Goal: Task Accomplishment & Management: Manage account settings

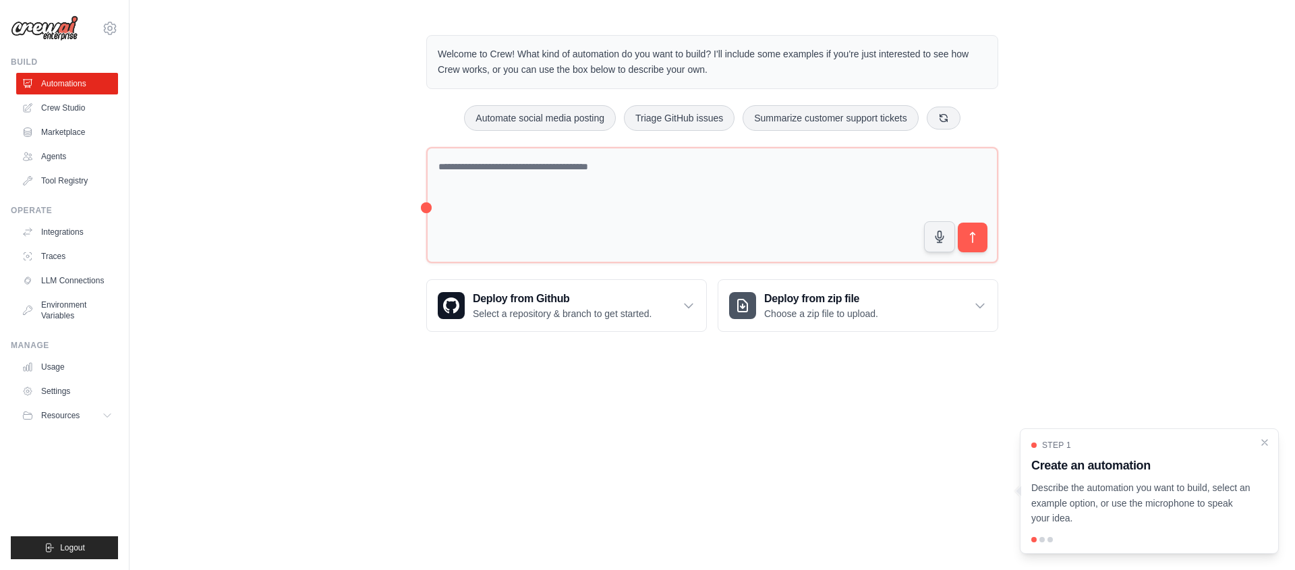
click at [287, 188] on div "Welcome to Crew! What kind of automation do you want to build? I'll include som…" at bounding box center [713, 183] width 1166 height 340
click at [264, 171] on div "Welcome to Crew! What kind of automation do you want to build? I'll include som…" at bounding box center [713, 183] width 1166 height 340
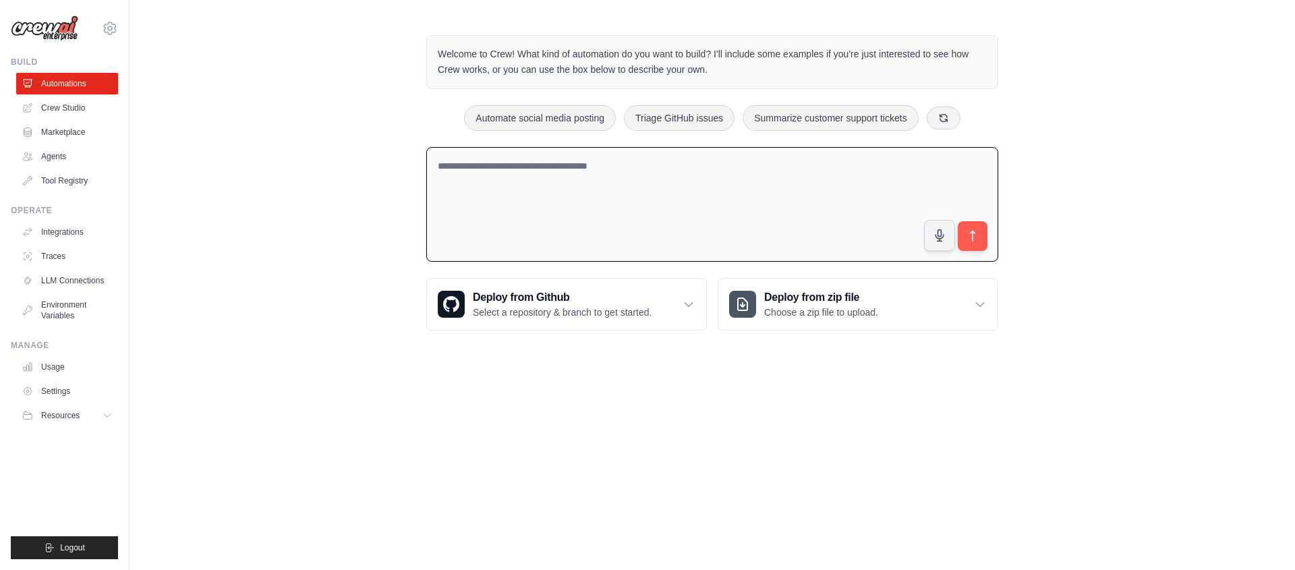
click at [507, 198] on textarea at bounding box center [712, 204] width 572 height 115
click at [550, 462] on body "[EMAIL_ADDRESS][DOMAIN_NAME] Settings Build Automations Crew Studio" at bounding box center [647, 285] width 1295 height 570
drag, startPoint x: 554, startPoint y: 452, endPoint x: 342, endPoint y: 324, distance: 247.2
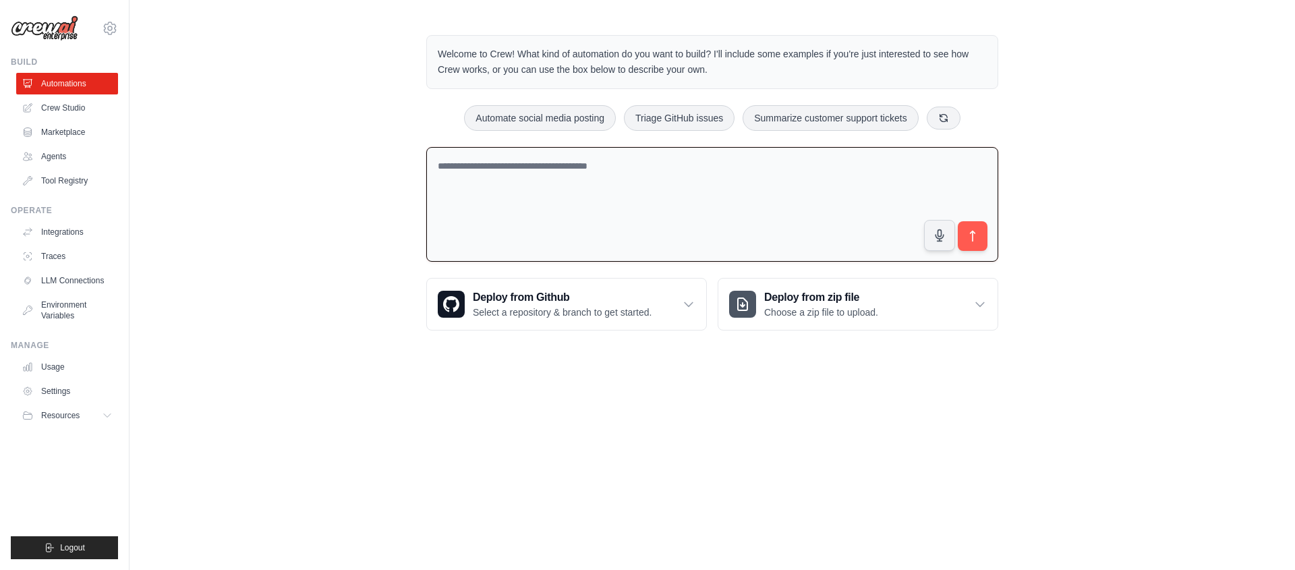
click at [546, 448] on body "[EMAIL_ADDRESS][DOMAIN_NAME] Settings Build Automations Crew Studio" at bounding box center [647, 285] width 1295 height 570
click at [60, 111] on link "Crew Studio" at bounding box center [69, 108] width 102 height 22
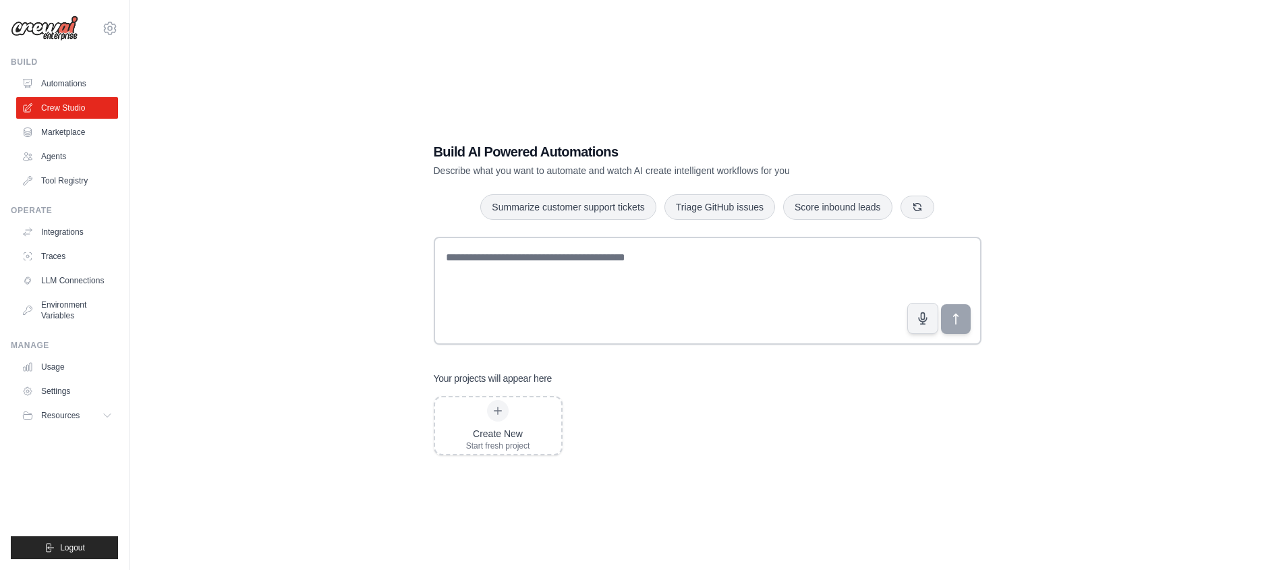
drag, startPoint x: 208, startPoint y: 156, endPoint x: 330, endPoint y: 156, distance: 121.4
click at [219, 156] on div "Build AI Powered Automations Describe what you want to automate and watch AI cr…" at bounding box center [707, 298] width 1112 height 570
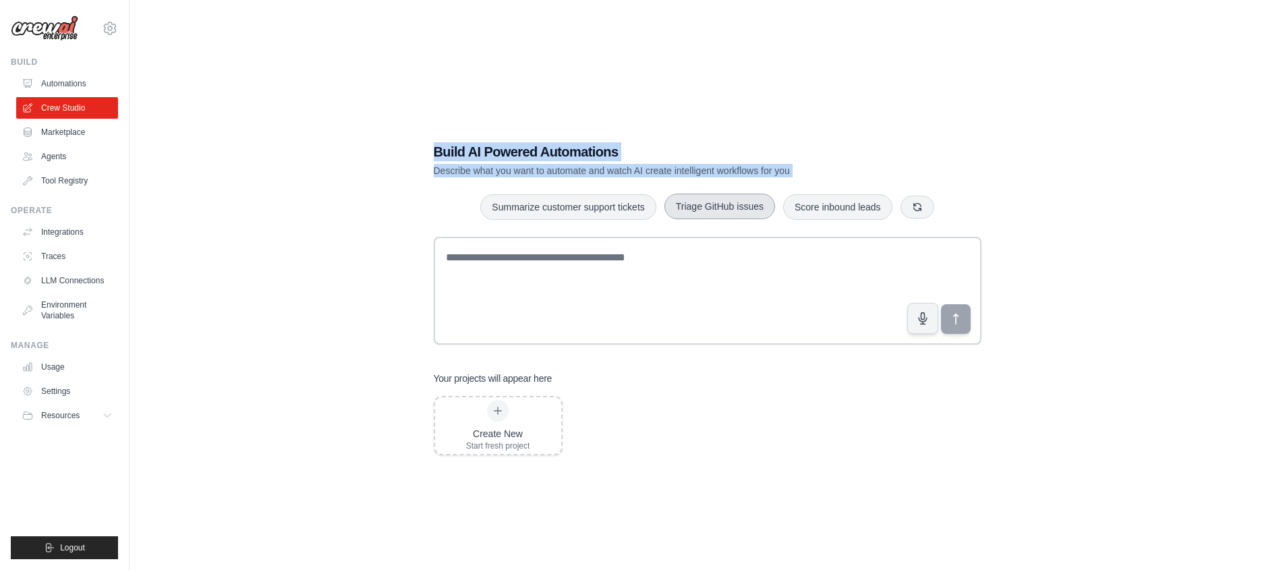
drag, startPoint x: 330, startPoint y: 156, endPoint x: 754, endPoint y: 194, distance: 425.9
click at [655, 188] on div "Build AI Powered Automations Describe what you want to automate and watch AI cr…" at bounding box center [707, 298] width 1112 height 570
click at [758, 195] on button "Triage GitHub issues" at bounding box center [719, 207] width 111 height 26
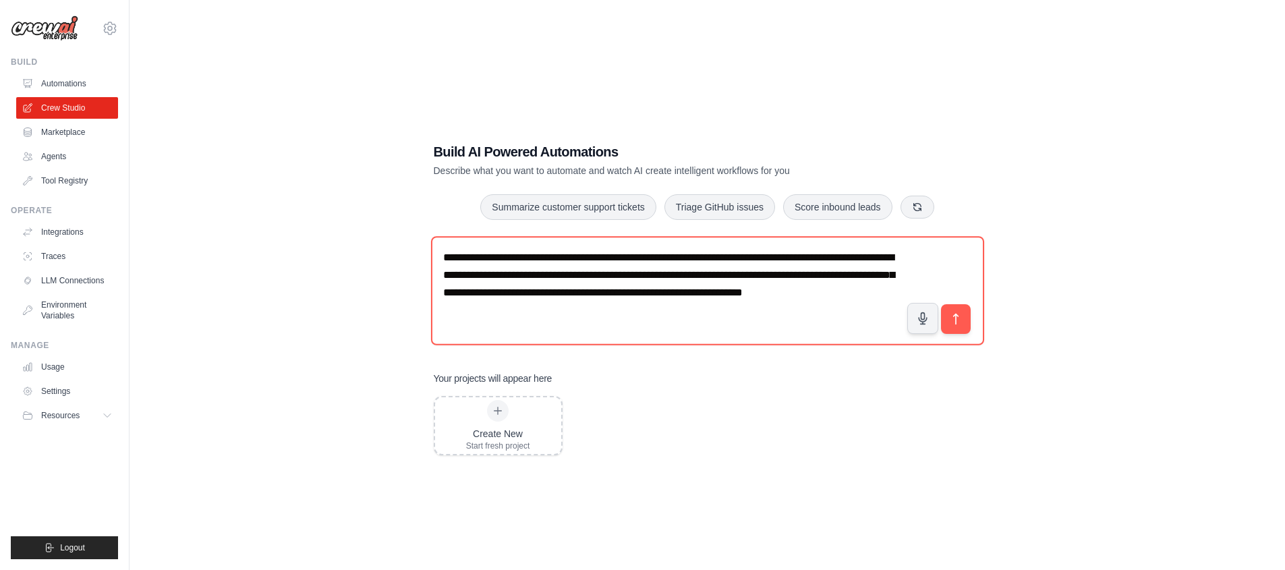
drag, startPoint x: 608, startPoint y: 158, endPoint x: 469, endPoint y: 154, distance: 139.7
click at [507, 153] on div "Build AI Powered Automations Describe what you want to automate and watch AI cr…" at bounding box center [660, 159] width 453 height 35
click at [464, 155] on h1 "Build AI Powered Automations" at bounding box center [660, 151] width 453 height 19
click at [446, 155] on h1 "Build AI Powered Automations" at bounding box center [660, 151] width 453 height 19
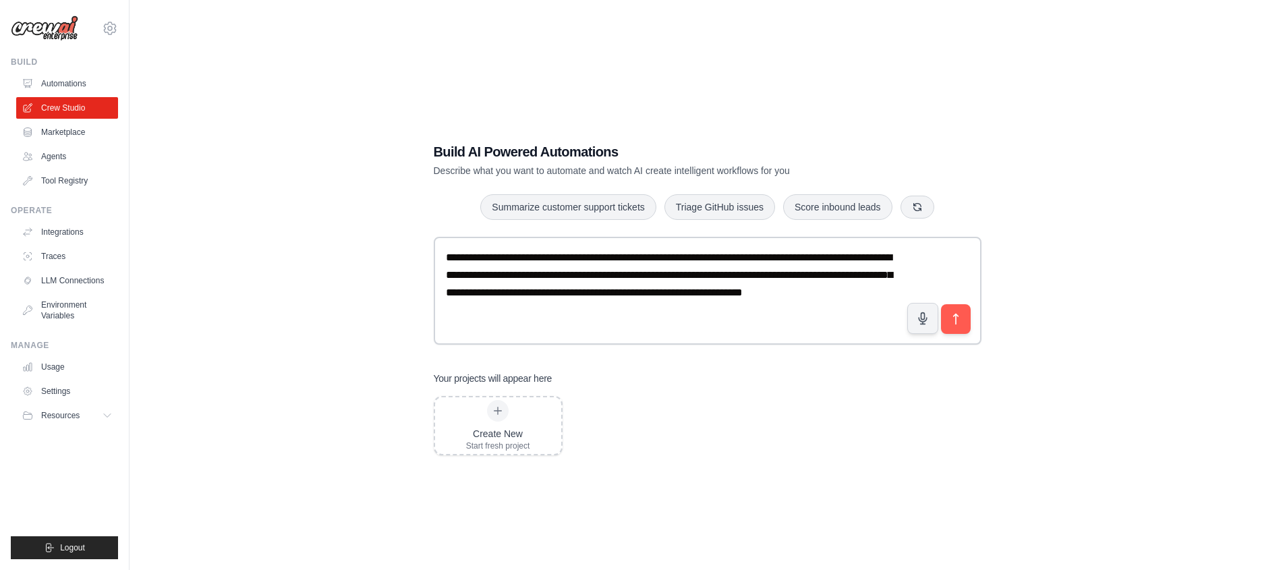
click at [427, 156] on div "**********" at bounding box center [708, 299] width 580 height 356
click at [405, 156] on div "**********" at bounding box center [707, 298] width 1112 height 570
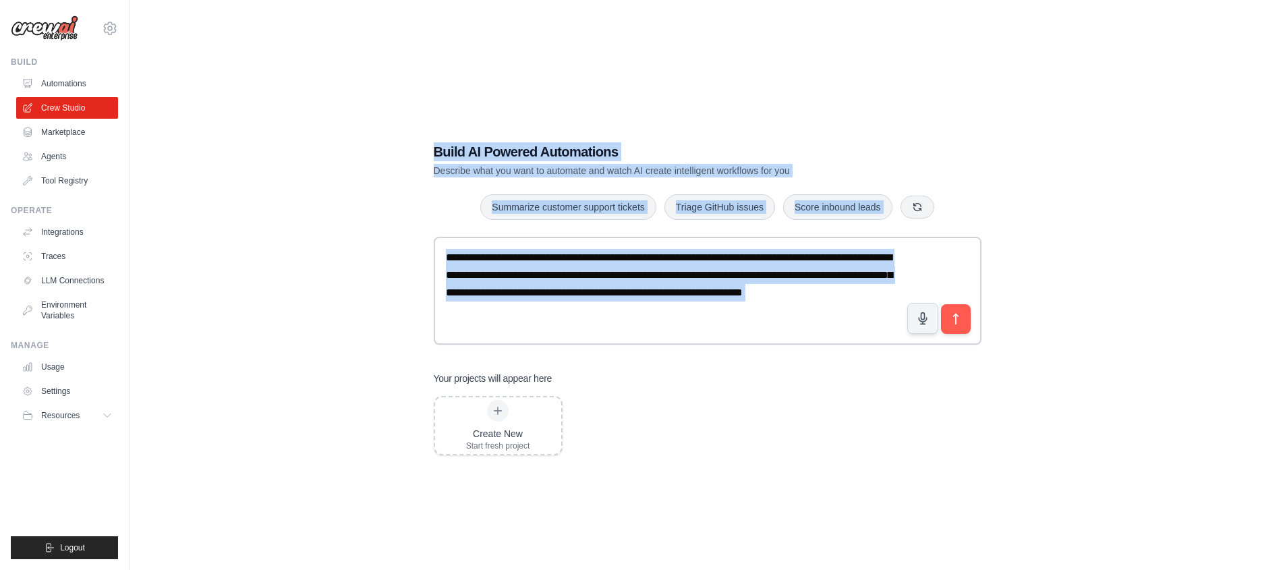
drag, startPoint x: 425, startPoint y: 156, endPoint x: 1029, endPoint y: 357, distance: 636.2
click at [983, 344] on div "**********" at bounding box center [707, 298] width 1112 height 570
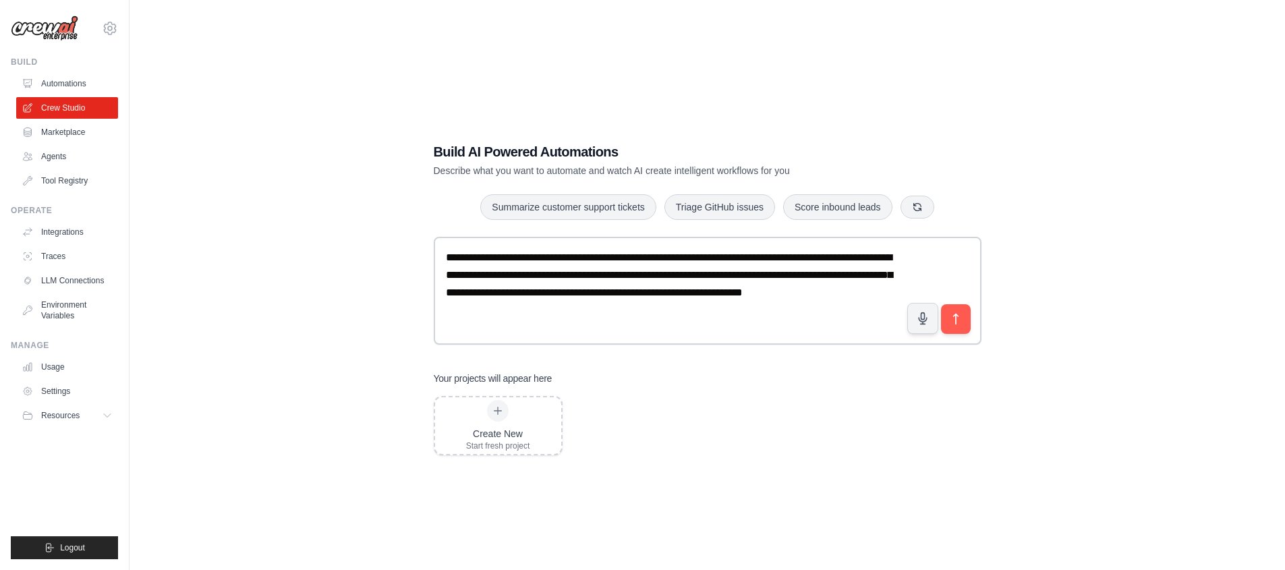
click at [1070, 368] on div "**********" at bounding box center [707, 298] width 1112 height 570
drag, startPoint x: 798, startPoint y: 262, endPoint x: 405, endPoint y: 196, distance: 398.9
click at [490, 204] on div "**********" at bounding box center [708, 299] width 580 height 356
click at [393, 195] on div "**********" at bounding box center [707, 298] width 1112 height 570
click at [966, 319] on button "submit" at bounding box center [955, 318] width 31 height 31
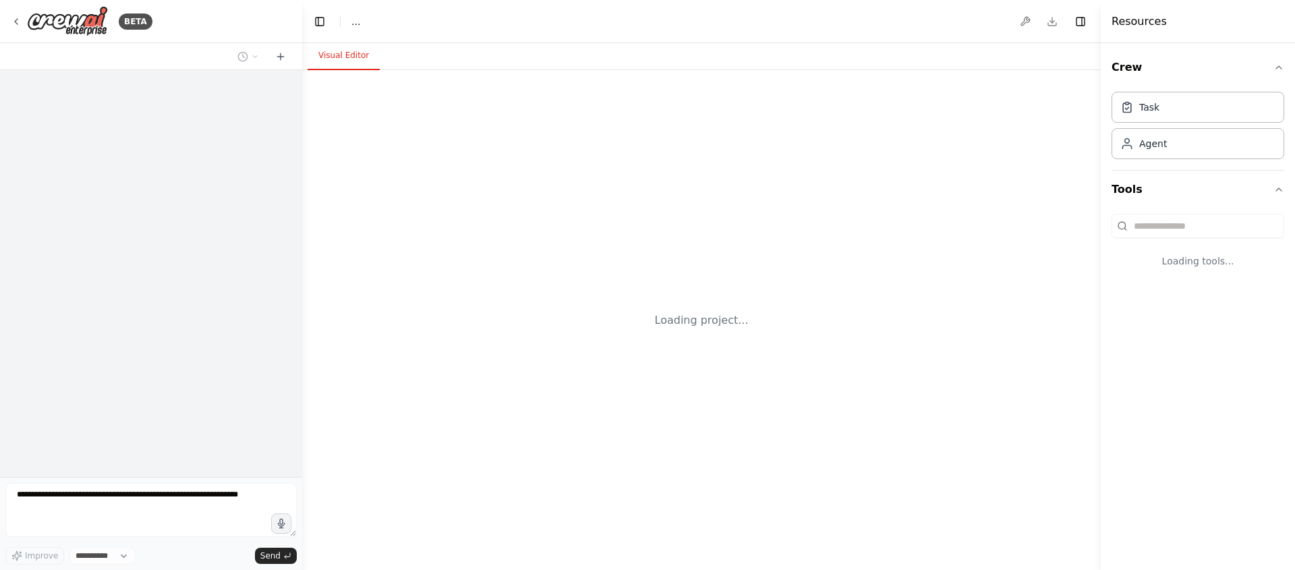
select select "****"
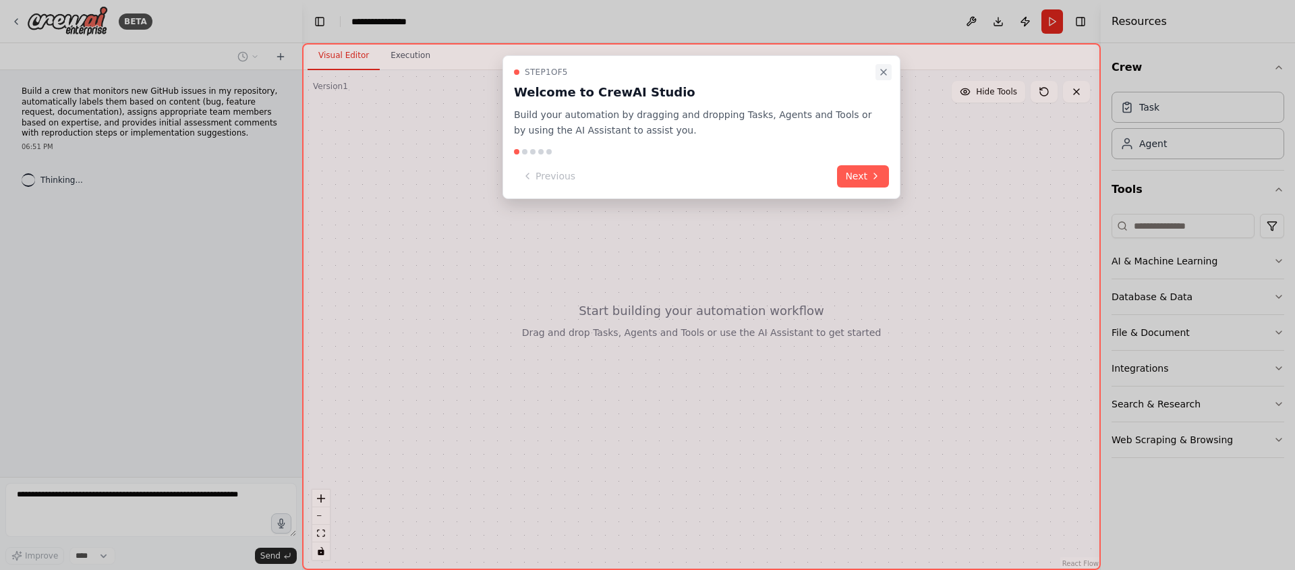
click at [885, 70] on icon "Close walkthrough" at bounding box center [883, 71] width 5 height 5
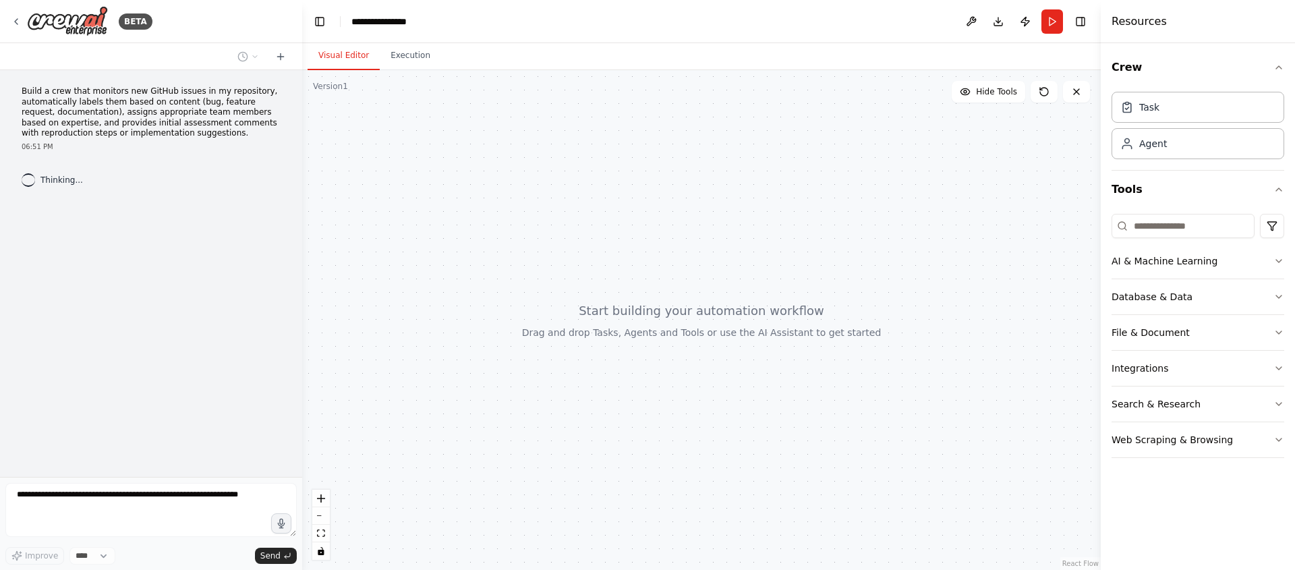
click at [703, 223] on div at bounding box center [701, 320] width 799 height 500
click at [514, 409] on div at bounding box center [701, 320] width 799 height 500
drag, startPoint x: 515, startPoint y: 406, endPoint x: 573, endPoint y: 436, distance: 65.5
click at [515, 405] on div at bounding box center [701, 320] width 799 height 500
click at [619, 447] on div at bounding box center [701, 320] width 799 height 500
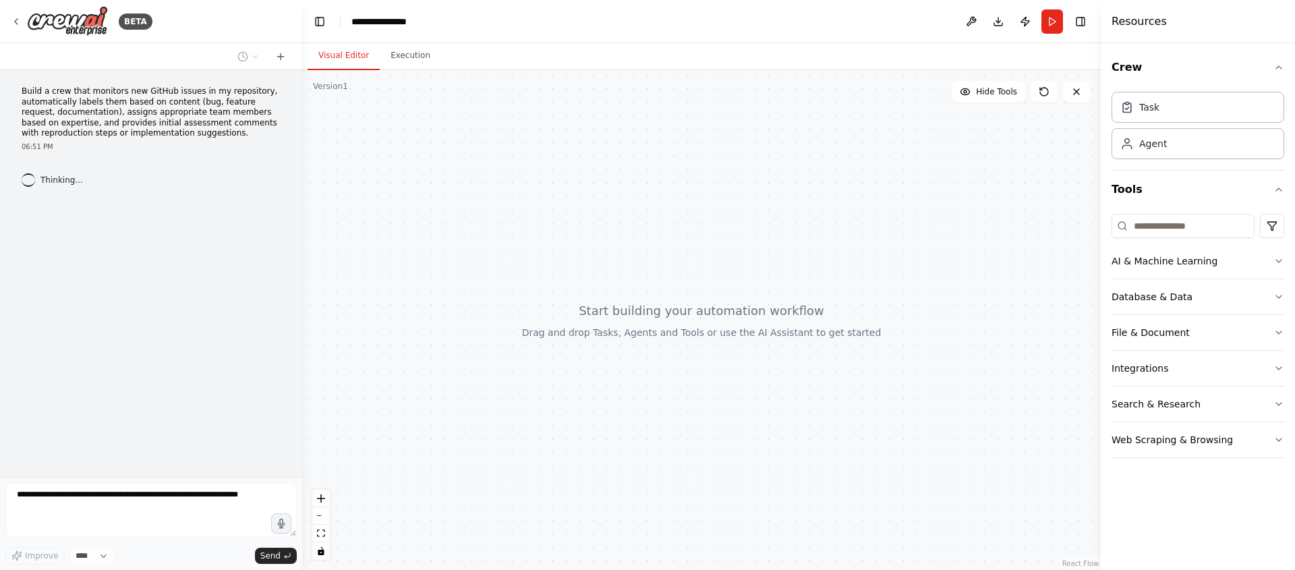
click at [622, 444] on div at bounding box center [701, 320] width 799 height 500
drag, startPoint x: 623, startPoint y: 399, endPoint x: 621, endPoint y: 388, distance: 11.5
click at [622, 389] on div at bounding box center [701, 320] width 799 height 500
click at [803, 363] on div at bounding box center [701, 320] width 799 height 500
click at [867, 335] on div at bounding box center [701, 320] width 799 height 500
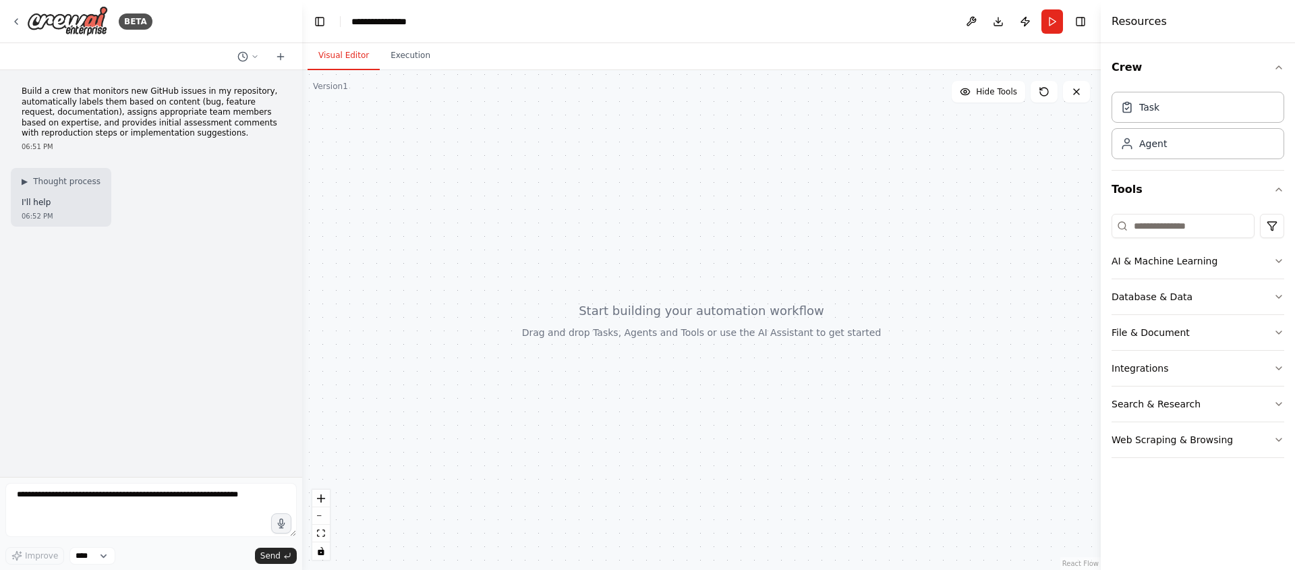
drag, startPoint x: 878, startPoint y: 317, endPoint x: 673, endPoint y: 272, distance: 209.3
click at [673, 272] on div at bounding box center [701, 320] width 799 height 500
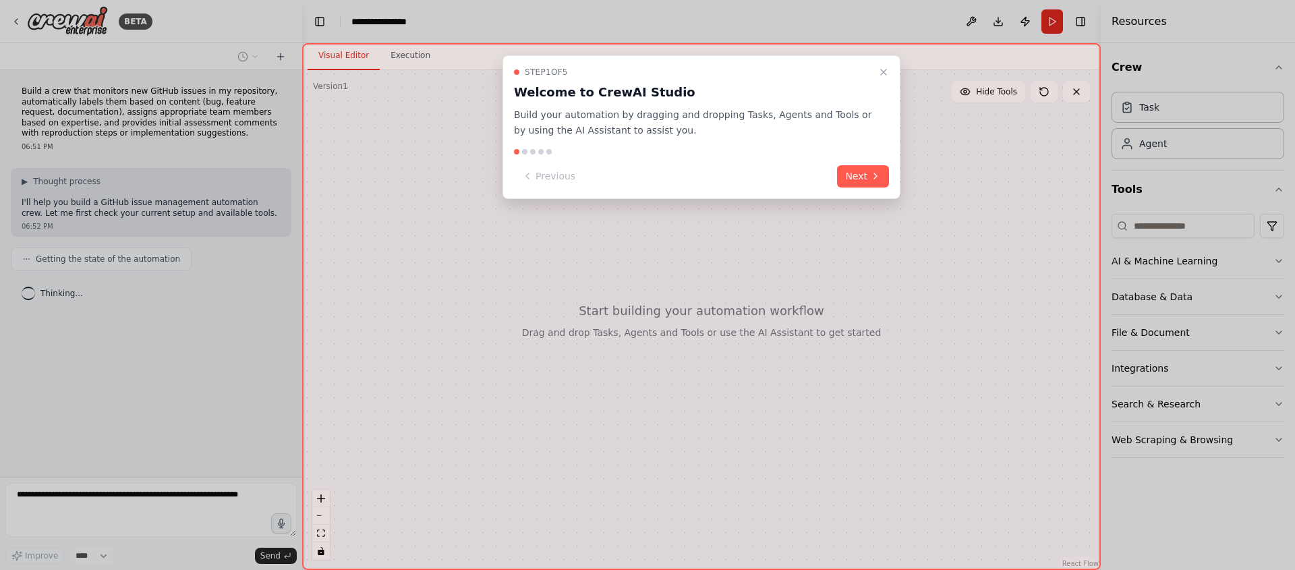
click at [736, 340] on div "Step 1 of 5 Welcome to CrewAI Studio Build your automation by dragging and drop…" at bounding box center [701, 306] width 799 height 527
drag, startPoint x: 797, startPoint y: 341, endPoint x: 820, endPoint y: 323, distance: 28.9
click at [799, 341] on div "Step 1 of 5 Welcome to CrewAI Studio Build your automation by dragging and drop…" at bounding box center [701, 306] width 799 height 527
click at [882, 69] on icon "Close walkthrough" at bounding box center [883, 72] width 11 height 11
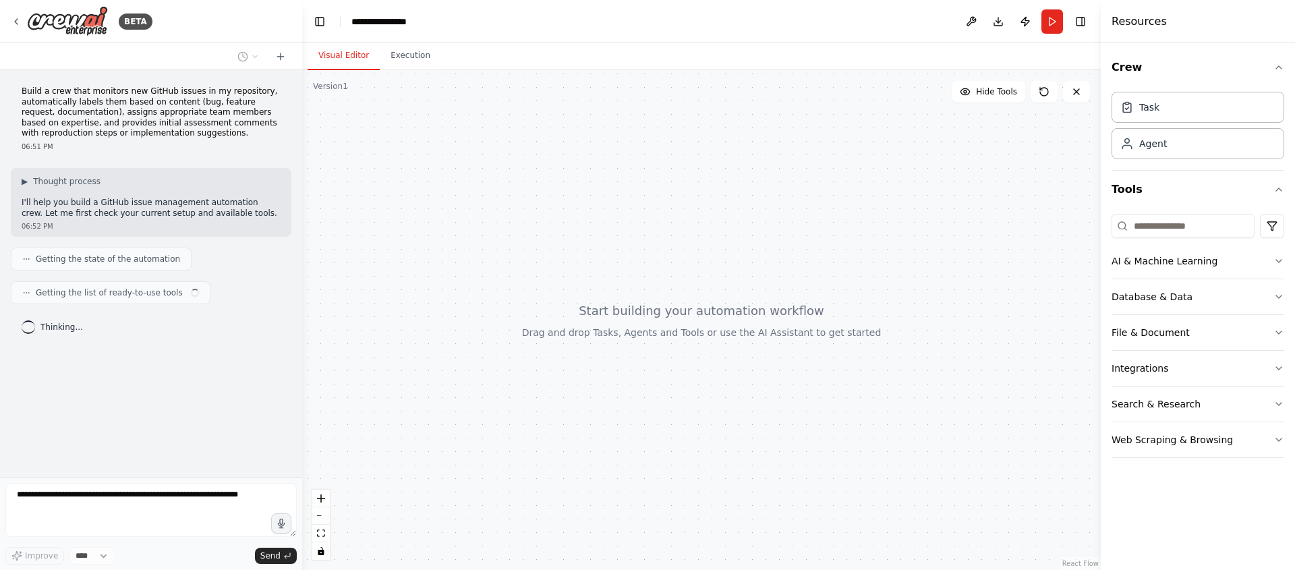
drag, startPoint x: 817, startPoint y: 303, endPoint x: 808, endPoint y: 307, distance: 10.3
click at [817, 304] on div at bounding box center [701, 320] width 799 height 500
drag, startPoint x: 723, startPoint y: 324, endPoint x: 590, endPoint y: 367, distance: 139.7
click at [617, 324] on div at bounding box center [701, 320] width 799 height 500
click at [590, 451] on div "**********" at bounding box center [647, 285] width 1295 height 570
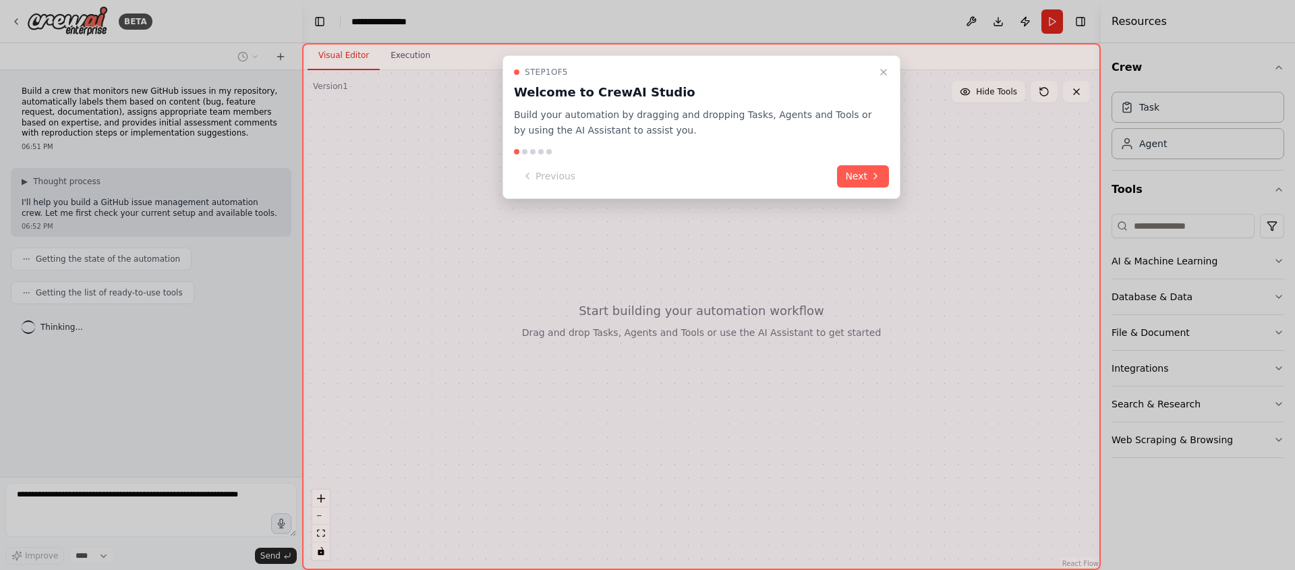
drag, startPoint x: 590, startPoint y: 451, endPoint x: 554, endPoint y: 412, distance: 52.5
click at [588, 444] on div "Step 1 of 5 Welcome to CrewAI Studio Build your automation by dragging and drop…" at bounding box center [701, 306] width 799 height 527
click at [538, 401] on div "Step 1 of 5 Welcome to CrewAI Studio Build your automation by dragging and drop…" at bounding box center [701, 306] width 799 height 527
click at [881, 72] on icon "Close walkthrough" at bounding box center [883, 72] width 11 height 11
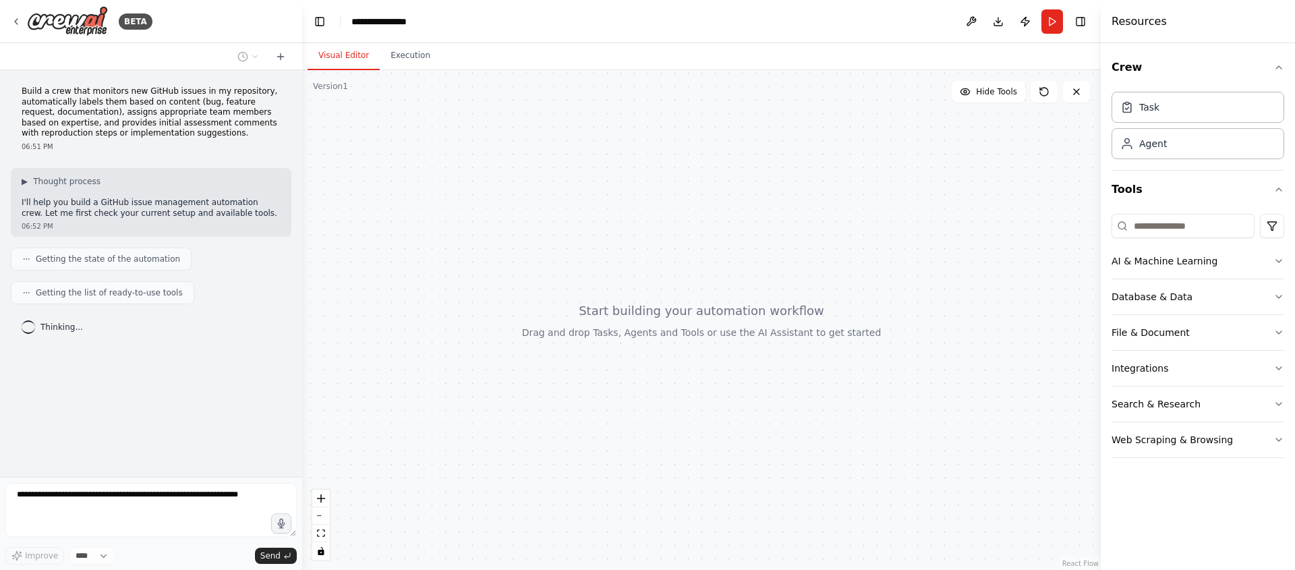
click at [600, 367] on div at bounding box center [701, 320] width 799 height 500
click at [534, 357] on div at bounding box center [701, 320] width 799 height 500
click at [495, 345] on div at bounding box center [701, 320] width 799 height 500
drag, startPoint x: 533, startPoint y: 317, endPoint x: 848, endPoint y: 314, distance: 315.0
click at [831, 313] on div at bounding box center [701, 320] width 799 height 500
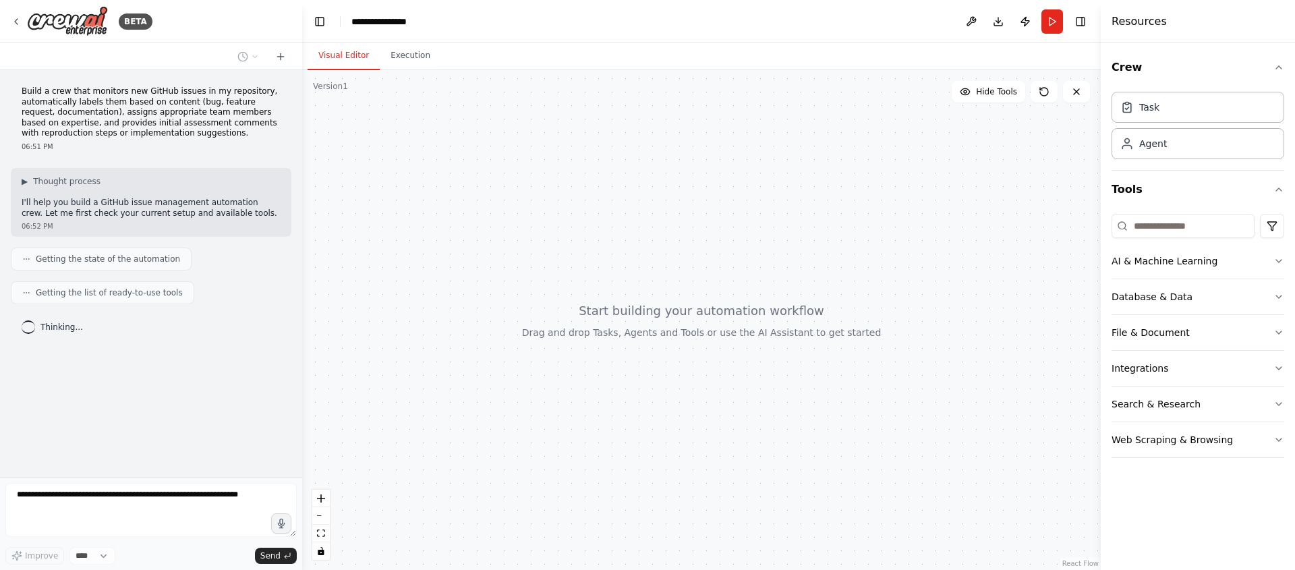
click at [853, 315] on div at bounding box center [701, 320] width 799 height 500
drag, startPoint x: 699, startPoint y: 355, endPoint x: 514, endPoint y: 355, distance: 184.8
click at [678, 355] on div at bounding box center [701, 320] width 799 height 500
drag, startPoint x: 514, startPoint y: 355, endPoint x: 504, endPoint y: 382, distance: 28.2
click at [504, 372] on div at bounding box center [701, 320] width 799 height 500
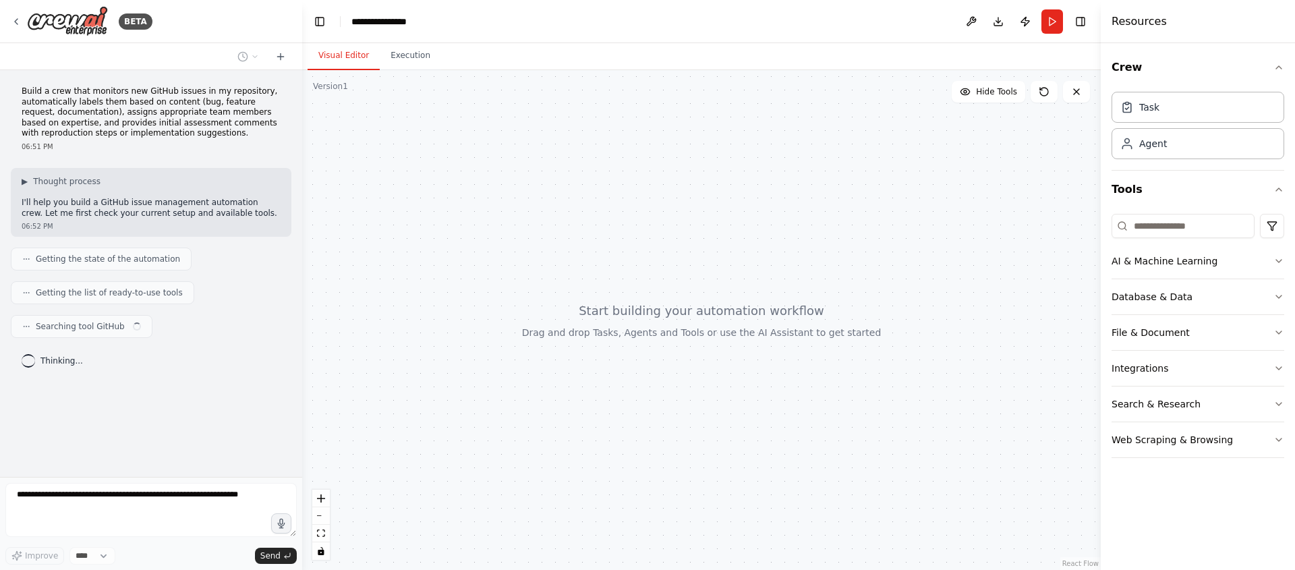
click at [504, 409] on div at bounding box center [701, 320] width 799 height 500
drag, startPoint x: 521, startPoint y: 381, endPoint x: 541, endPoint y: 323, distance: 61.4
click at [521, 380] on div at bounding box center [701, 320] width 799 height 500
drag, startPoint x: 546, startPoint y: 311, endPoint x: 909, endPoint y: 349, distance: 365.5
click at [811, 339] on div at bounding box center [701, 320] width 799 height 500
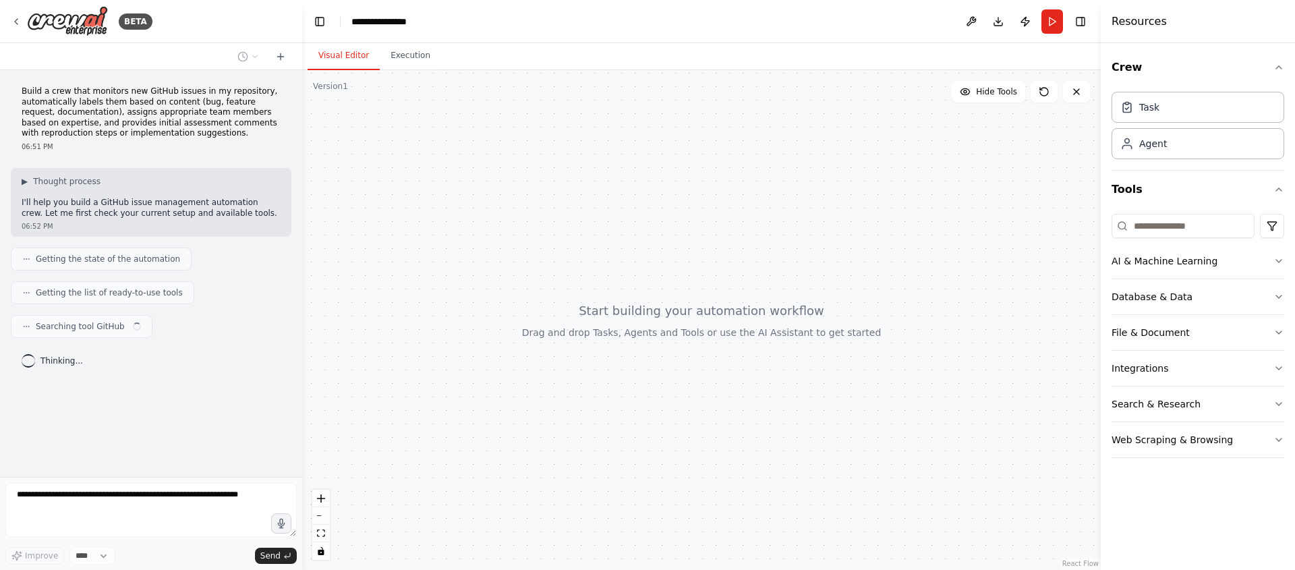
click at [910, 349] on div at bounding box center [701, 320] width 799 height 500
click at [910, 349] on div "**********" at bounding box center [647, 285] width 1295 height 570
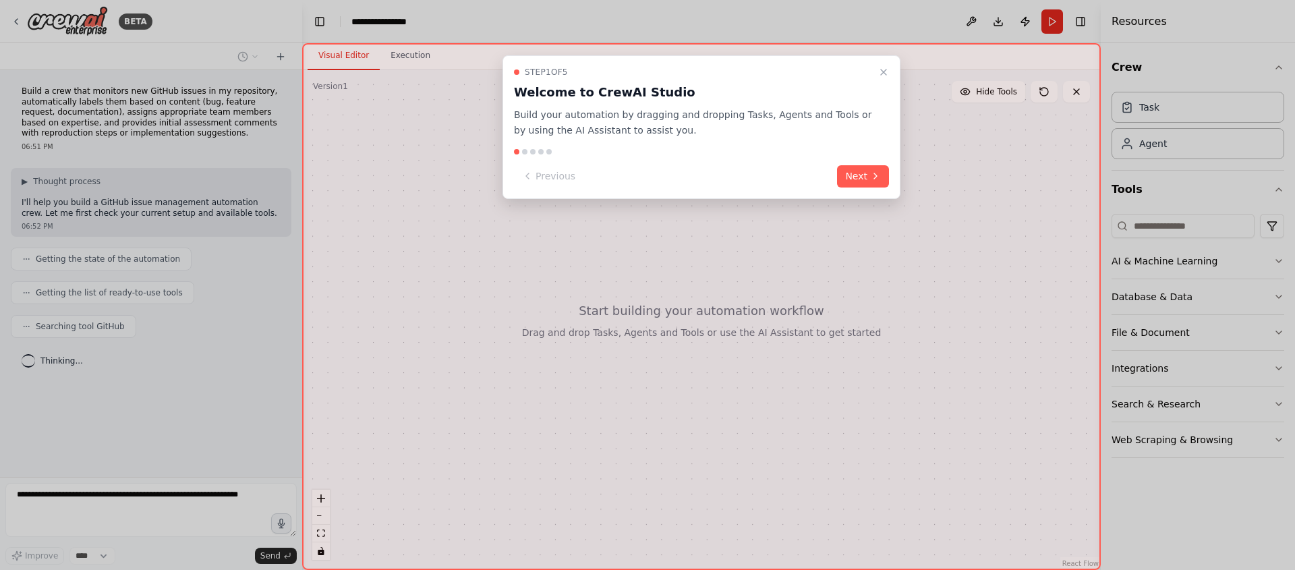
click at [930, 393] on div "Step 1 of 5 Welcome to CrewAI Studio Build your automation by dragging and drop…" at bounding box center [701, 306] width 799 height 527
click at [861, 178] on button "Next" at bounding box center [863, 176] width 52 height 22
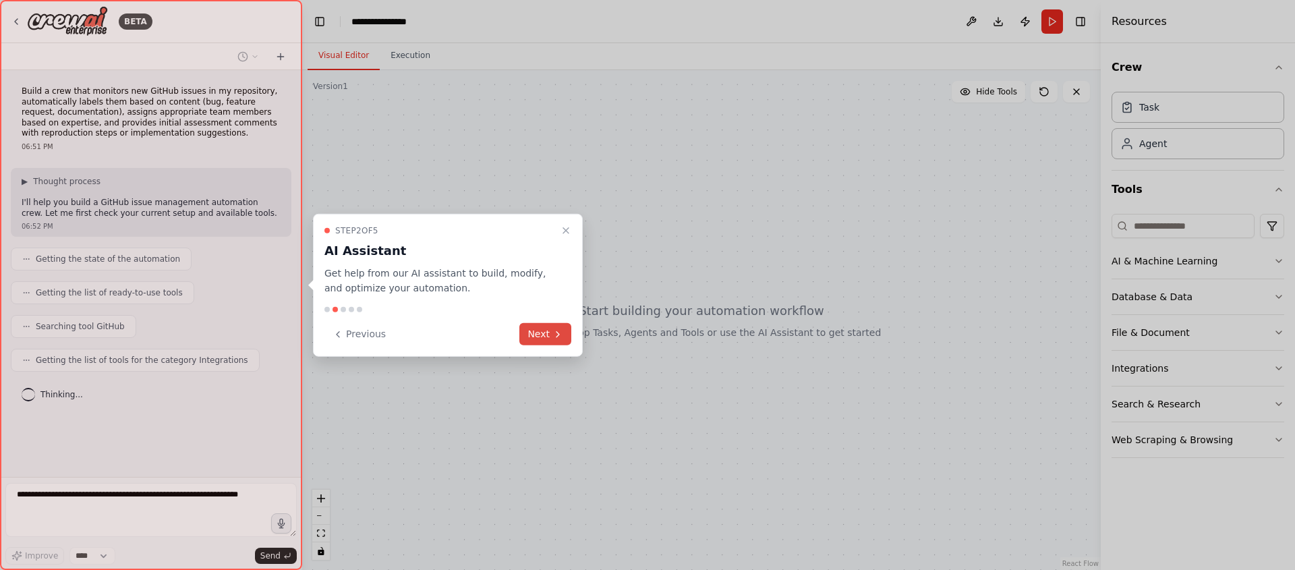
click at [565, 324] on button "Next" at bounding box center [545, 334] width 52 height 22
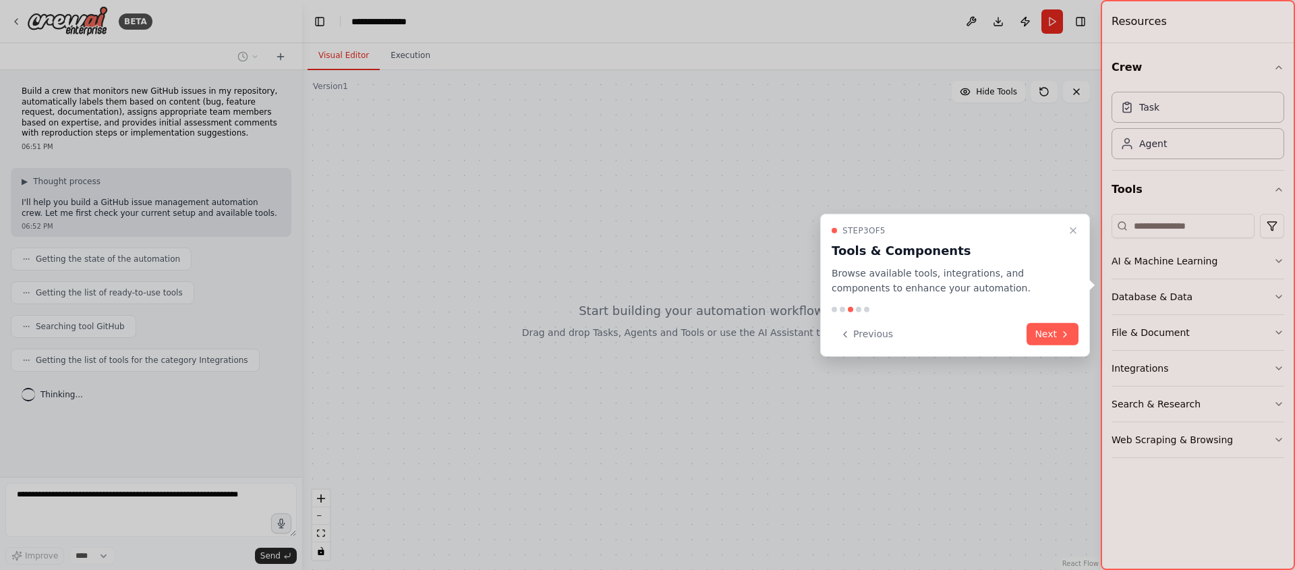
click at [1083, 337] on div "Step 3 of 5 Tools & Components Browse available tools, integrations, and compon…" at bounding box center [955, 285] width 270 height 144
click at [1053, 333] on button "Next" at bounding box center [1053, 334] width 52 height 22
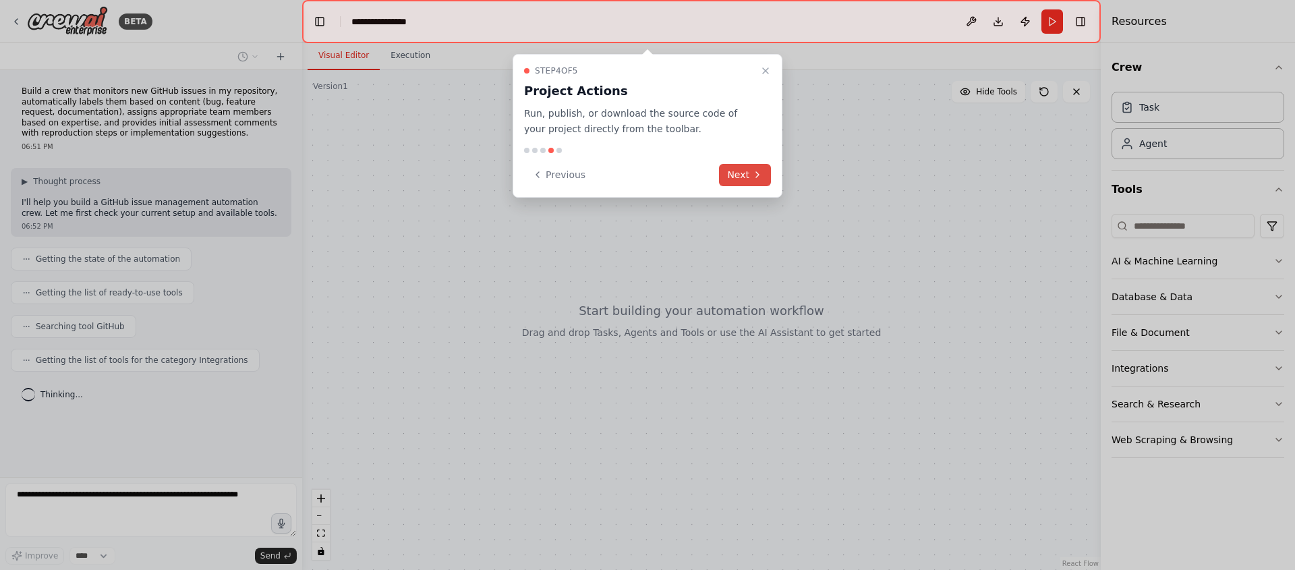
click at [753, 174] on icon at bounding box center [757, 174] width 11 height 11
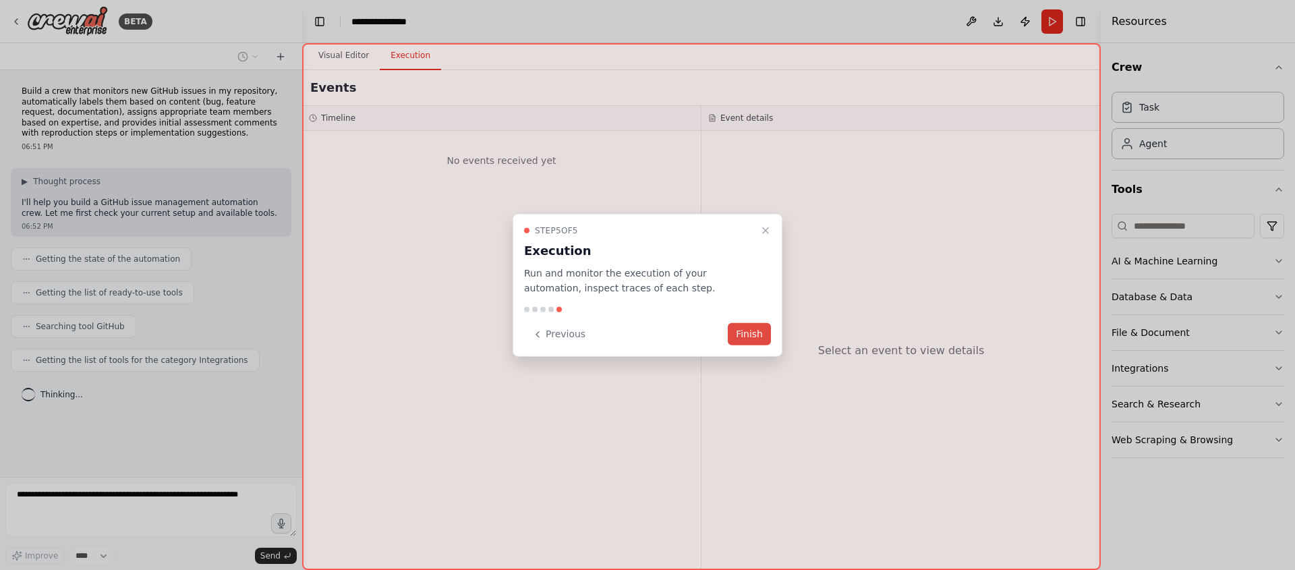
click at [745, 337] on button "Finish" at bounding box center [749, 334] width 43 height 22
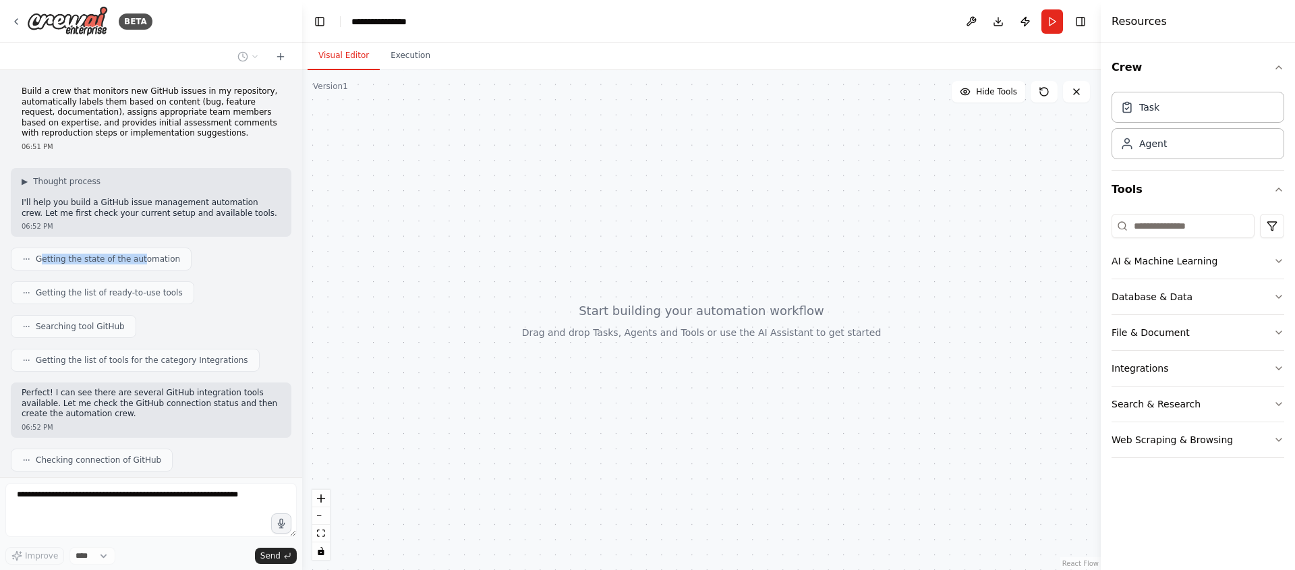
drag, startPoint x: 39, startPoint y: 260, endPoint x: 152, endPoint y: 259, distance: 112.6
click at [150, 260] on span "Getting the state of the automation" at bounding box center [108, 259] width 144 height 11
click at [153, 258] on span "Getting the state of the automation" at bounding box center [108, 259] width 144 height 11
click at [159, 251] on div "Getting the state of the automation" at bounding box center [101, 259] width 181 height 23
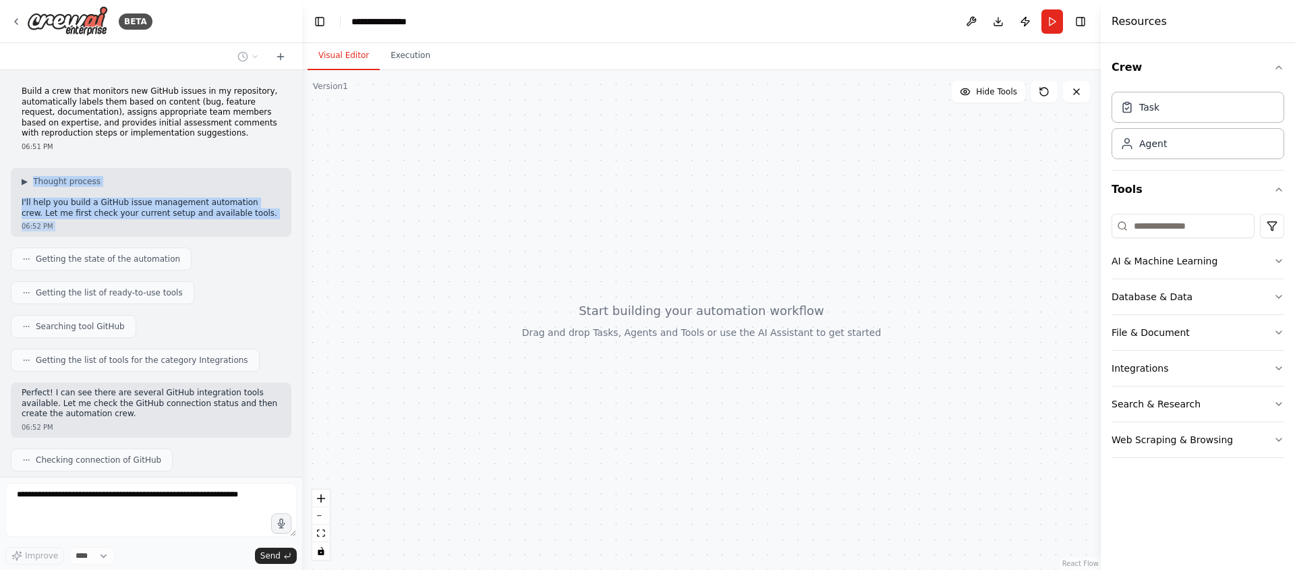
drag, startPoint x: 134, startPoint y: 208, endPoint x: 61, endPoint y: 159, distance: 88.9
click at [61, 159] on div "Build a crew that monitors new GitHub issues in my repository, automatically la…" at bounding box center [151, 273] width 302 height 407
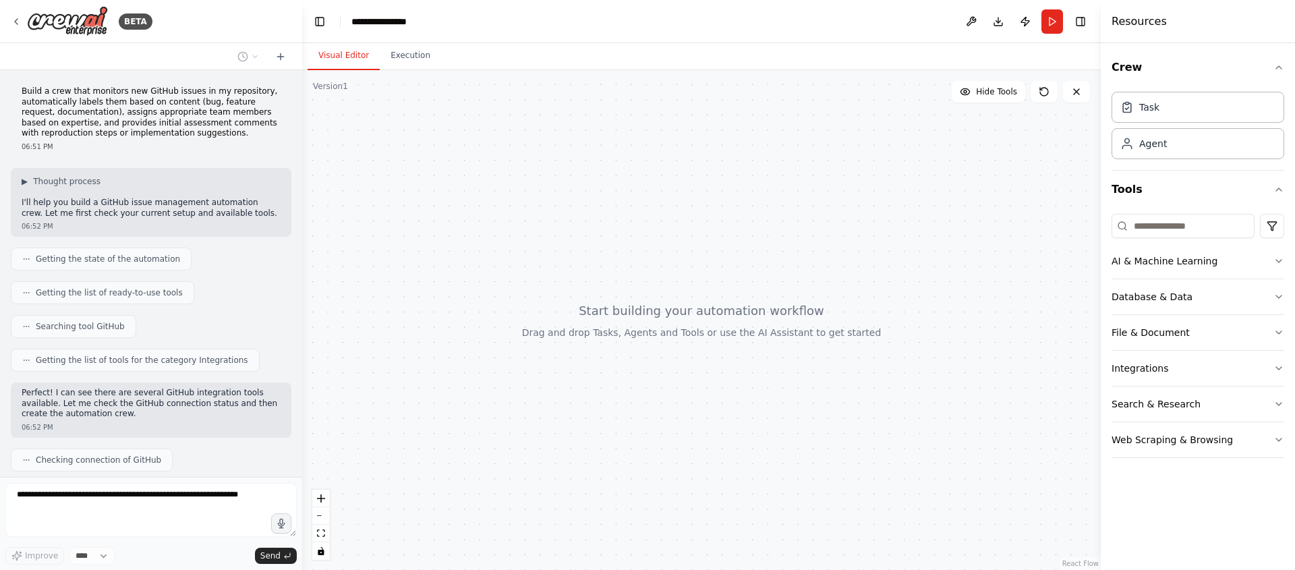
click at [161, 137] on p "Build a crew that monitors new GitHub issues in my repository, automatically la…" at bounding box center [151, 112] width 259 height 53
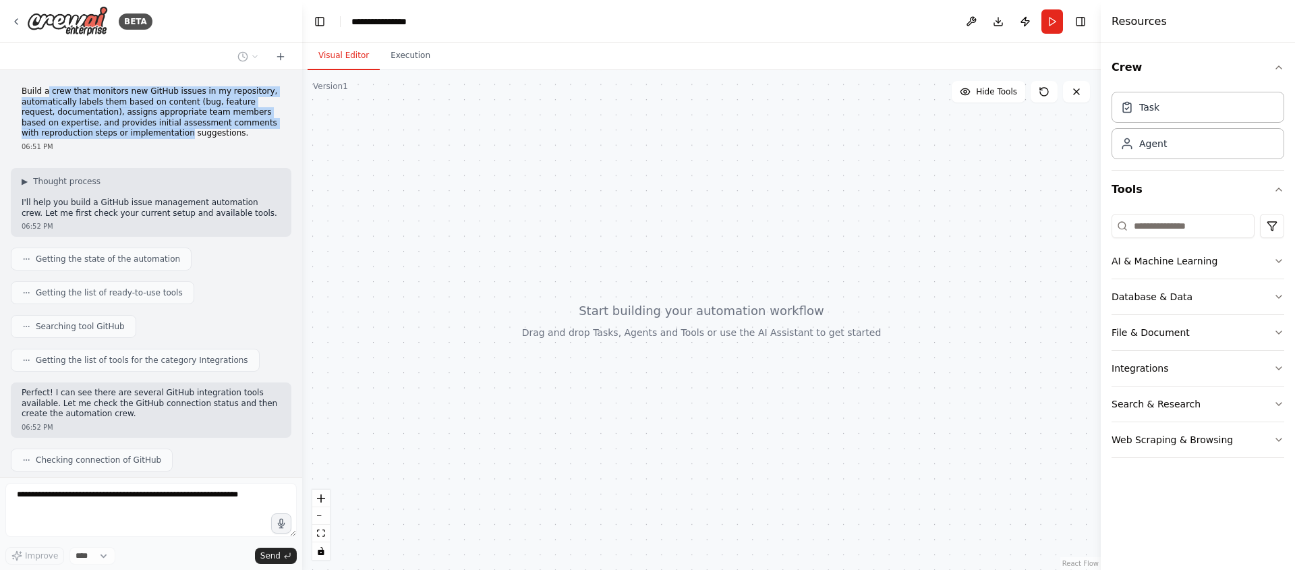
drag, startPoint x: 161, startPoint y: 137, endPoint x: 48, endPoint y: 94, distance: 120.4
click at [48, 94] on p "Build a crew that monitors new GitHub issues in my repository, automatically la…" at bounding box center [151, 112] width 259 height 53
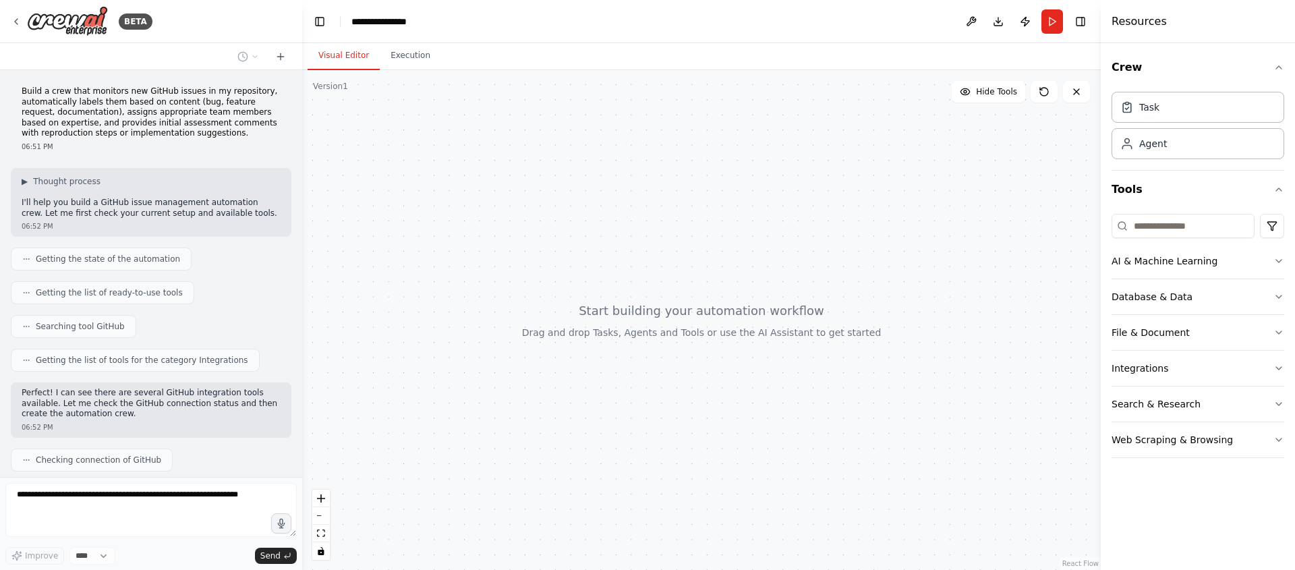
click at [47, 94] on p "Build a crew that monitors new GitHub issues in my repository, automatically la…" at bounding box center [151, 112] width 259 height 53
click at [51, 97] on p "Build a crew that monitors new GitHub issues in my repository, automatically la…" at bounding box center [151, 112] width 259 height 53
drag, startPoint x: 52, startPoint y: 96, endPoint x: 181, endPoint y: 131, distance: 134.0
click at [181, 131] on div "Build a crew that monitors new GitHub issues in my repository, automatically la…" at bounding box center [151, 273] width 302 height 407
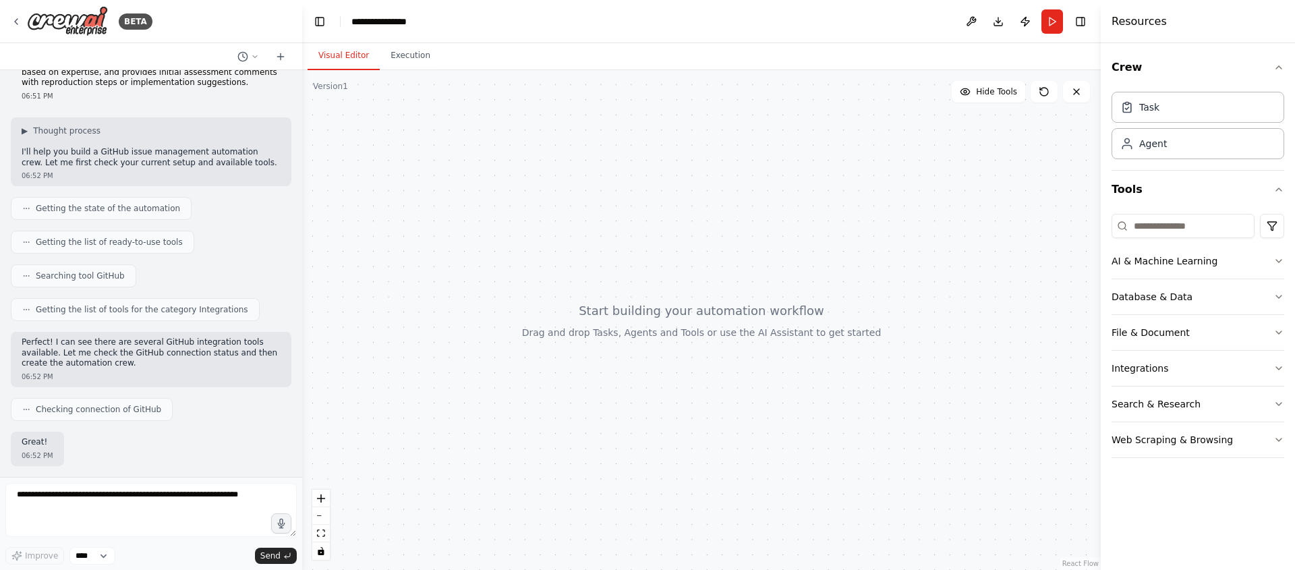
click at [194, 197] on div "Getting the state of the automation" at bounding box center [151, 208] width 281 height 23
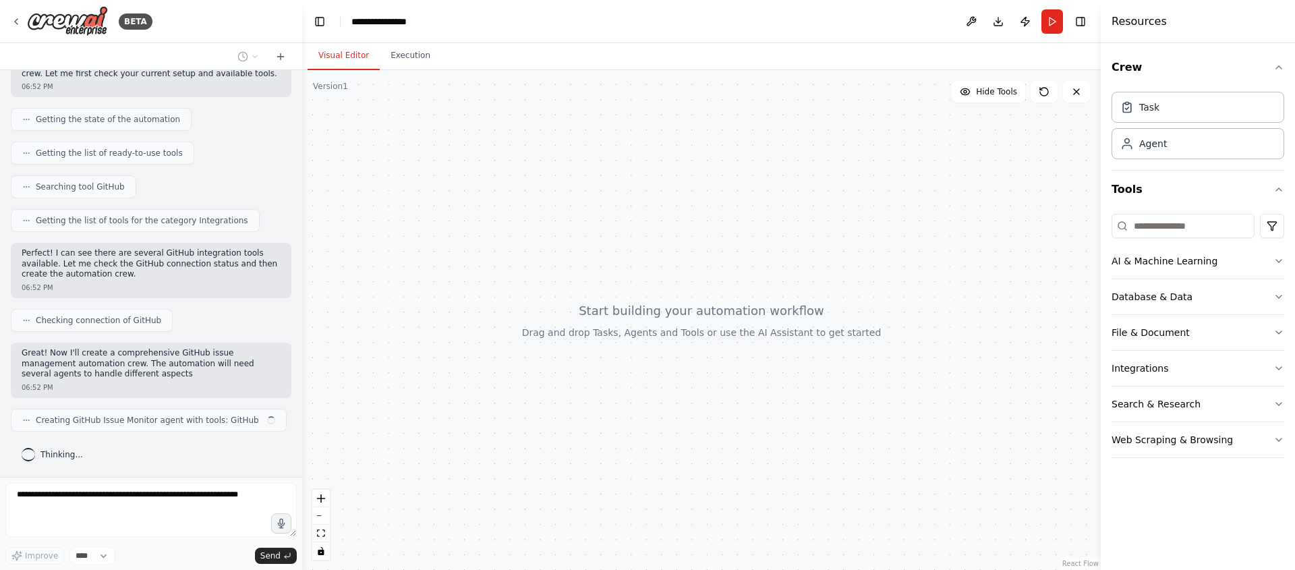
scroll to position [150, 0]
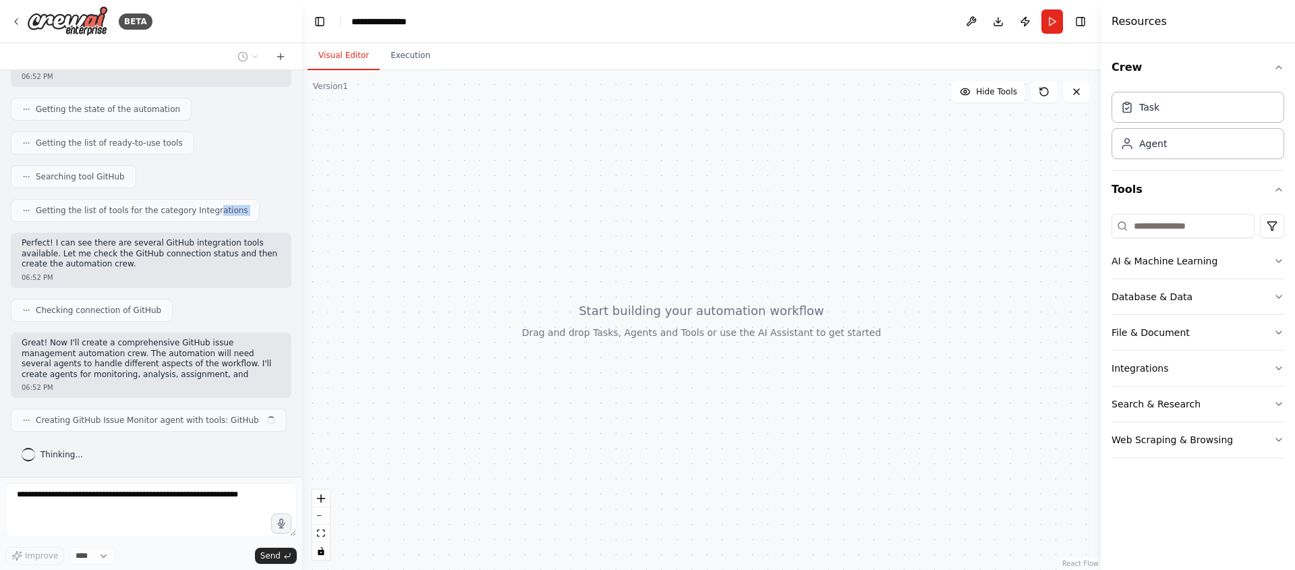
drag, startPoint x: 212, startPoint y: 218, endPoint x: 213, endPoint y: 235, distance: 16.9
click at [212, 231] on div "Build a crew that monitors new GitHub issues in my repository, automatically la…" at bounding box center [151, 273] width 302 height 407
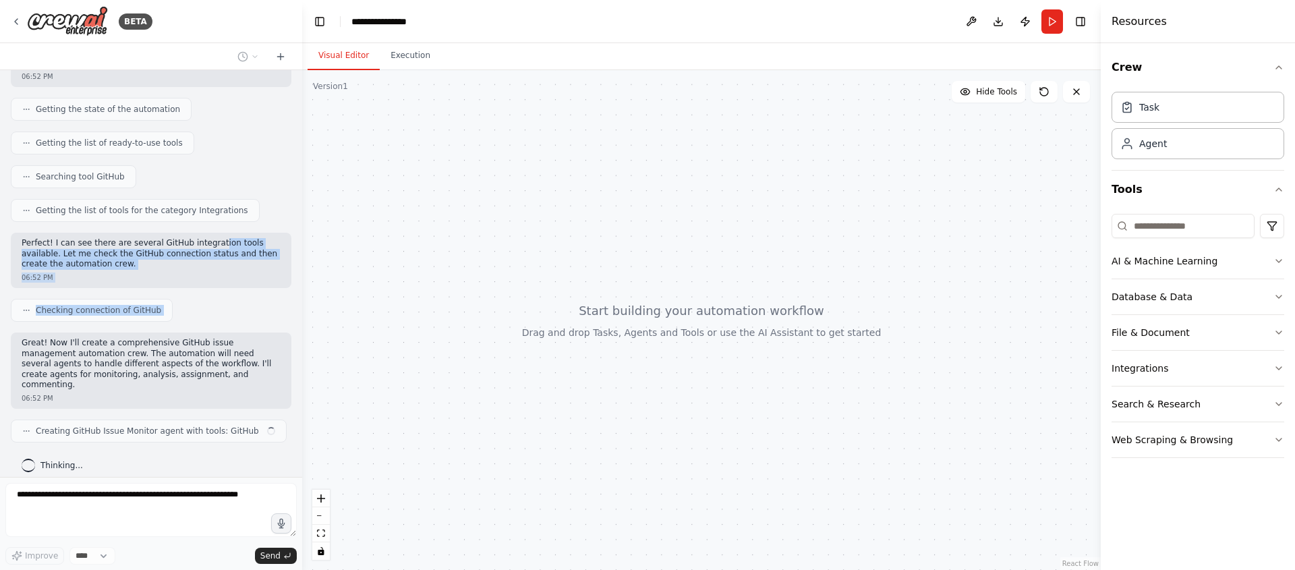
drag, startPoint x: 220, startPoint y: 339, endPoint x: 250, endPoint y: 378, distance: 49.1
click at [226, 366] on div "Build a crew that monitors new GitHub issues in my repository, automatically la…" at bounding box center [151, 273] width 302 height 407
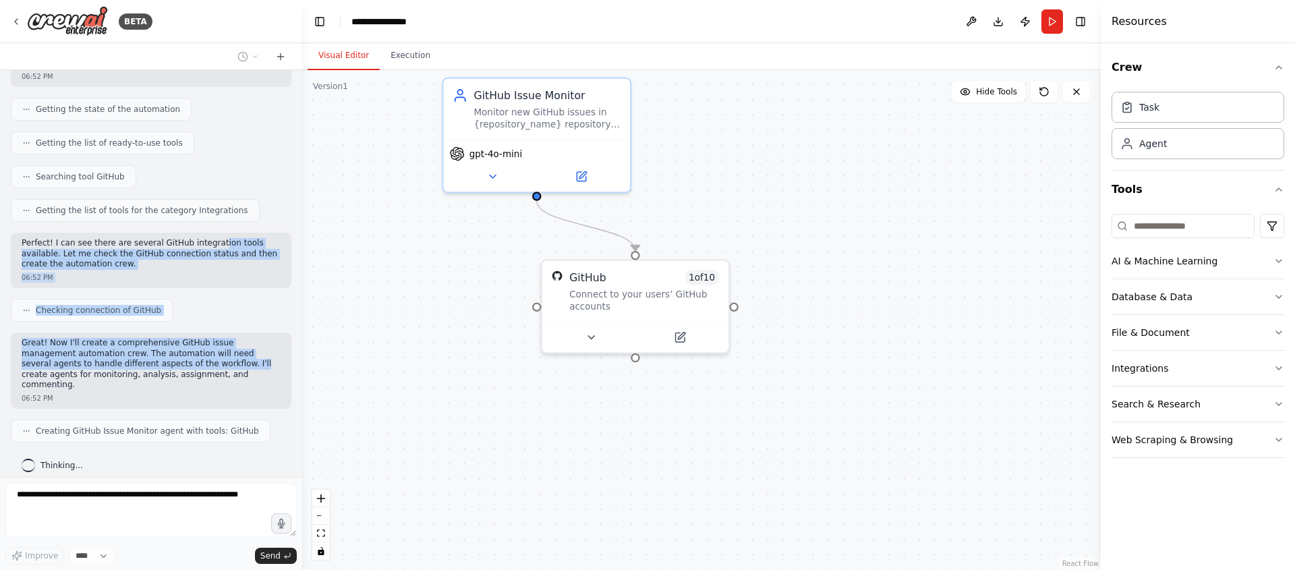
click at [761, 378] on div ".deletable-edge-delete-btn { width: 20px; height: 20px; border: 0px solid #ffff…" at bounding box center [701, 320] width 799 height 500
click at [766, 377] on div ".deletable-edge-delete-btn { width: 20px; height: 20px; border: 0px solid #ffff…" at bounding box center [701, 320] width 799 height 500
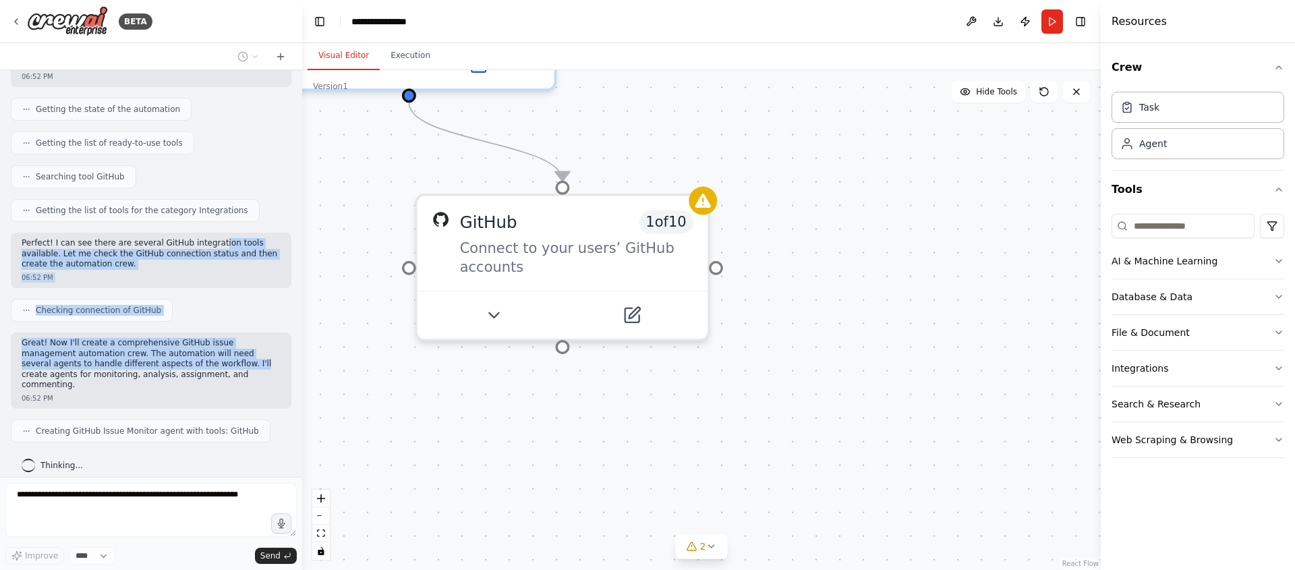
click at [882, 384] on div ".deletable-edge-delete-btn { width: 20px; height: 20px; border: 0px solid #ffff…" at bounding box center [701, 320] width 799 height 500
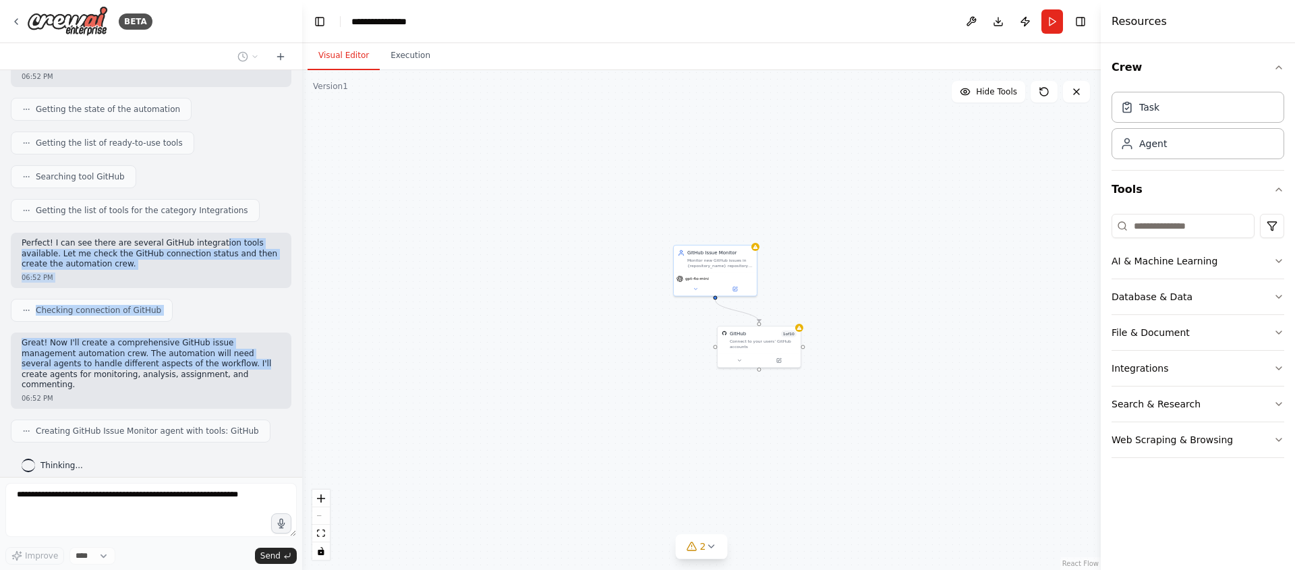
click at [502, 239] on div ".deletable-edge-delete-btn { width: 20px; height: 20px; border: 0px solid #ffff…" at bounding box center [701, 320] width 799 height 500
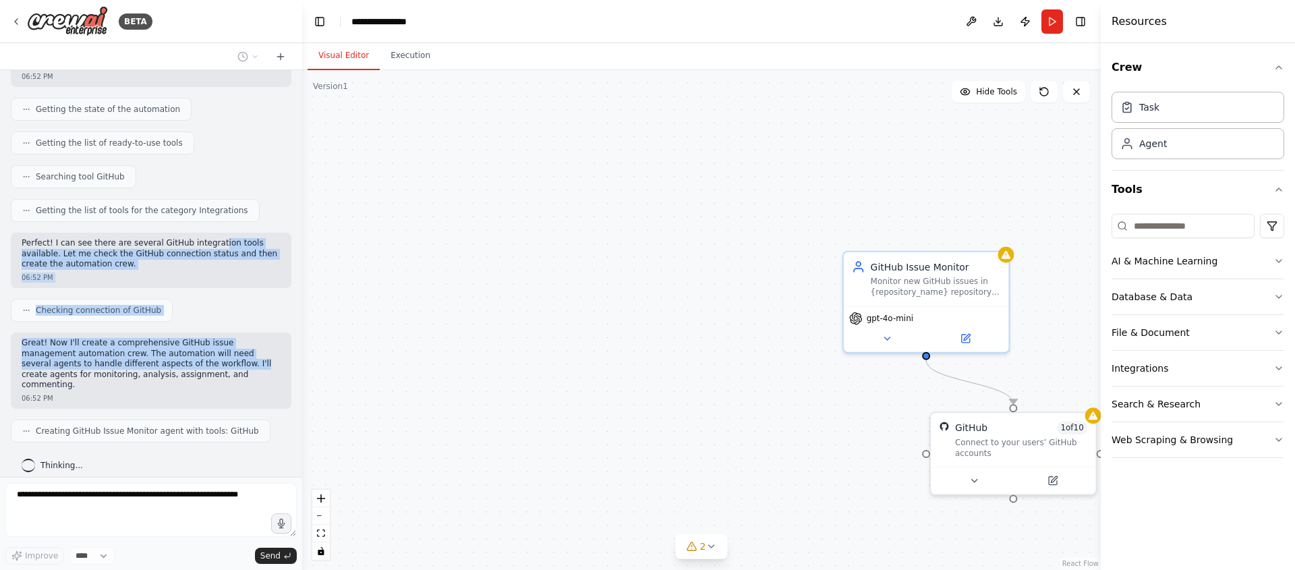
scroll to position [183, 0]
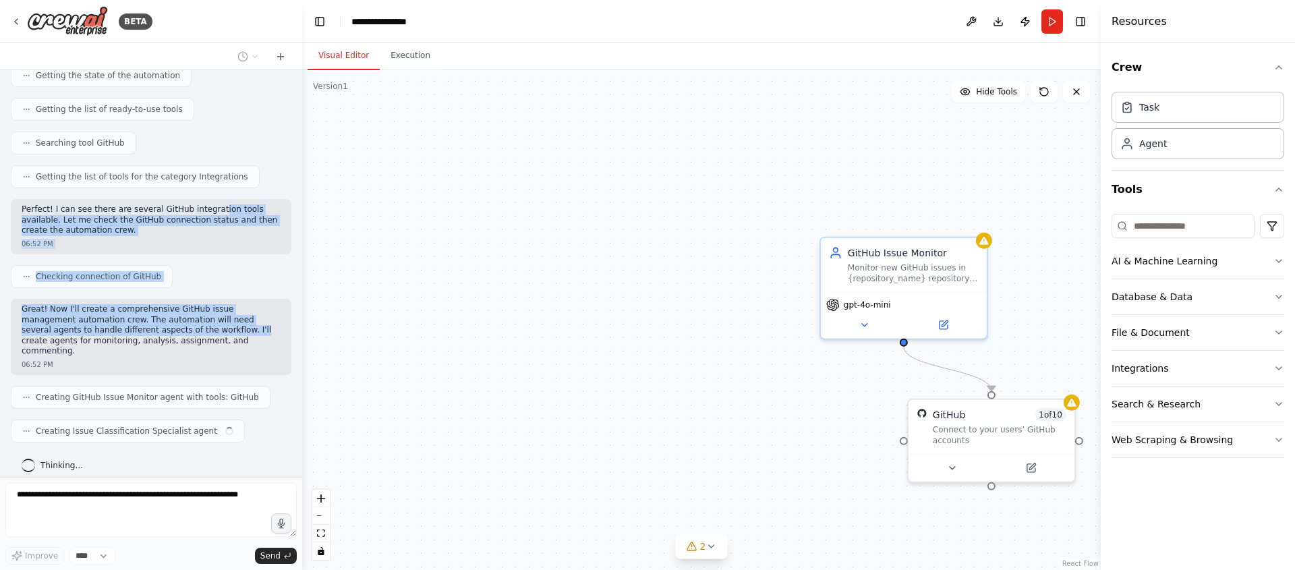
click at [541, 256] on div ".deletable-edge-delete-btn { width: 20px; height: 20px; border: 0px solid #ffff…" at bounding box center [701, 320] width 799 height 500
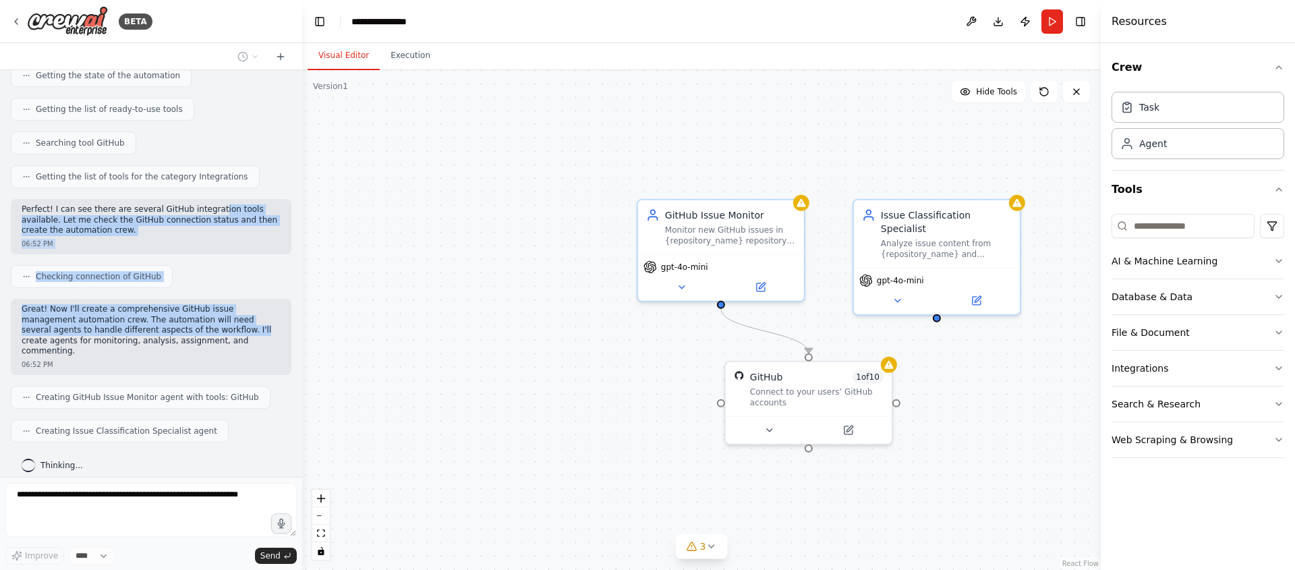
drag, startPoint x: 857, startPoint y: 416, endPoint x: 695, endPoint y: 389, distance: 164.9
click at [695, 389] on div ".deletable-edge-delete-btn { width: 20px; height: 20px; border: 0px solid #ffff…" at bounding box center [701, 320] width 799 height 500
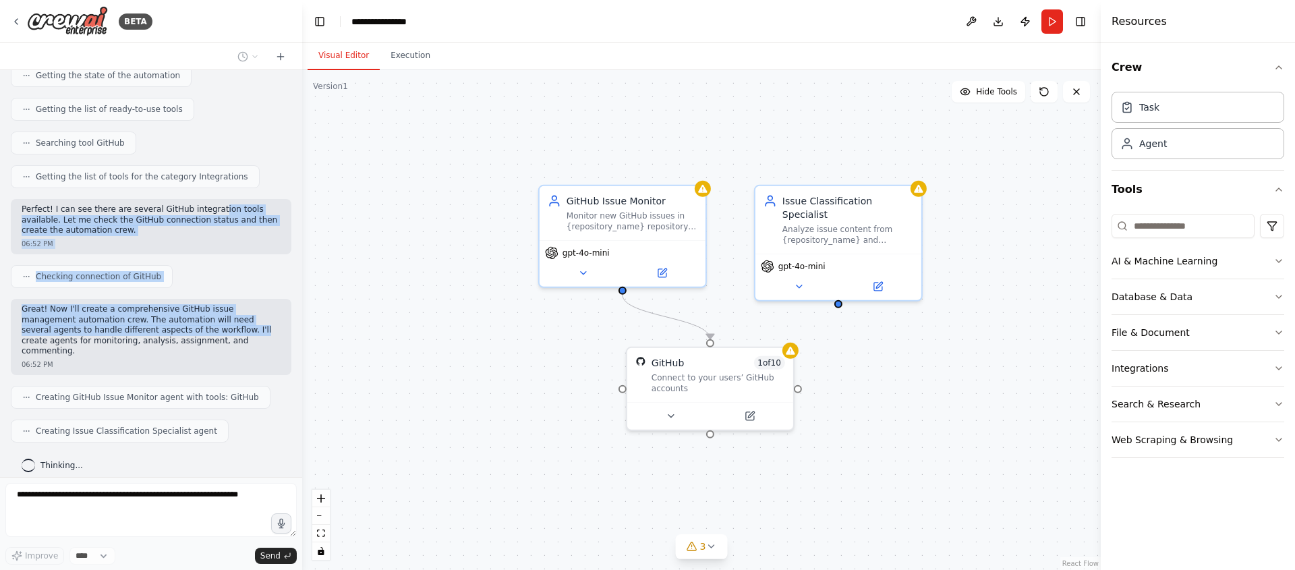
drag, startPoint x: 1004, startPoint y: 400, endPoint x: 873, endPoint y: 382, distance: 132.7
click at [873, 382] on div ".deletable-edge-delete-btn { width: 20px; height: 20px; border: 0px solid #ffff…" at bounding box center [701, 320] width 799 height 500
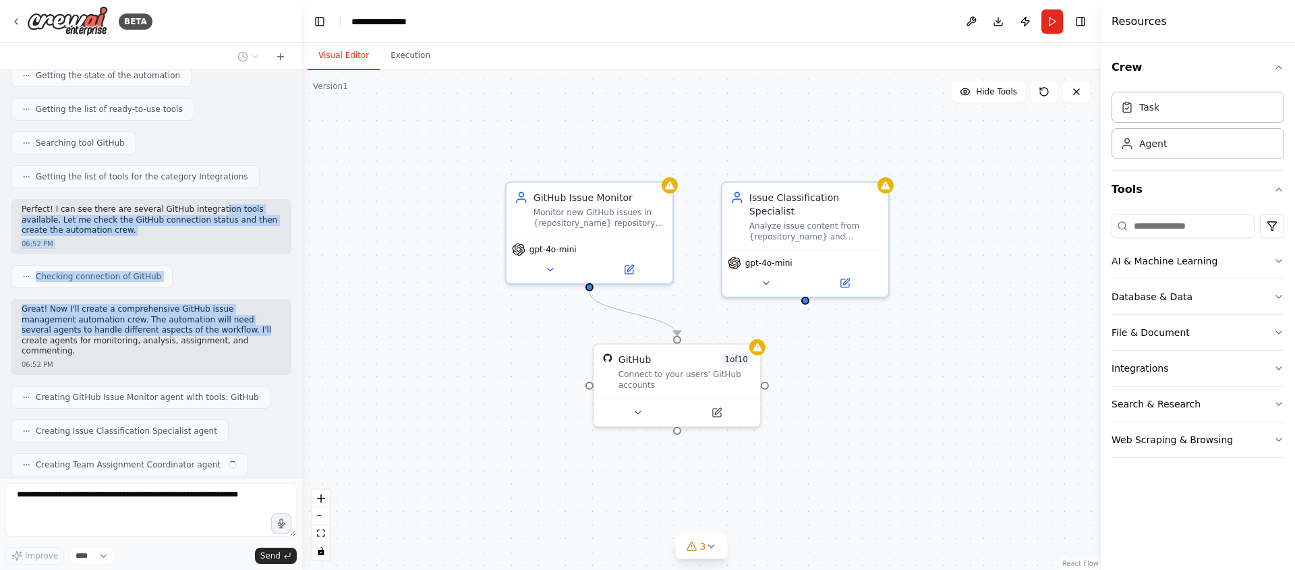
click at [977, 415] on div ".deletable-edge-delete-btn { width: 20px; height: 20px; border: 0px solid #ffff…" at bounding box center [701, 320] width 799 height 500
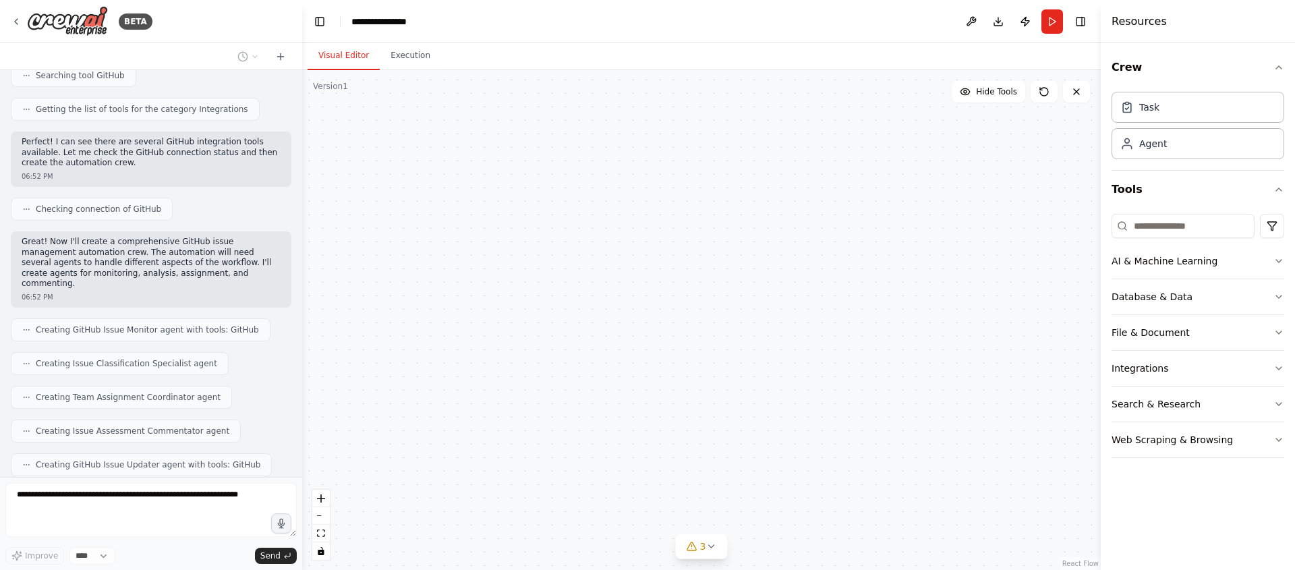
scroll to position [431, 0]
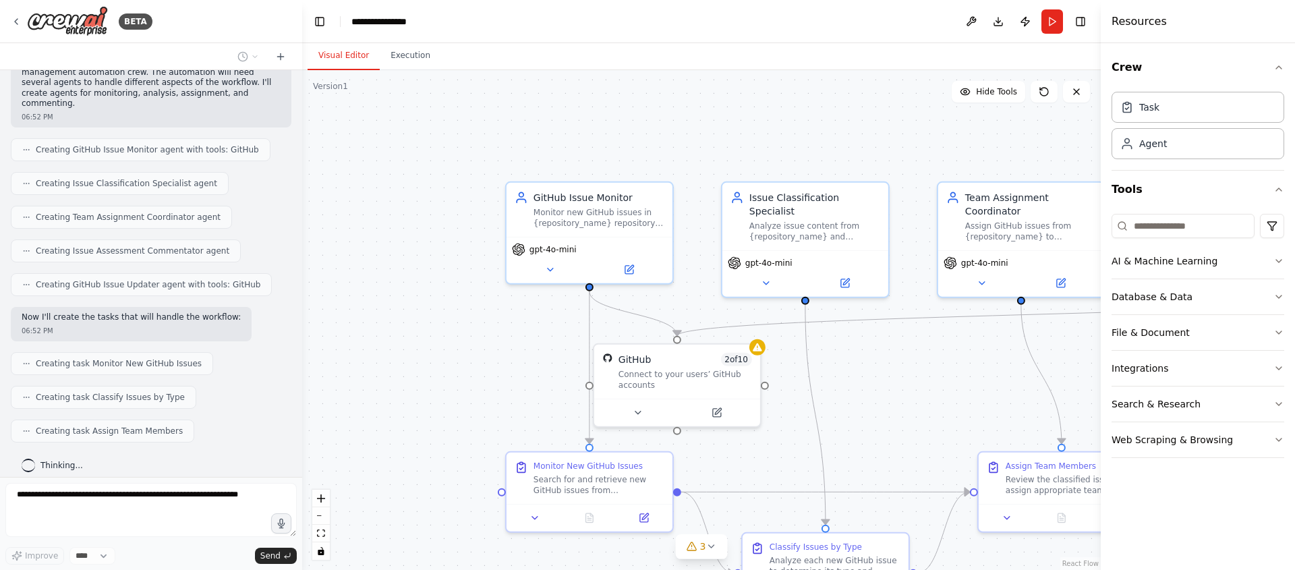
click at [905, 380] on div ".deletable-edge-delete-btn { width: 20px; height: 20px; border: 0px solid #ffff…" at bounding box center [701, 320] width 799 height 500
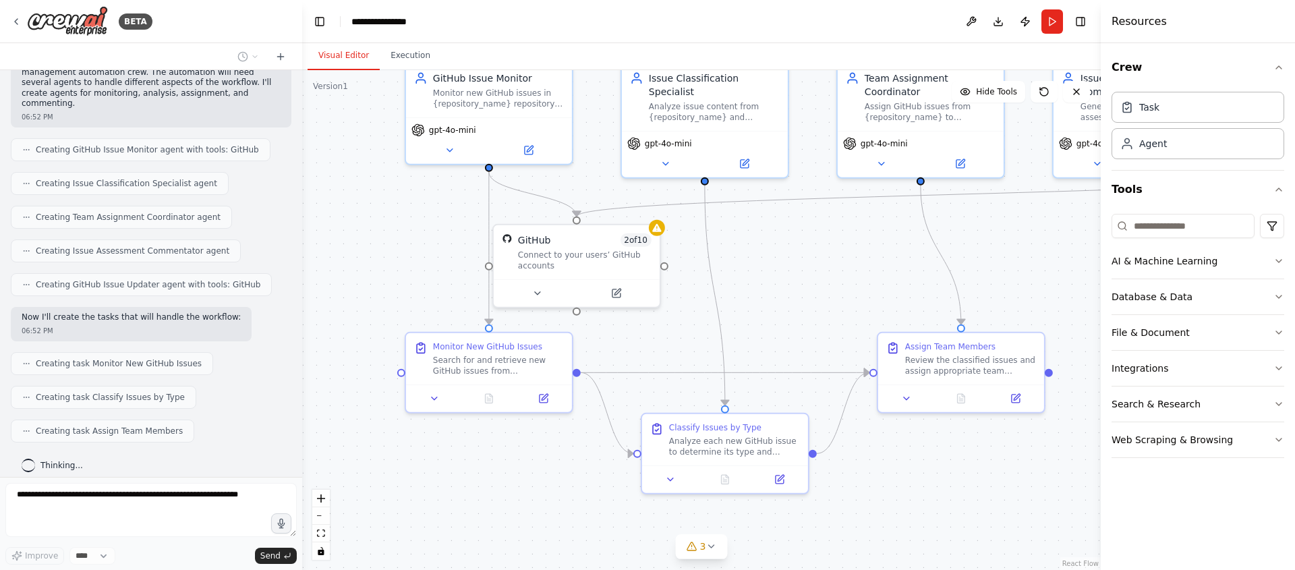
drag, startPoint x: 882, startPoint y: 320, endPoint x: 677, endPoint y: 221, distance: 227.2
click at [677, 221] on div ".deletable-edge-delete-btn { width: 20px; height: 20px; border: 0px solid #ffff…" at bounding box center [701, 320] width 799 height 500
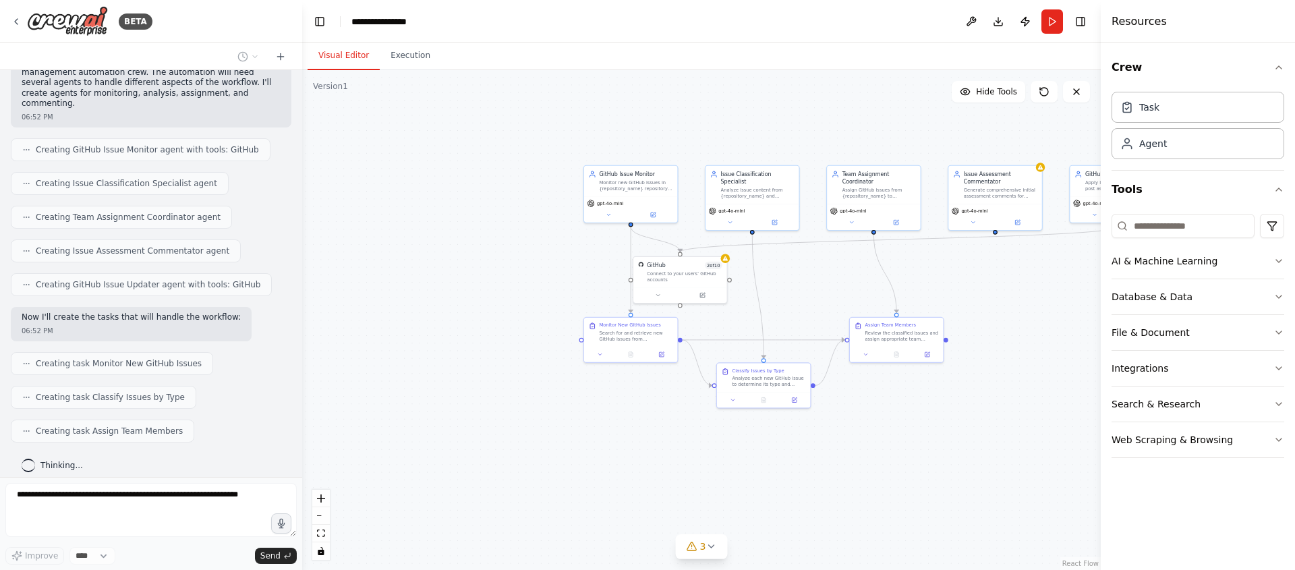
click at [1003, 364] on div ".deletable-edge-delete-btn { width: 20px; height: 20px; border: 0px solid #ffff…" at bounding box center [701, 320] width 799 height 500
click at [1008, 362] on div ".deletable-edge-delete-btn { width: 20px; height: 20px; border: 0px solid #ffff…" at bounding box center [701, 320] width 799 height 500
click at [1014, 372] on div ".deletable-edge-delete-btn { width: 20px; height: 20px; border: 0px solid #ffff…" at bounding box center [701, 320] width 799 height 500
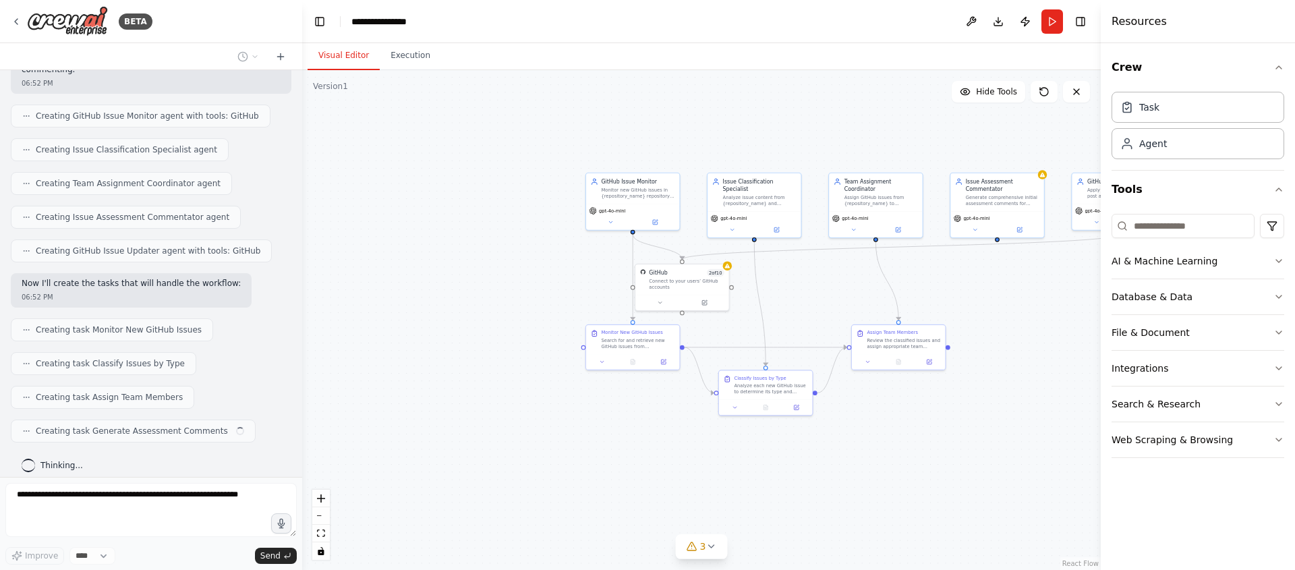
click at [1029, 507] on div ".deletable-edge-delete-btn { width: 20px; height: 20px; border: 0px solid #ffff…" at bounding box center [701, 320] width 799 height 500
click at [1032, 495] on div ".deletable-edge-delete-btn { width: 20px; height: 20px; border: 0px solid #ffff…" at bounding box center [701, 320] width 799 height 500
click at [1031, 488] on div ".deletable-edge-delete-btn { width: 20px; height: 20px; border: 0px solid #ffff…" at bounding box center [701, 320] width 799 height 500
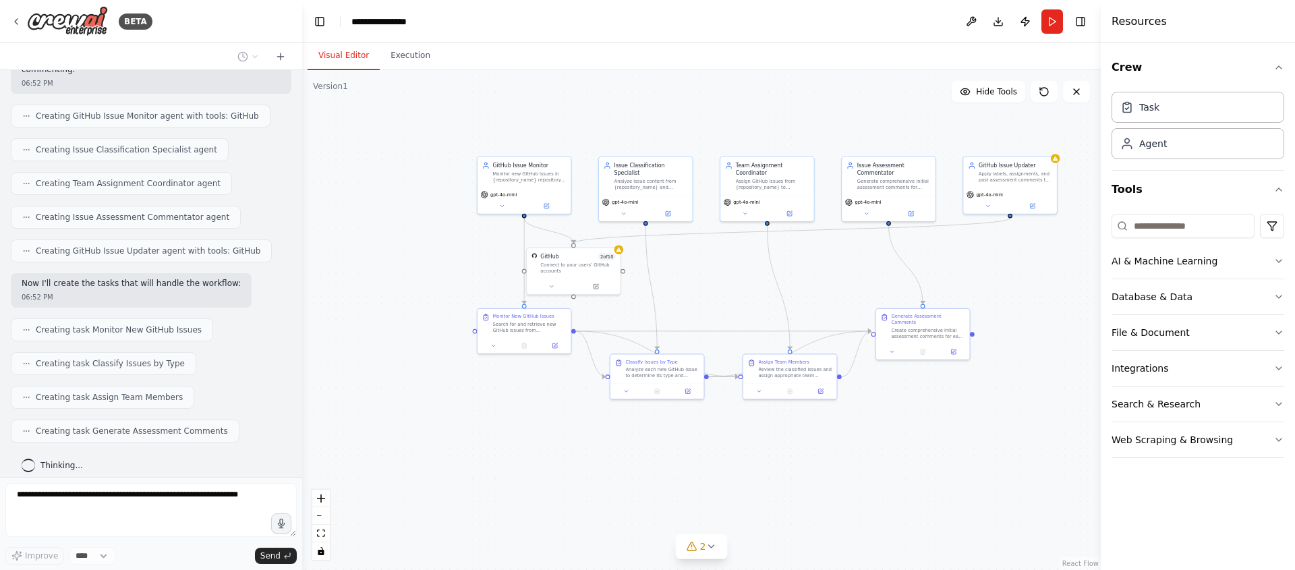
drag, startPoint x: 1010, startPoint y: 440, endPoint x: 859, endPoint y: 423, distance: 152.0
click at [862, 423] on div ".deletable-edge-delete-btn { width: 20px; height: 20px; border: 0px solid #ffff…" at bounding box center [701, 320] width 799 height 500
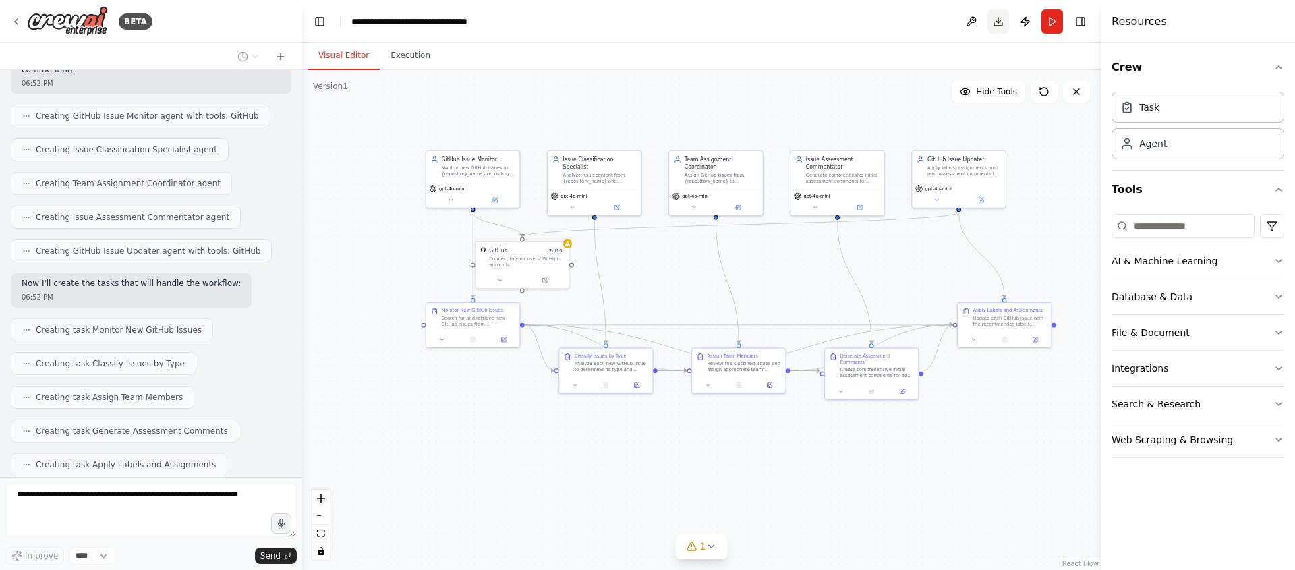
scroll to position [611, 0]
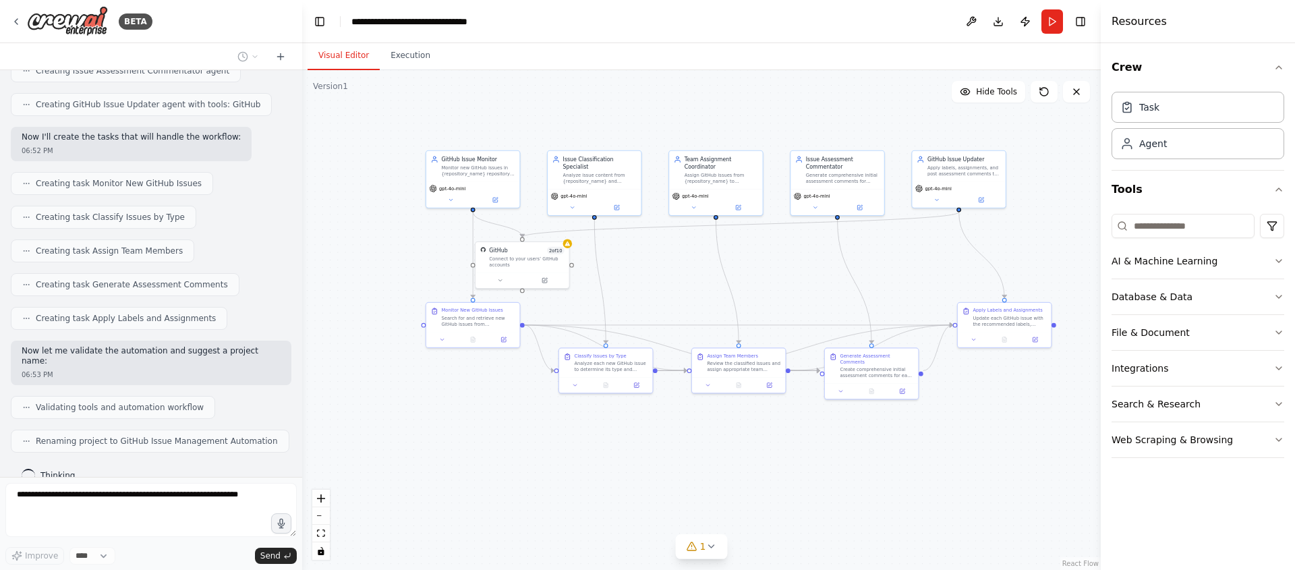
click at [807, 308] on div ".deletable-edge-delete-btn { width: 20px; height: 20px; border: 0px solid #ffff…" at bounding box center [701, 320] width 799 height 500
click at [865, 306] on icon "Edge from d9e56099-b31b-4a76-aa57-603b45c07d96 to e77ec92e-b26b-488b-a898-d7bdd…" at bounding box center [855, 281] width 34 height 123
click at [890, 308] on div ".deletable-edge-delete-btn { width: 20px; height: 20px; border: 0px solid #ffff…" at bounding box center [701, 320] width 799 height 500
click at [912, 307] on div ".deletable-edge-delete-btn { width: 20px; height: 20px; border: 0px solid #ffff…" at bounding box center [701, 320] width 799 height 500
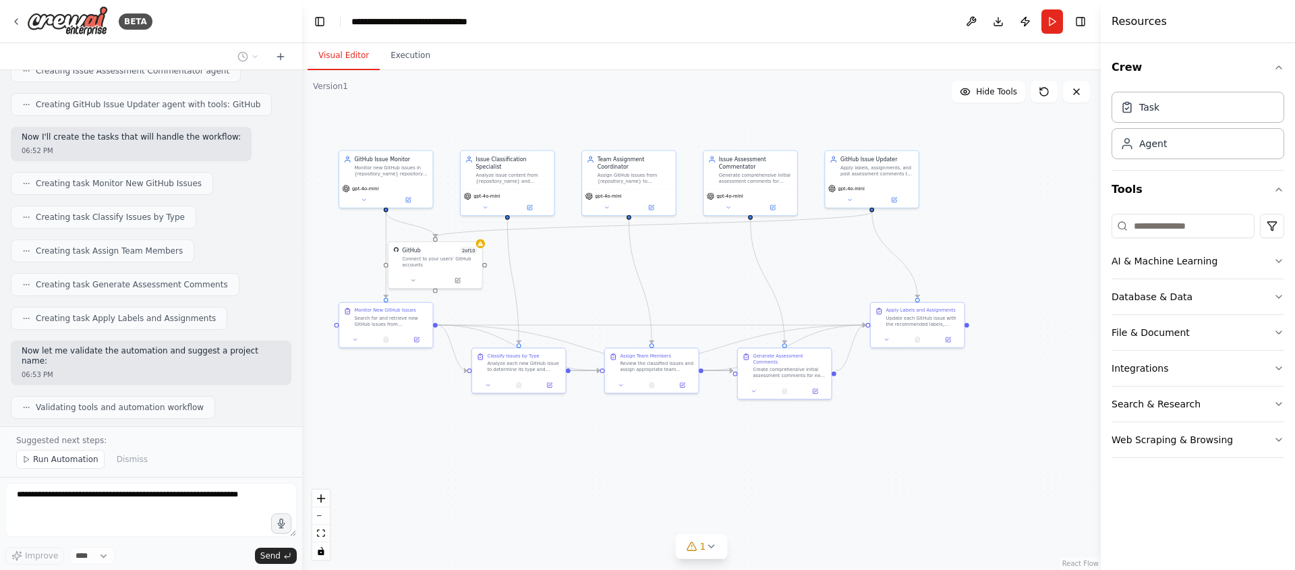
drag, startPoint x: 933, startPoint y: 297, endPoint x: 849, endPoint y: 297, distance: 85.0
click at [849, 297] on div ".deletable-edge-delete-btn { width: 20px; height: 20px; border: 0px solid #ffff…" at bounding box center [701, 320] width 799 height 500
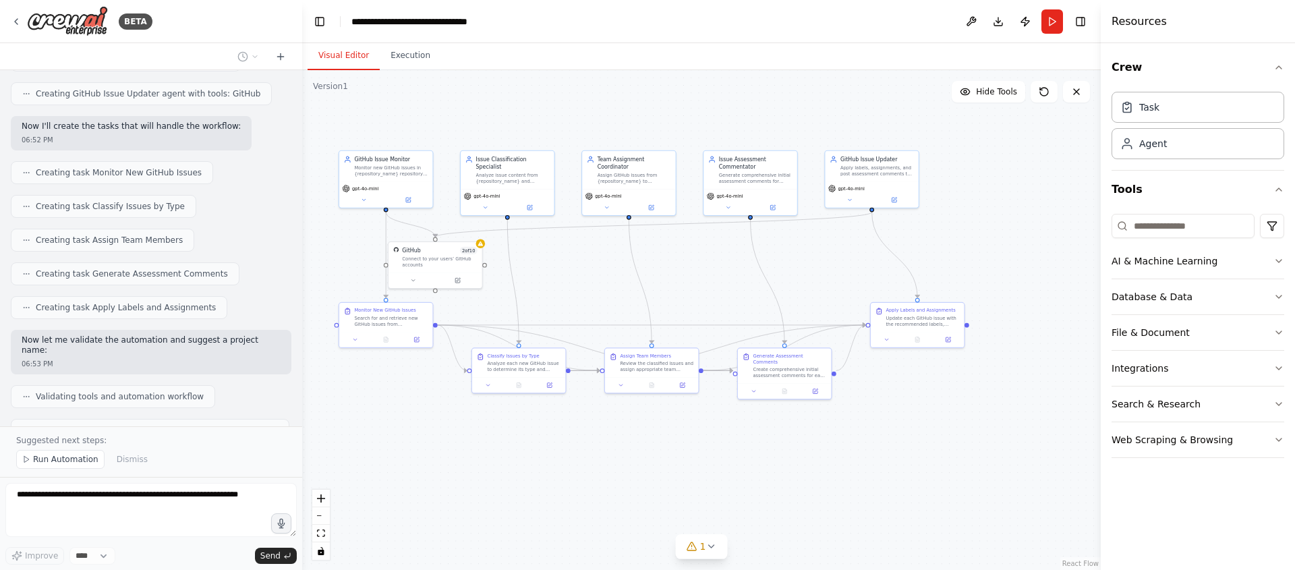
click at [815, 211] on div ".deletable-edge-delete-btn { width: 20px; height: 20px; border: 0px solid #ffff…" at bounding box center [701, 320] width 799 height 500
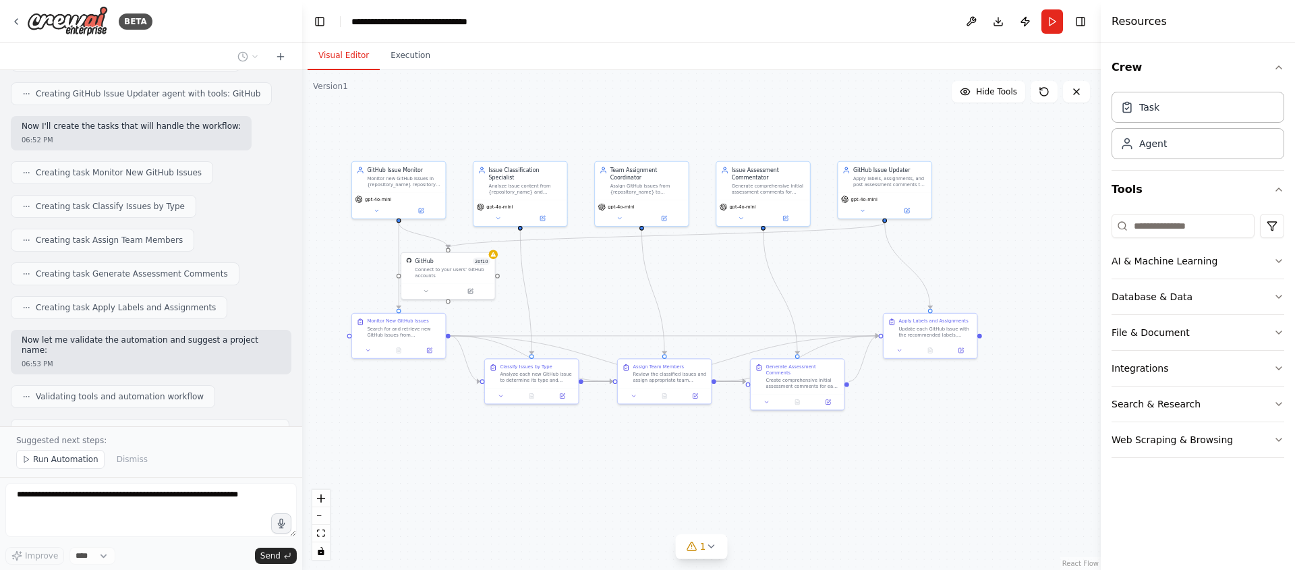
drag, startPoint x: 838, startPoint y: 242, endPoint x: 907, endPoint y: 246, distance: 69.6
click at [907, 246] on div ".deletable-edge-delete-btn { width: 20px; height: 20px; border: 0px solid #ffff…" at bounding box center [701, 320] width 799 height 500
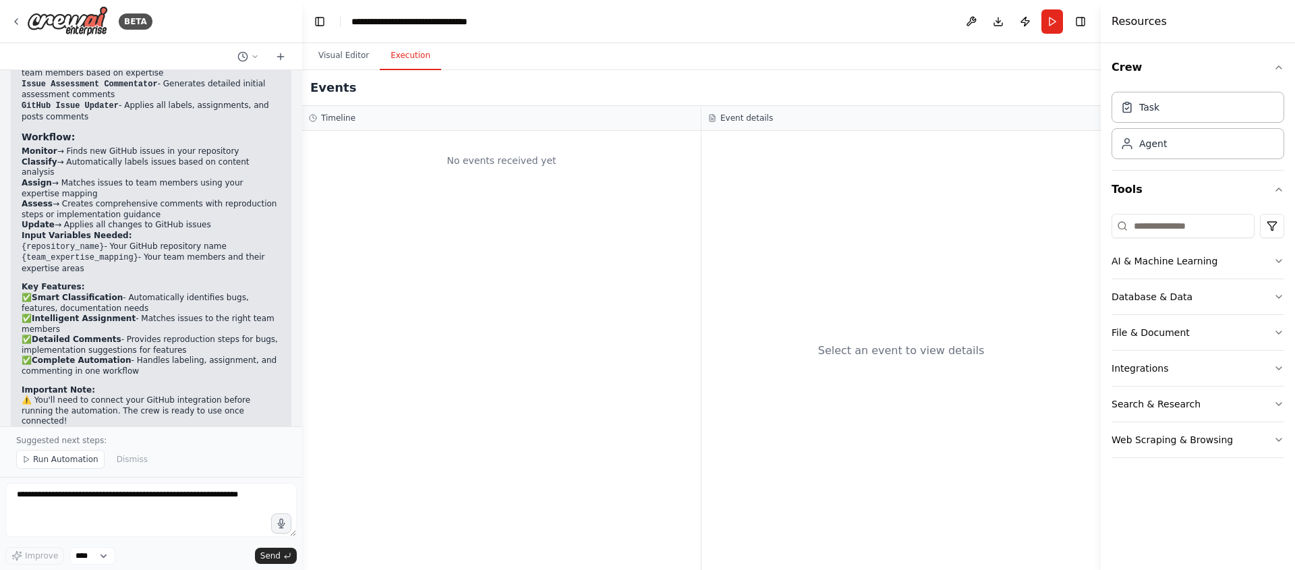
scroll to position [1167, 0]
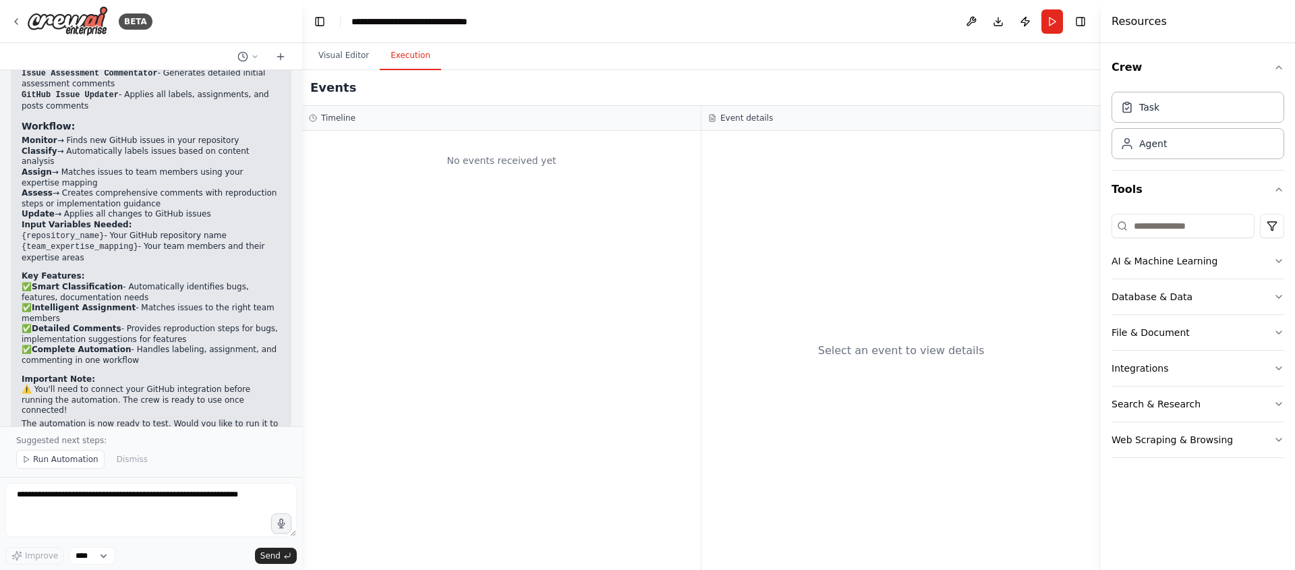
click at [420, 55] on button "Execution" at bounding box center [410, 56] width 61 height 28
click at [333, 54] on button "Visual Editor" at bounding box center [344, 56] width 72 height 28
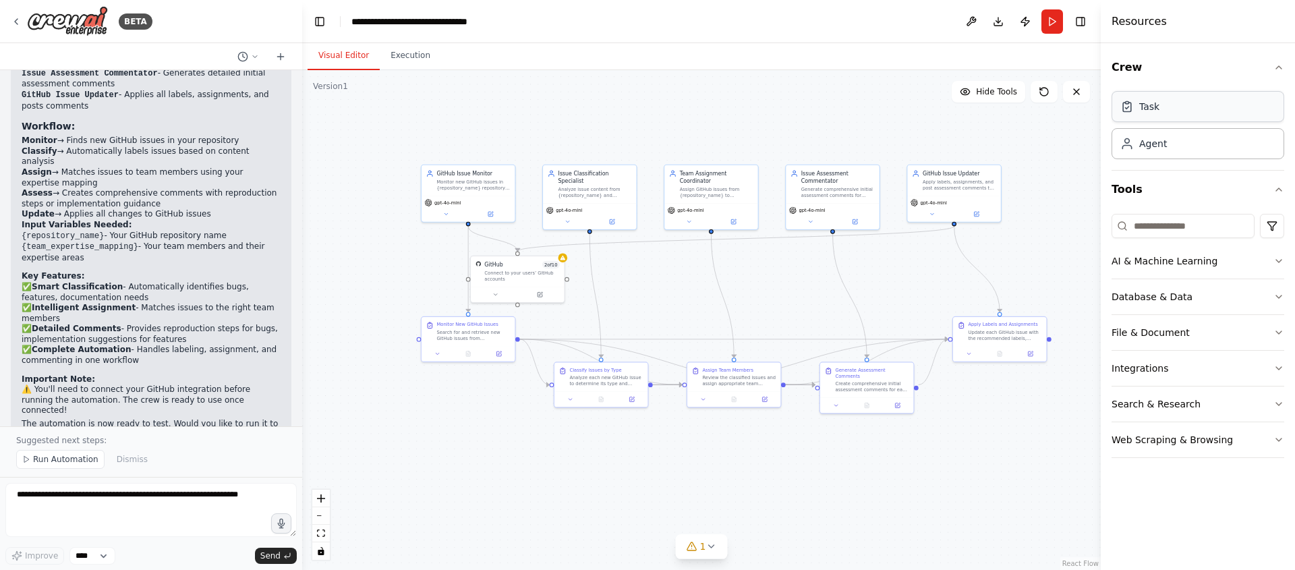
click at [1198, 114] on div "Task" at bounding box center [1198, 106] width 173 height 31
drag, startPoint x: 1184, startPoint y: 109, endPoint x: 1182, endPoint y: 121, distance: 13.0
click at [1184, 109] on div "Task" at bounding box center [1198, 106] width 173 height 31
click at [1178, 161] on div "Task Agent" at bounding box center [1198, 128] width 173 height 84
click at [1174, 139] on div "Agent" at bounding box center [1198, 142] width 173 height 31
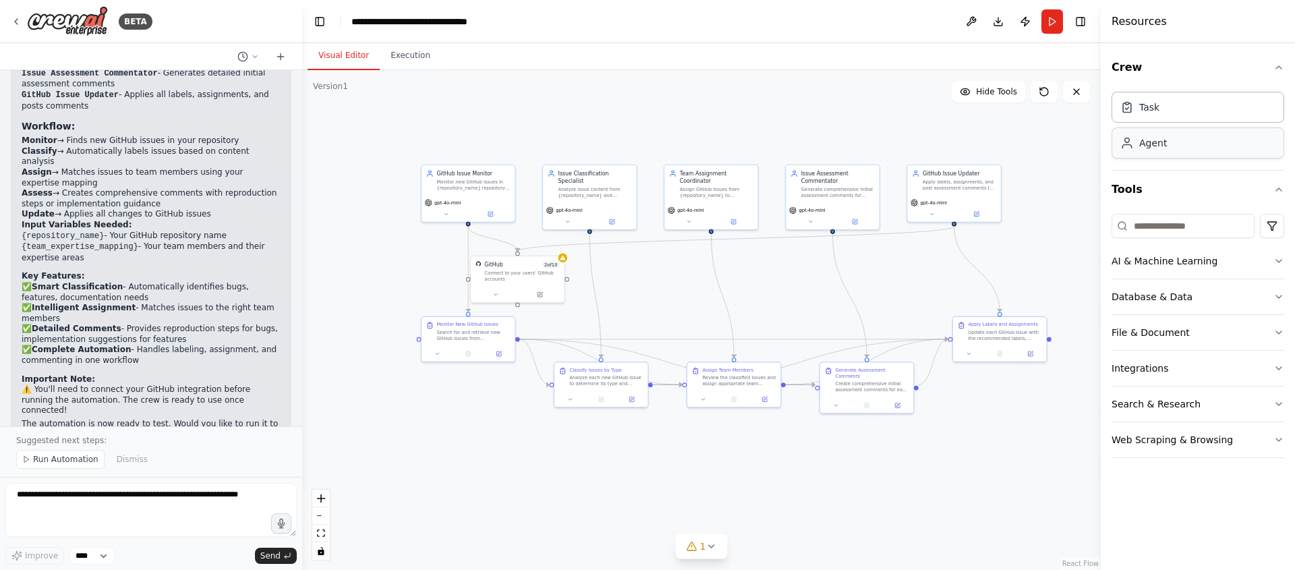
click at [1174, 139] on div "Agent" at bounding box center [1198, 142] width 173 height 31
click at [1163, 202] on button "Tools" at bounding box center [1198, 190] width 173 height 38
click at [1142, 204] on button "Tools" at bounding box center [1198, 190] width 173 height 38
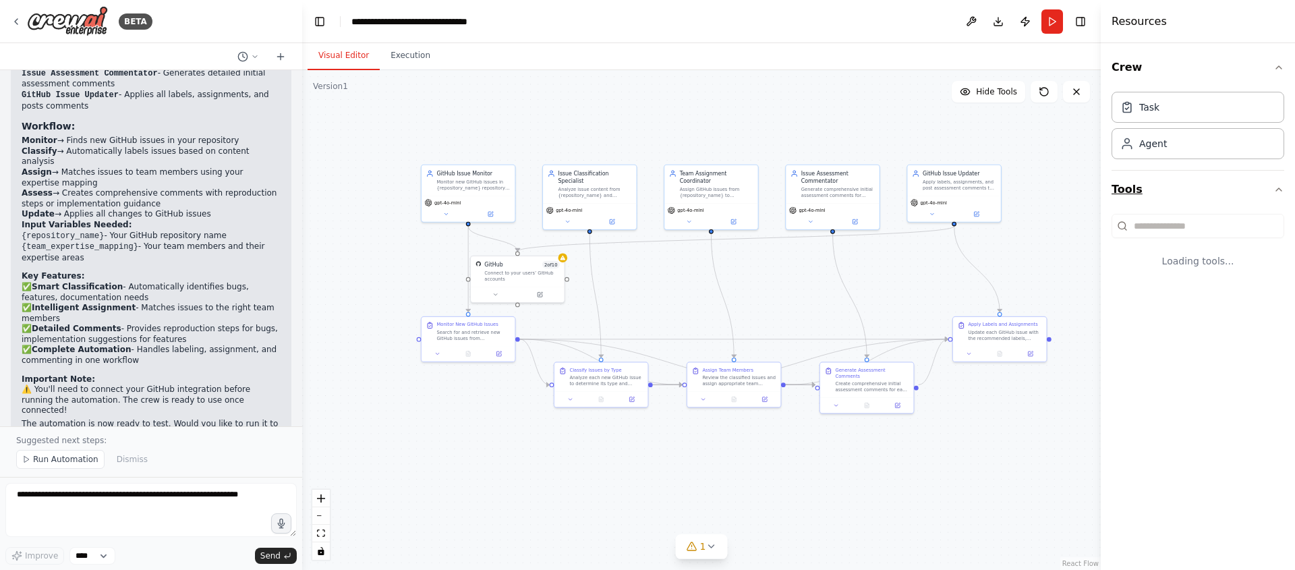
click at [1139, 195] on button "Tools" at bounding box center [1198, 190] width 173 height 38
click at [1171, 191] on button "Tools" at bounding box center [1198, 190] width 173 height 38
click at [1192, 189] on button "Tools" at bounding box center [1198, 190] width 173 height 38
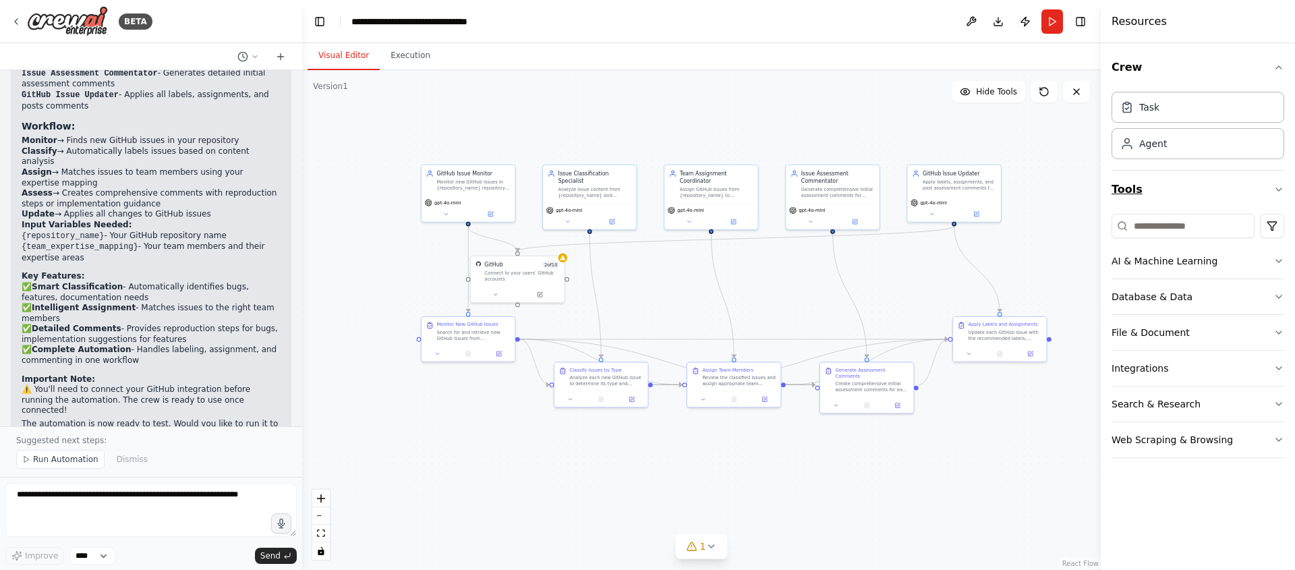
click at [1195, 188] on button "Tools" at bounding box center [1198, 190] width 173 height 38
click at [1202, 249] on button "AI & Machine Learning" at bounding box center [1198, 260] width 173 height 35
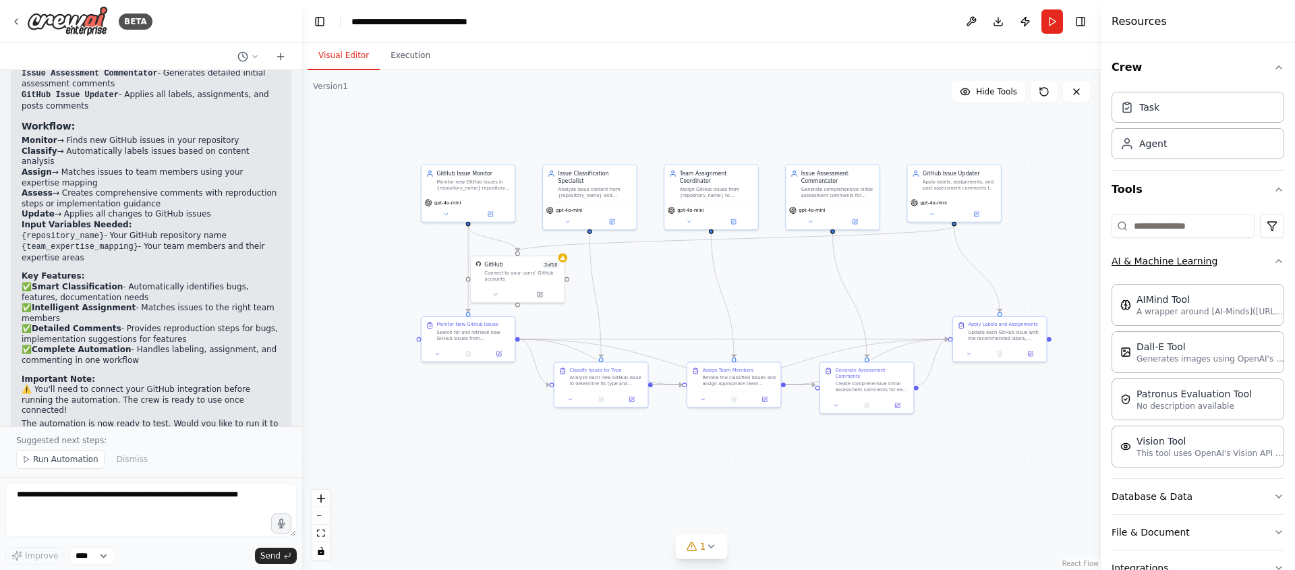
click at [1230, 261] on button "AI & Machine Learning" at bounding box center [1198, 260] width 173 height 35
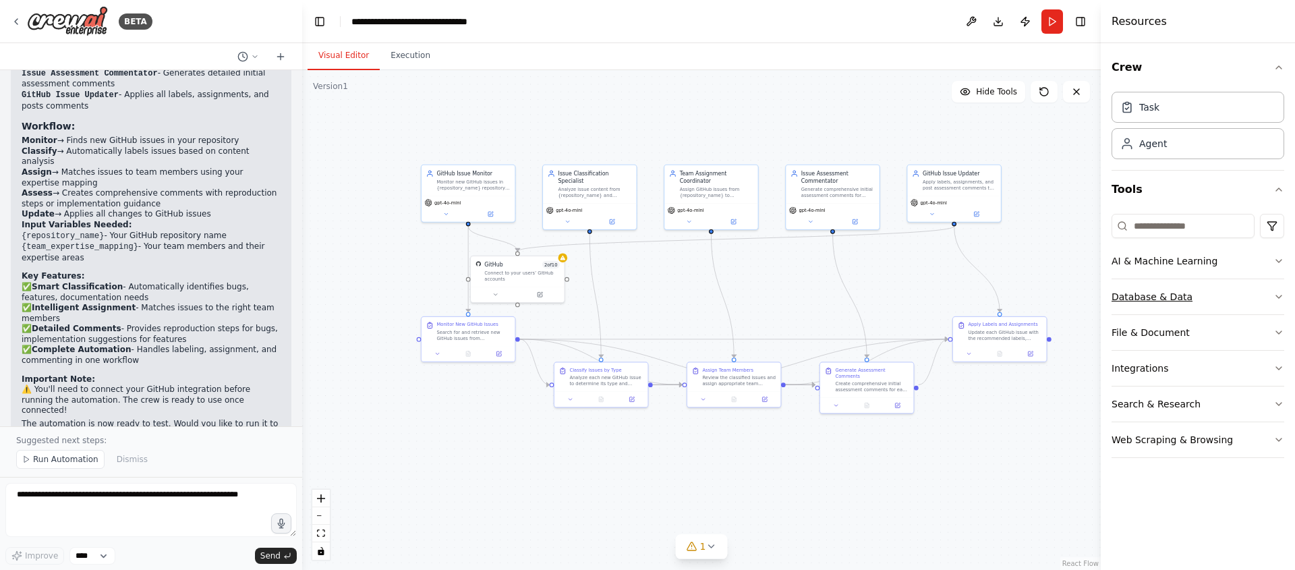
click at [1215, 289] on button "Database & Data" at bounding box center [1198, 296] width 173 height 35
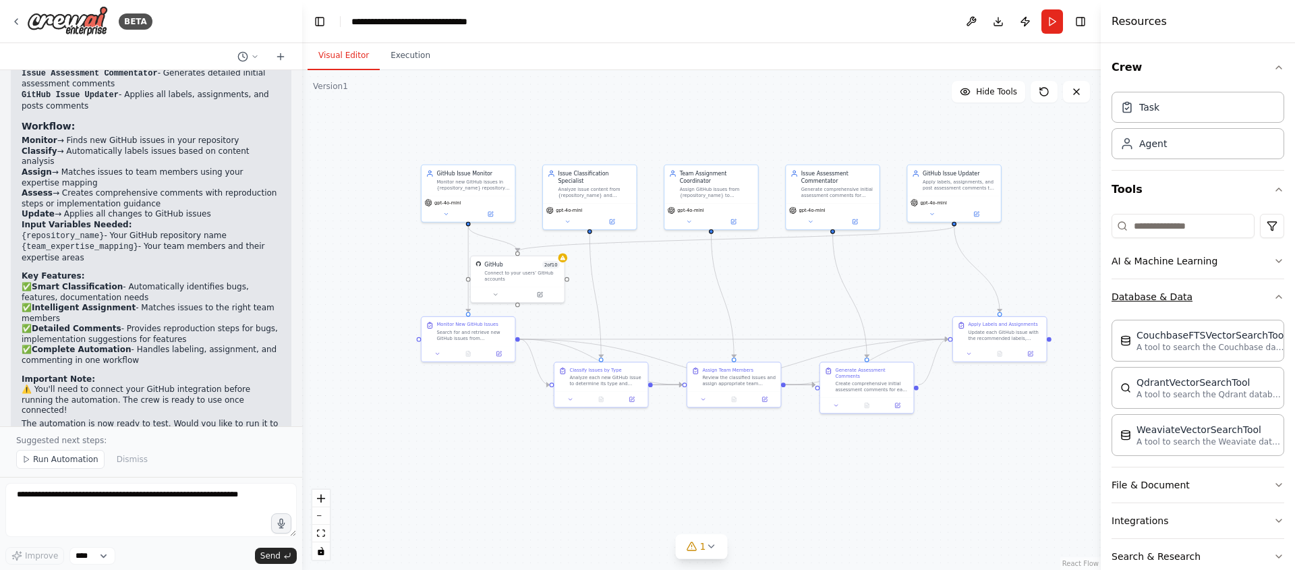
click at [1240, 287] on button "Database & Data" at bounding box center [1198, 296] width 173 height 35
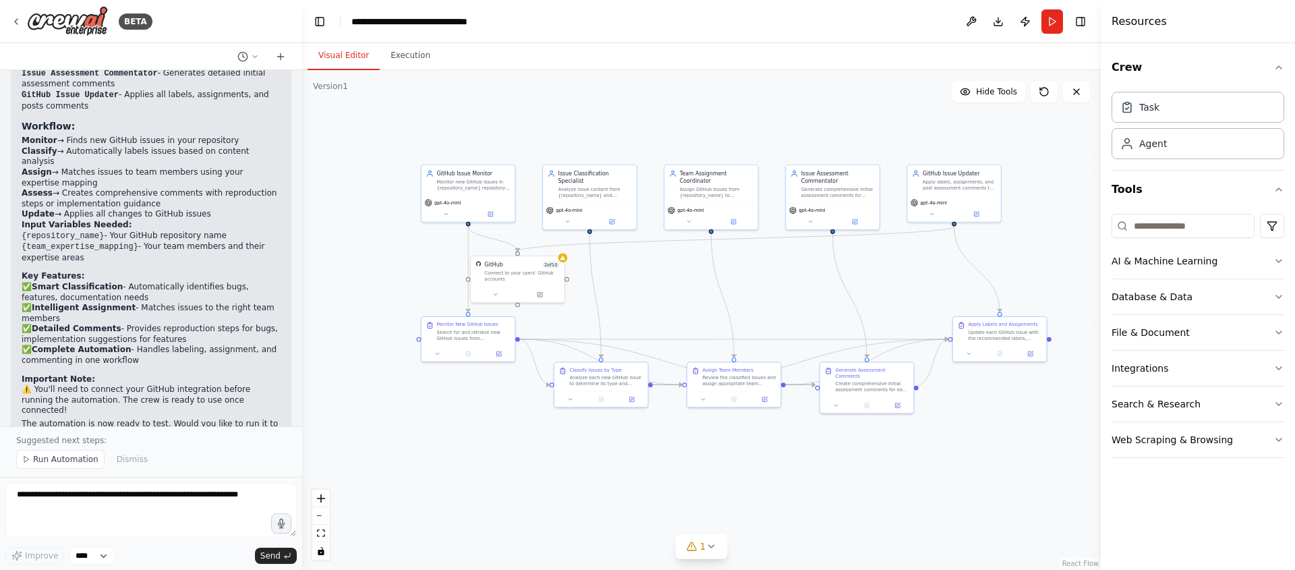
click at [745, 318] on div ".deletable-edge-delete-btn { width: 20px; height: 20px; border: 0px solid #ffff…" at bounding box center [701, 320] width 799 height 500
click at [778, 287] on div ".deletable-edge-delete-btn { width: 20px; height: 20px; border: 0px solid #ffff…" at bounding box center [701, 320] width 799 height 500
click at [40, 461] on span "Run Automation" at bounding box center [65, 459] width 65 height 11
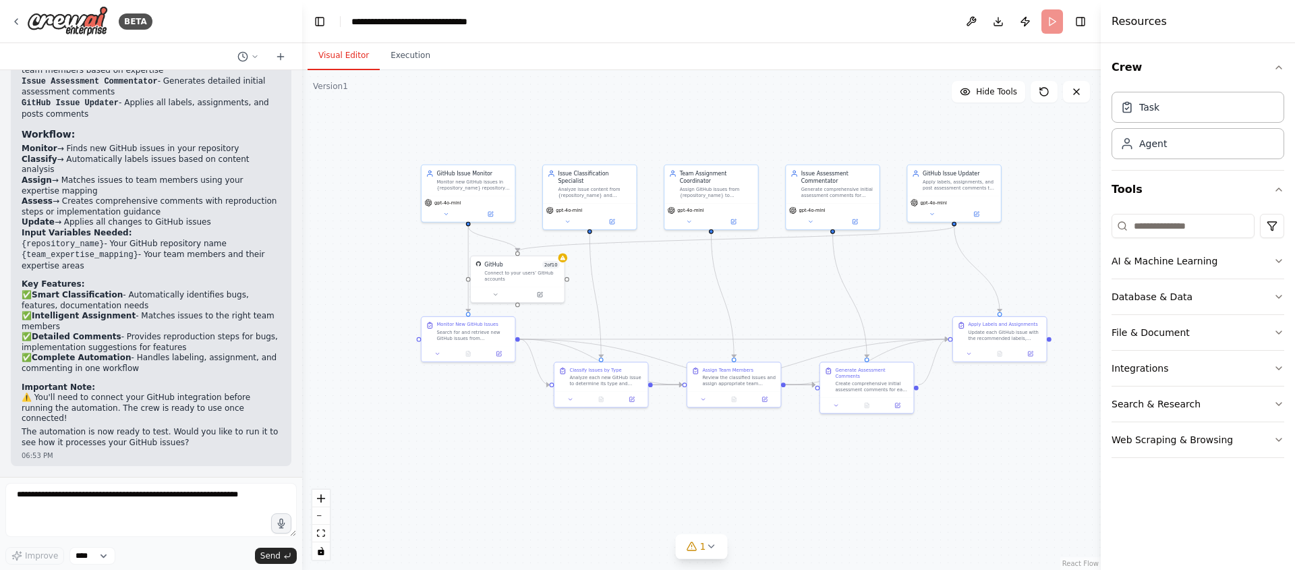
scroll to position [1116, 0]
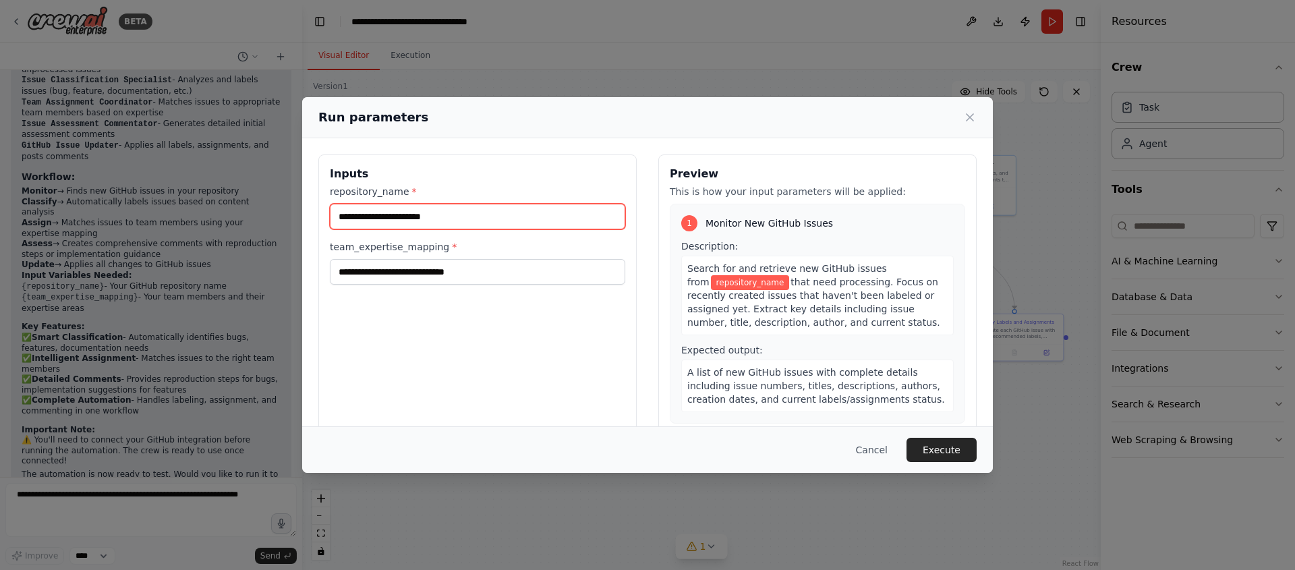
click at [435, 221] on input "repository_name *" at bounding box center [477, 217] width 295 height 26
click at [436, 221] on input "repository_name *" at bounding box center [477, 217] width 295 height 26
click at [436, 219] on input "repository_name *" at bounding box center [477, 217] width 295 height 26
click at [438, 219] on input "repository_name *" at bounding box center [477, 217] width 295 height 26
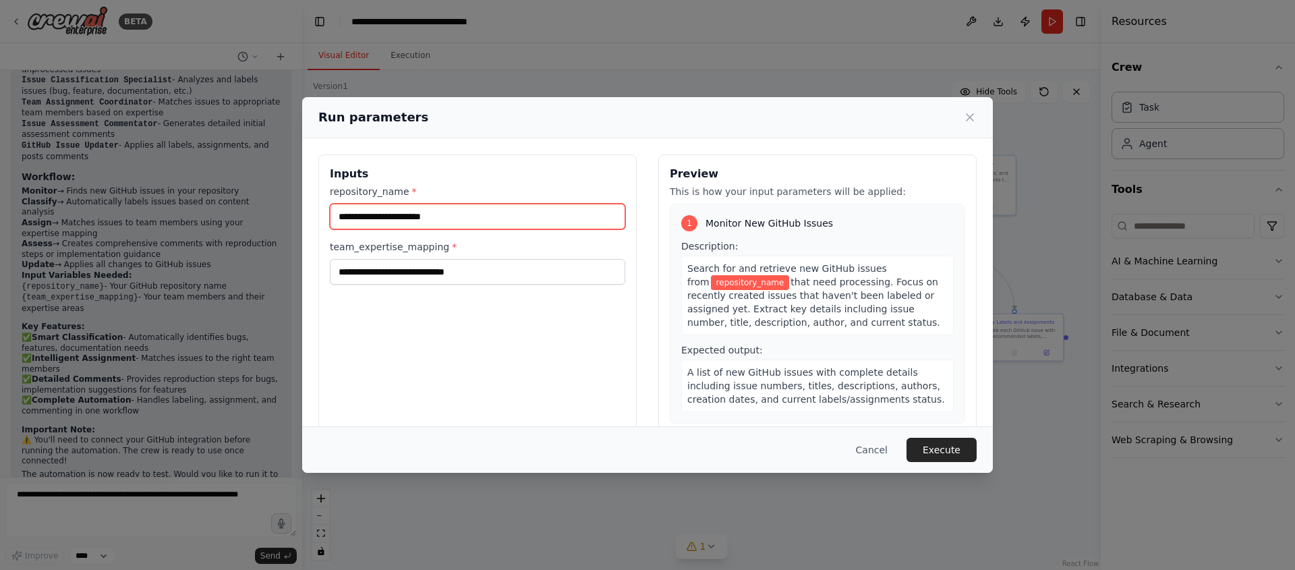
click at [447, 252] on div "repository_name * team_expertise_mapping *" at bounding box center [477, 235] width 295 height 100
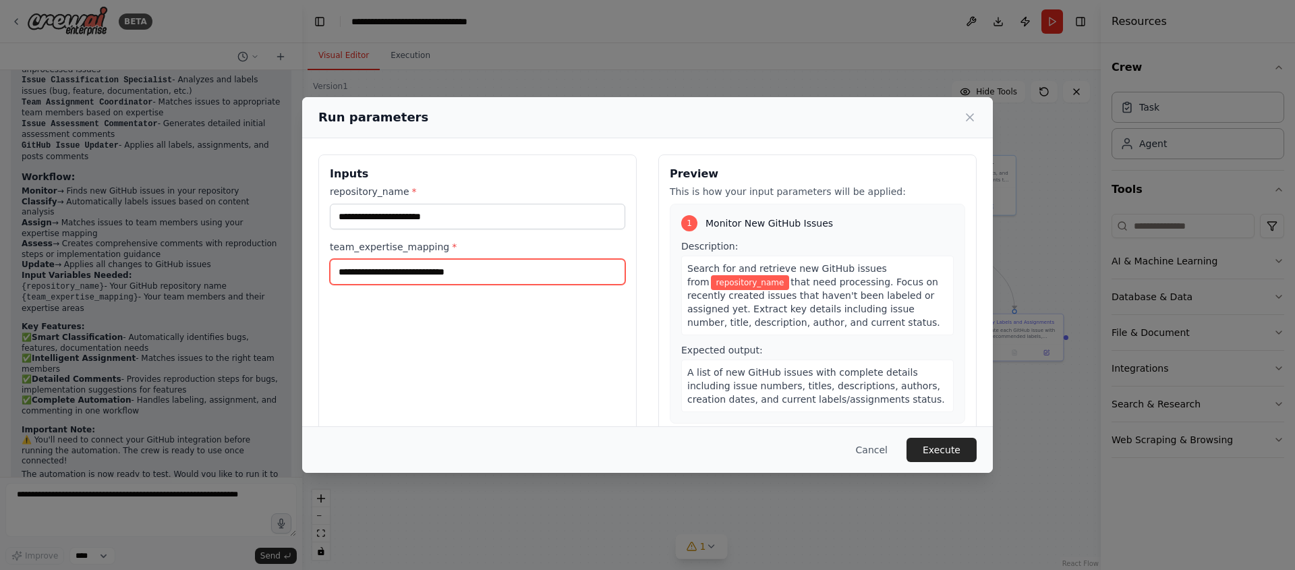
click at [453, 274] on input "team_expertise_mapping *" at bounding box center [477, 272] width 295 height 26
click at [454, 276] on input "team_expertise_mapping *" at bounding box center [477, 272] width 295 height 26
click at [455, 275] on input "team_expertise_mapping *" at bounding box center [477, 272] width 295 height 26
drag, startPoint x: 558, startPoint y: 295, endPoint x: 917, endPoint y: 399, distance: 372.7
click at [751, 370] on div "Inputs repository_name * team_expertise_mapping * Preview This is how your inpu…" at bounding box center [647, 314] width 658 height 320
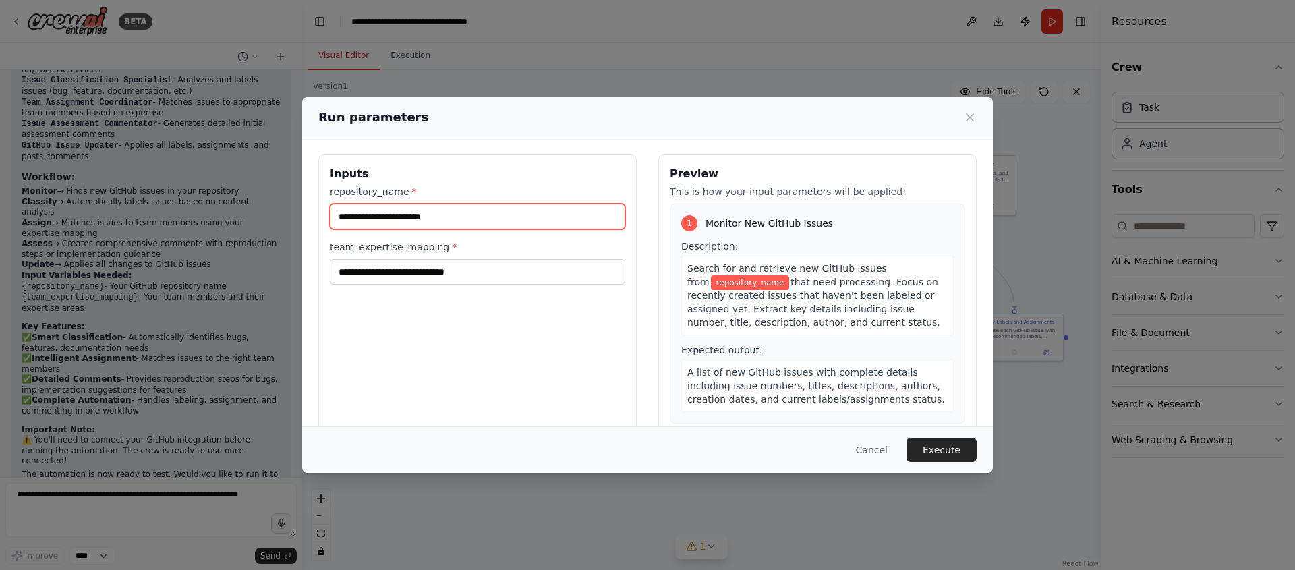
click at [481, 222] on input "repository_name *" at bounding box center [477, 217] width 295 height 26
click at [432, 215] on input "****" at bounding box center [477, 217] width 295 height 26
type input "****"
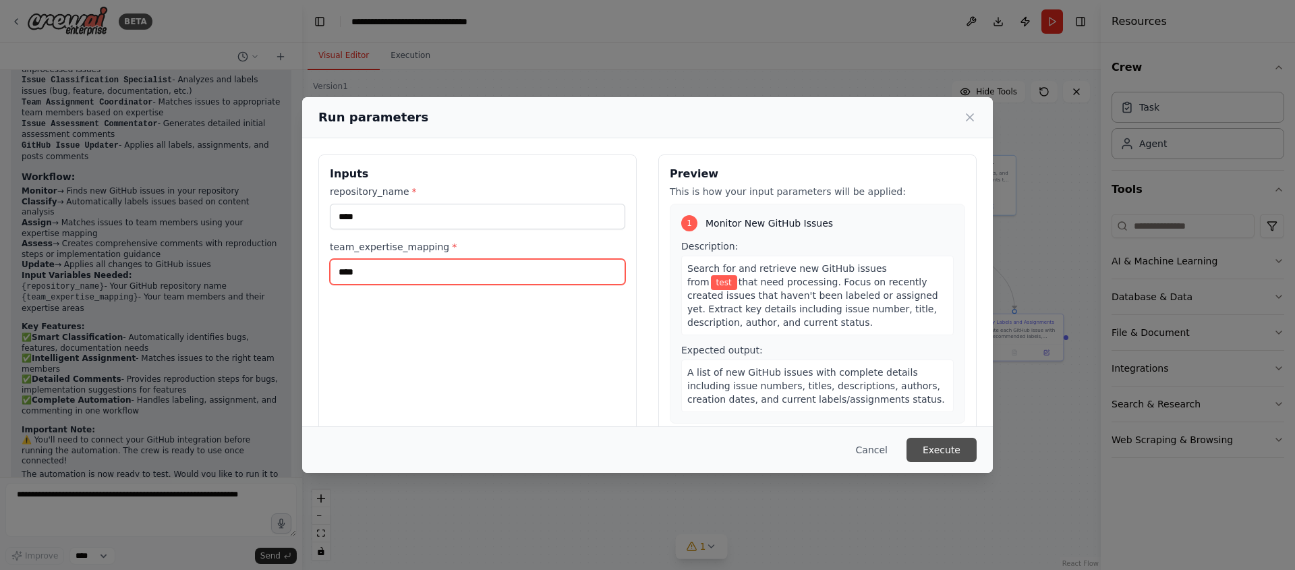
type input "****"
click at [940, 444] on button "Execute" at bounding box center [942, 450] width 70 height 24
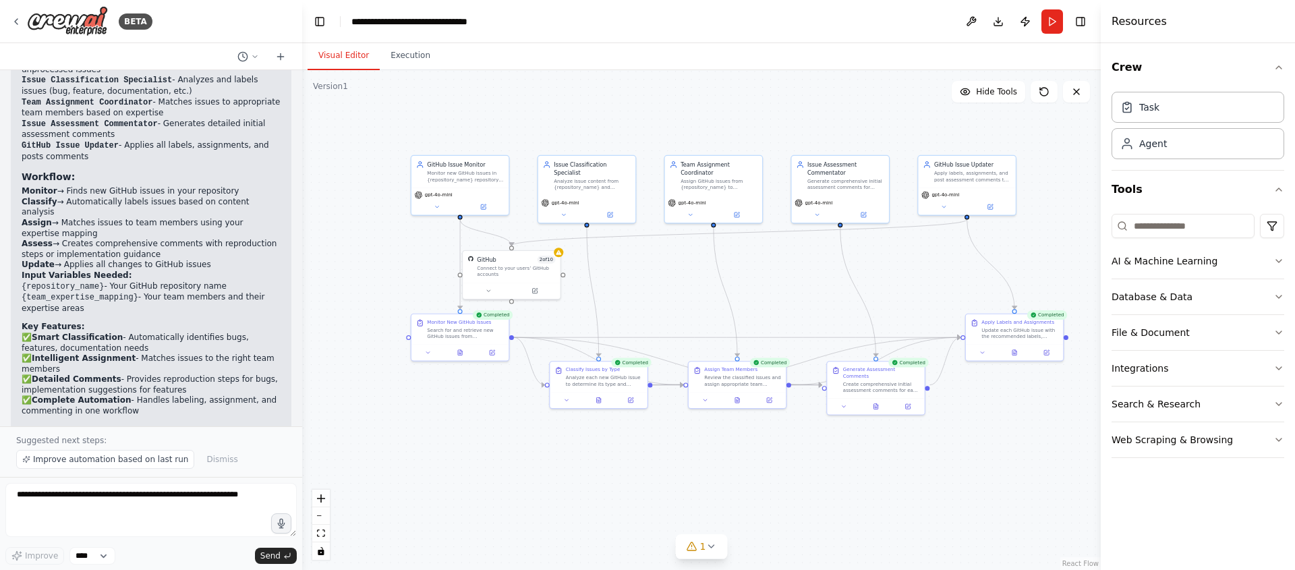
scroll to position [1167, 0]
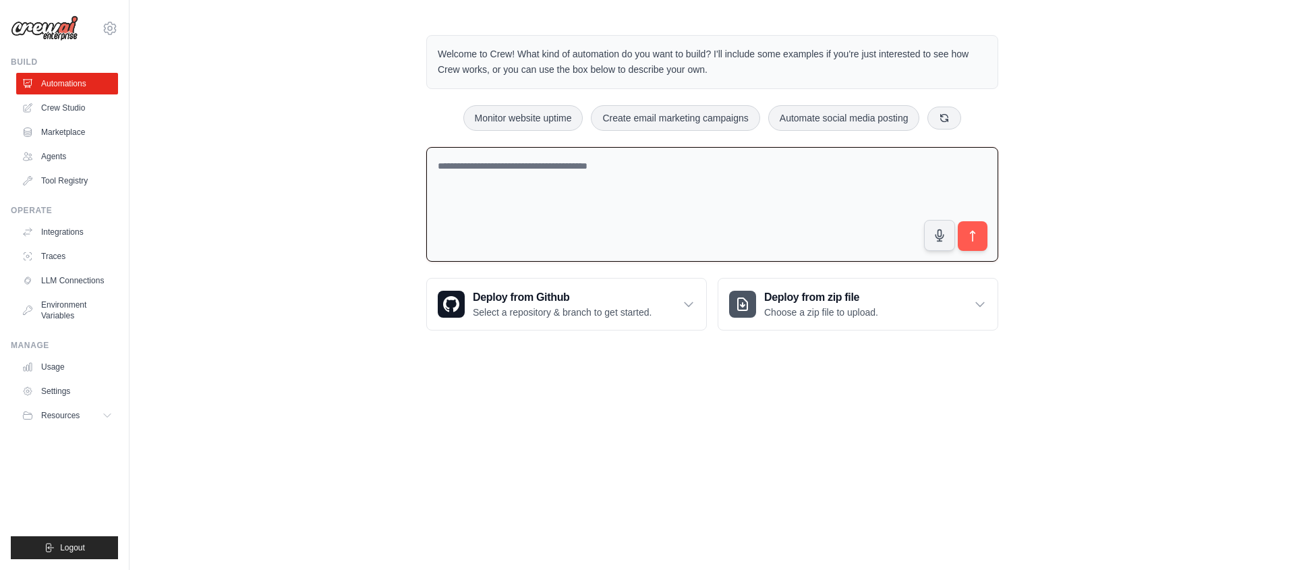
click at [633, 196] on textarea at bounding box center [712, 204] width 572 height 115
click at [460, 111] on div "Welcome to Crew! What kind of automation do you want to build? I'll include som…" at bounding box center [712, 182] width 604 height 339
click at [378, 63] on div "Welcome to Crew! What kind of automation do you want to build? I'll include som…" at bounding box center [713, 182] width 1166 height 339
drag, startPoint x: 386, startPoint y: 52, endPoint x: 1134, endPoint y: 96, distance: 749.3
click at [1080, 109] on div "Welcome to Crew! What kind of automation do you want to build? I'll include som…" at bounding box center [713, 182] width 1166 height 339
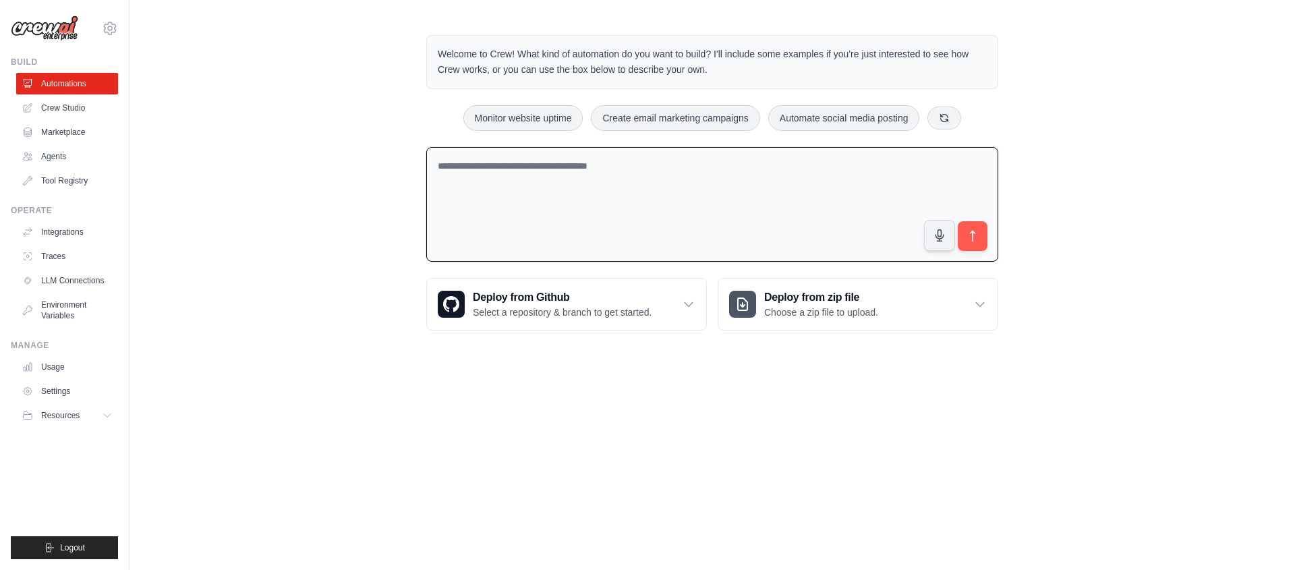
click at [1170, 70] on div "Welcome to Crew! What kind of automation do you want to build? I'll include som…" at bounding box center [713, 182] width 1166 height 339
click at [732, 183] on textarea at bounding box center [712, 204] width 572 height 115
drag, startPoint x: 662, startPoint y: 175, endPoint x: 428, endPoint y: 132, distance: 238.1
click at [470, 138] on div "Welcome to Crew! What kind of automation do you want to build? I'll include som…" at bounding box center [712, 182] width 604 height 339
click at [428, 132] on div "Welcome to Crew! What kind of automation do you want to build? I'll include som…" at bounding box center [712, 182] width 604 height 339
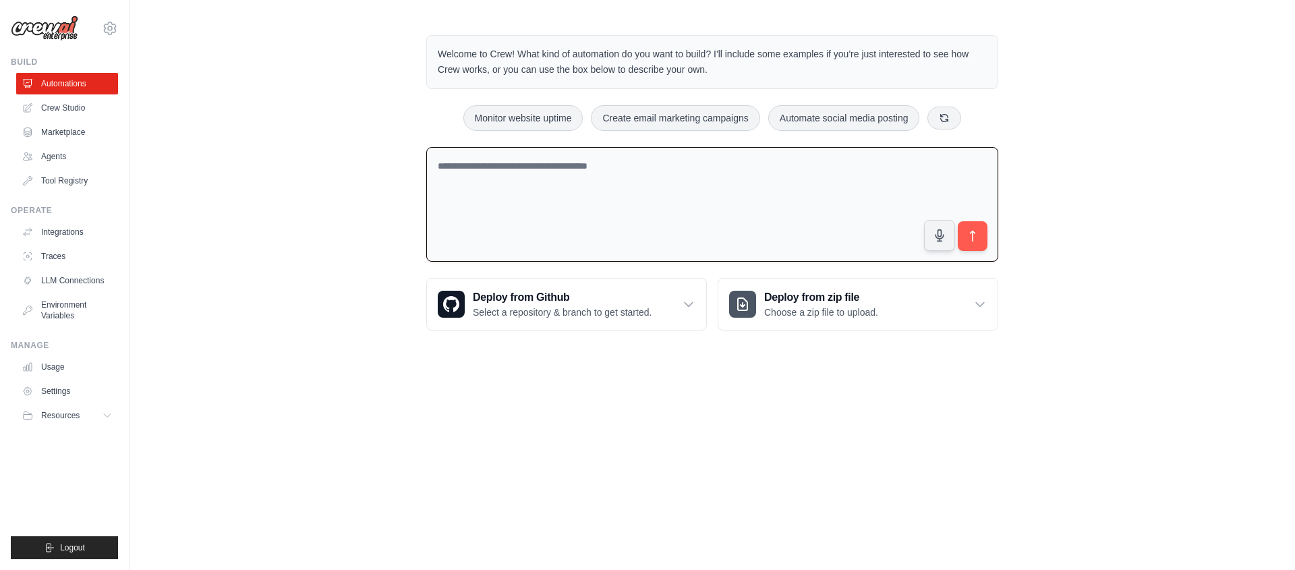
drag, startPoint x: 546, startPoint y: 117, endPoint x: 935, endPoint y: 130, distance: 389.4
click at [863, 125] on div "Monitor website uptime Create email marketing campaigns Automate social media p…" at bounding box center [712, 118] width 572 height 26
click at [953, 132] on div "Welcome to Crew! What kind of automation do you want to build? I'll include som…" at bounding box center [712, 182] width 604 height 339
drag, startPoint x: 956, startPoint y: 130, endPoint x: 341, endPoint y: 104, distance: 615.0
click at [366, 106] on div "Welcome to Crew! What kind of automation do you want to build? I'll include som…" at bounding box center [713, 182] width 1166 height 339
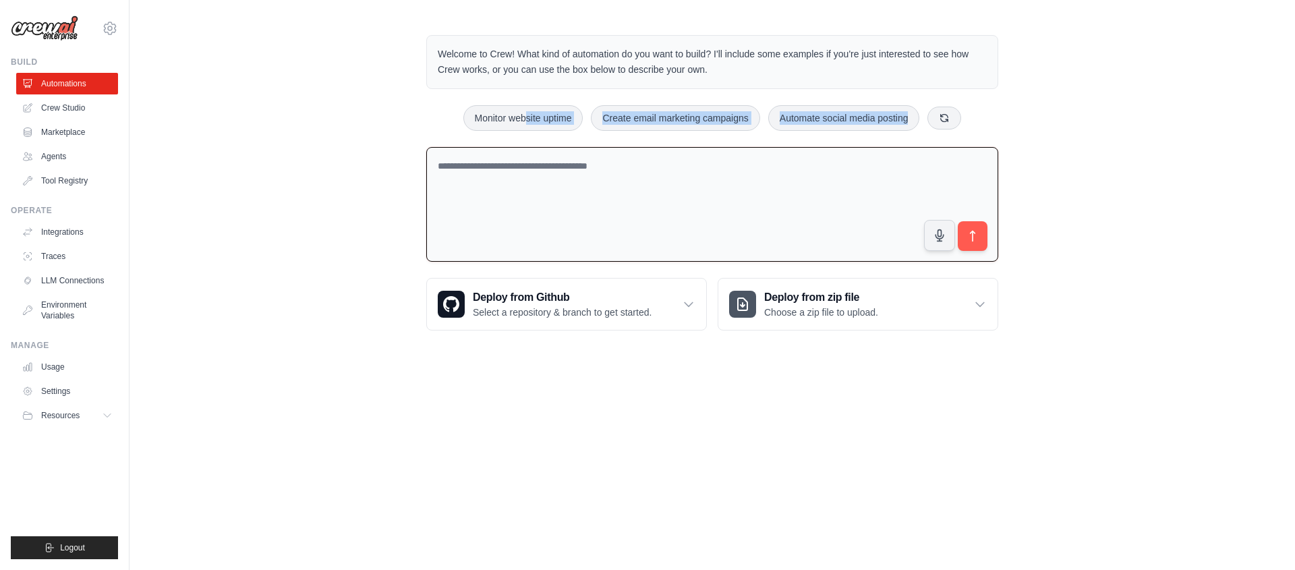
click at [341, 104] on div "Welcome to Crew! What kind of automation do you want to build? I'll include som…" at bounding box center [713, 182] width 1166 height 339
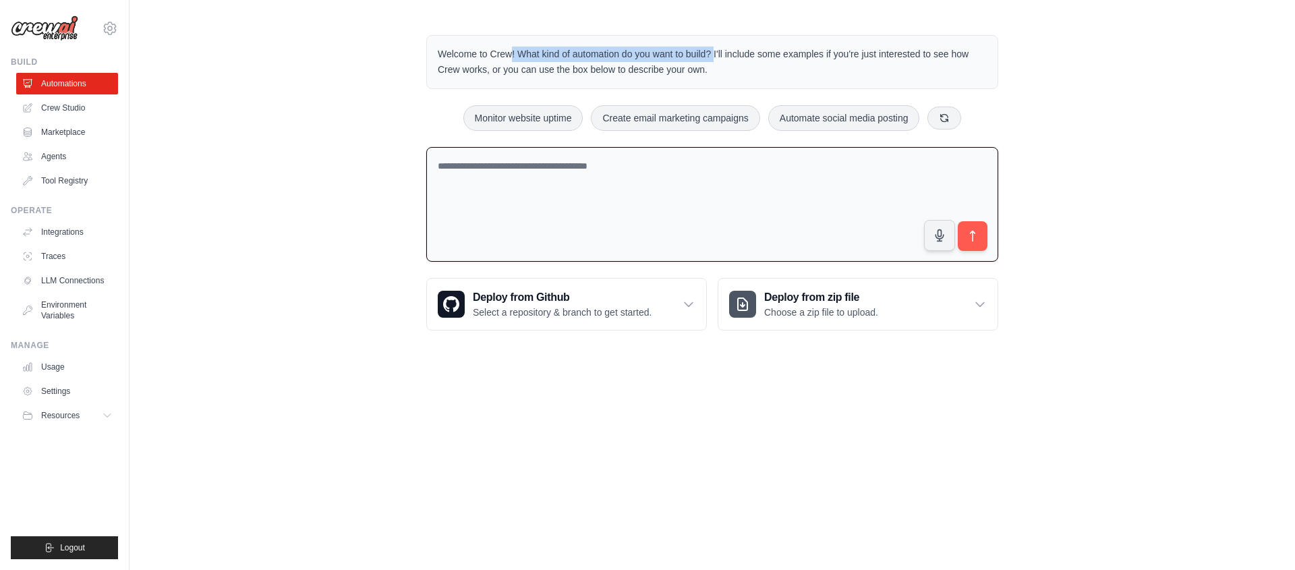
drag, startPoint x: 384, startPoint y: 28, endPoint x: 741, endPoint y: 64, distance: 357.9
click at [737, 64] on div "Welcome to Crew! What kind of automation do you want to build? I'll include som…" at bounding box center [713, 182] width 1166 height 339
click at [741, 64] on p "Welcome to Crew! What kind of automation do you want to build? I'll include som…" at bounding box center [712, 62] width 549 height 31
click at [376, 50] on div "Welcome to Crew! What kind of automation do you want to build? I'll include som…" at bounding box center [713, 182] width 1166 height 339
click at [61, 230] on link "Integrations" at bounding box center [69, 232] width 102 height 22
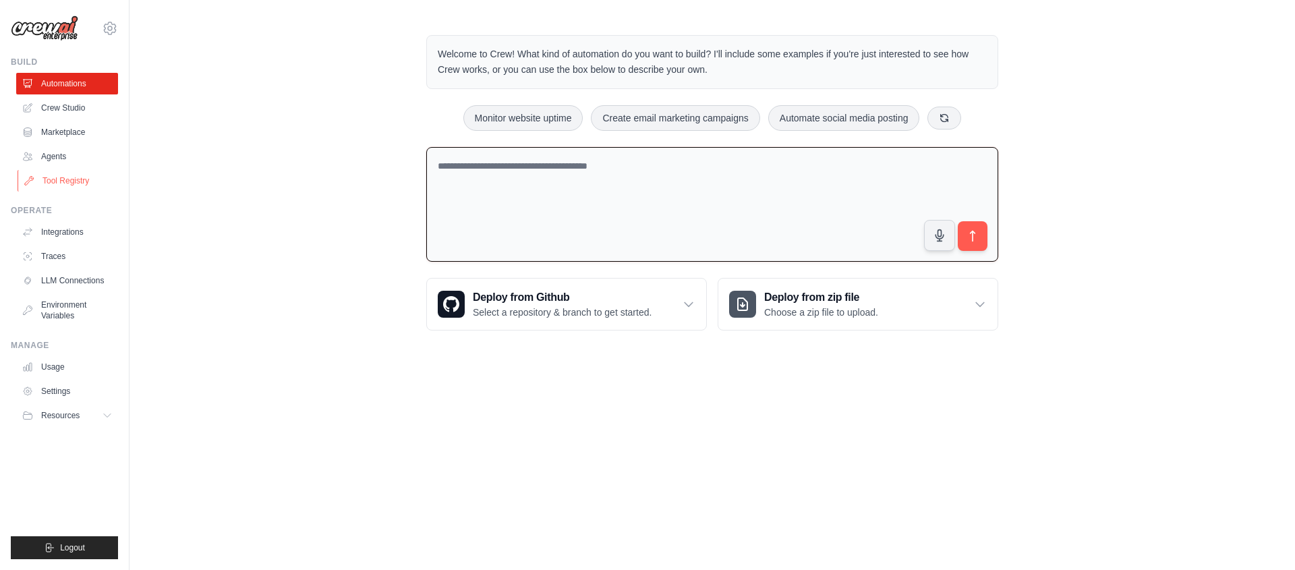
click at [65, 178] on link "Tool Registry" at bounding box center [69, 181] width 102 height 22
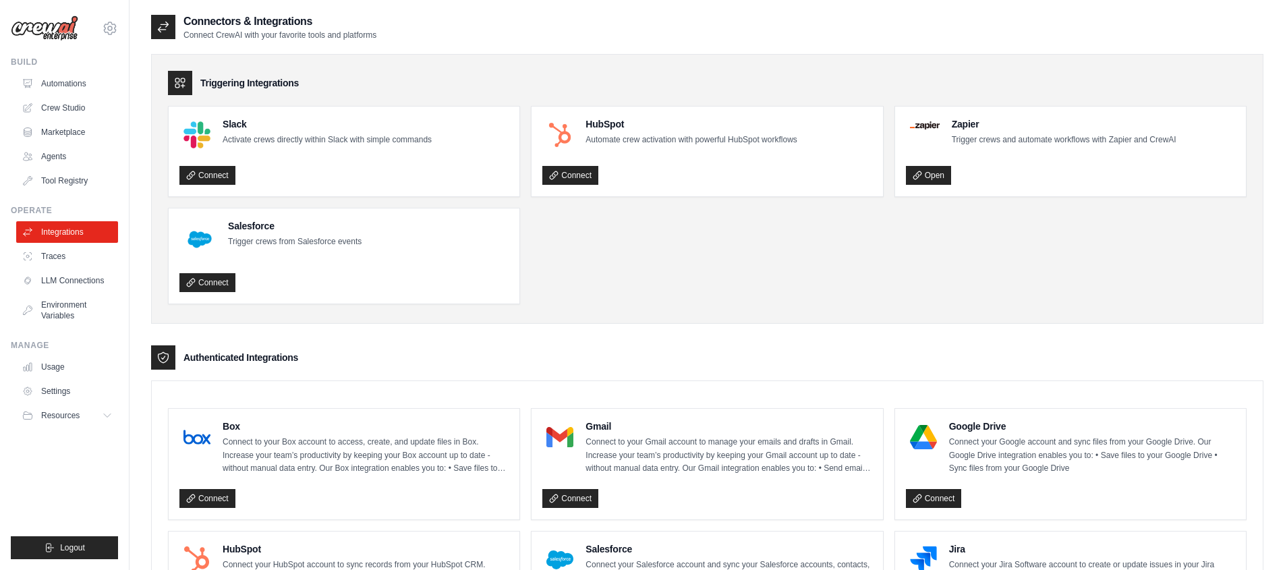
click at [893, 275] on ul "Slack Activate crews directly within Slack with simple commands Connect HubSpot…" at bounding box center [707, 205] width 1079 height 198
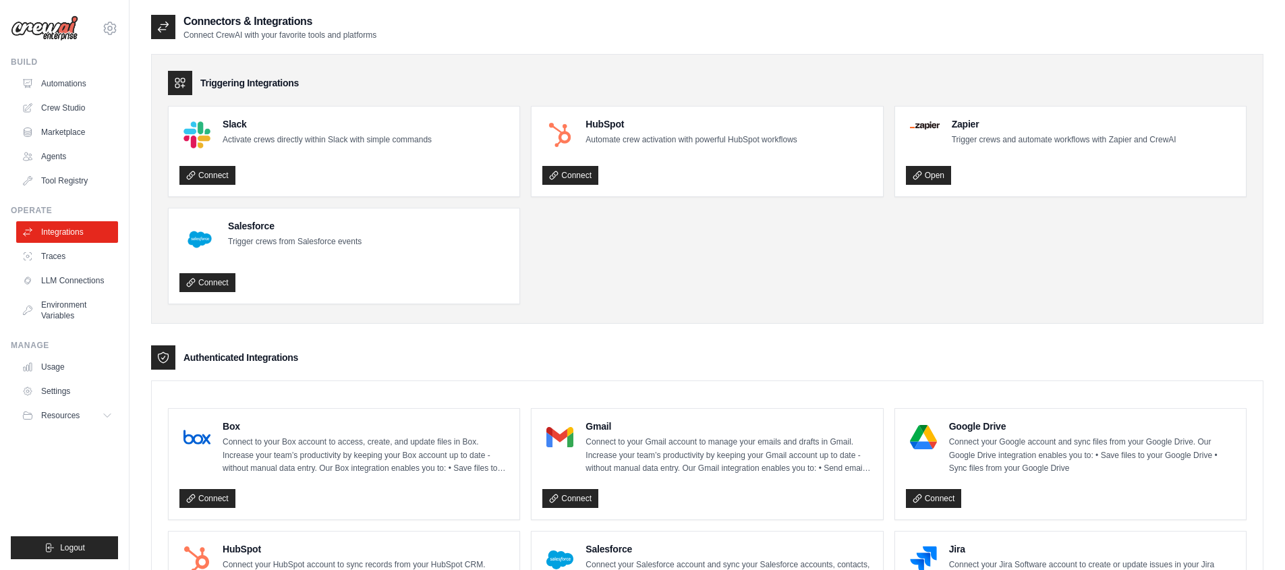
click at [893, 275] on ul "Slack Activate crews directly within Slack with simple commands Connect HubSpot…" at bounding box center [707, 205] width 1079 height 198
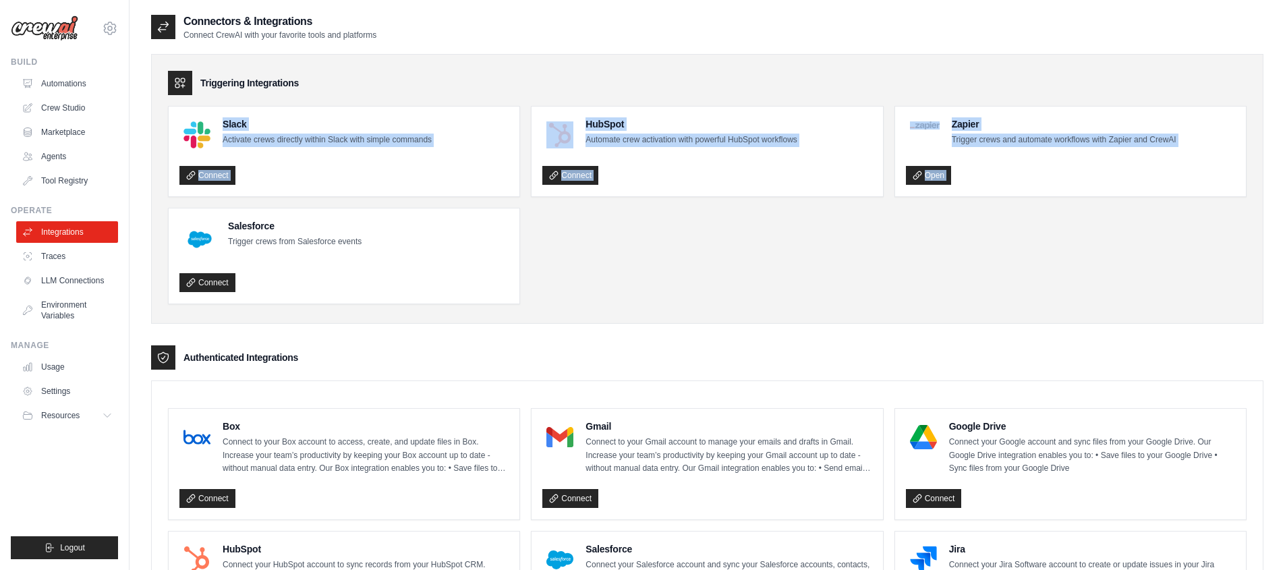
drag, startPoint x: 893, startPoint y: 275, endPoint x: 281, endPoint y: 91, distance: 639.3
click at [376, 108] on ul "Slack Activate crews directly within Slack with simple commands Connect HubSpot…" at bounding box center [707, 205] width 1079 height 198
click at [42, 161] on link "Agents" at bounding box center [69, 157] width 102 height 22
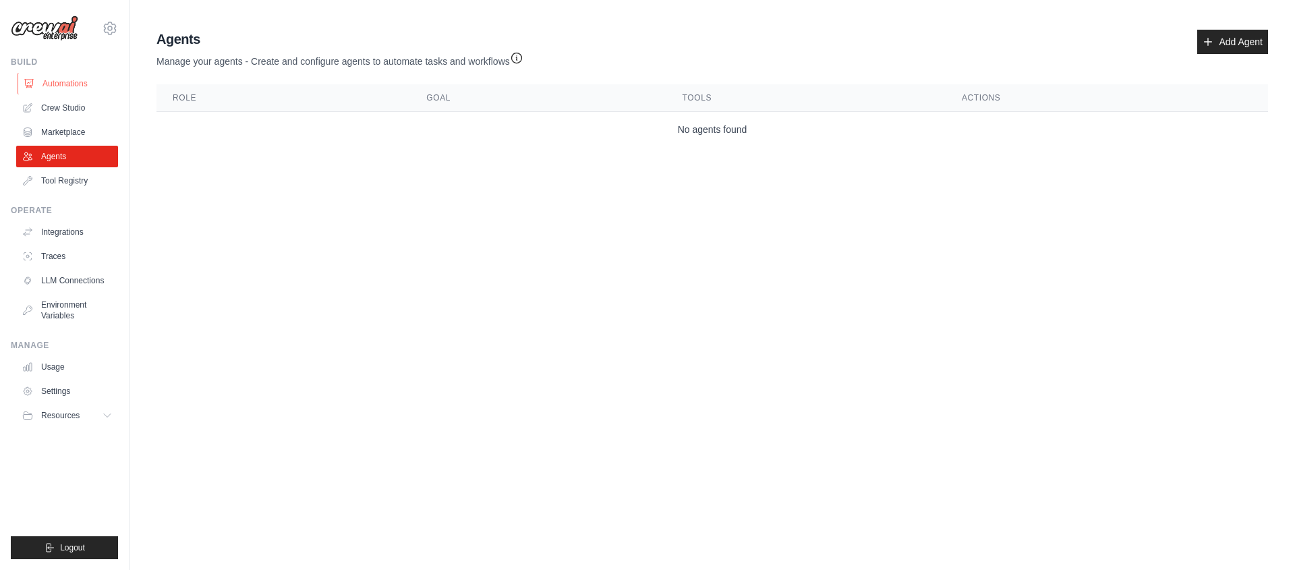
click at [67, 82] on link "Automations" at bounding box center [69, 84] width 102 height 22
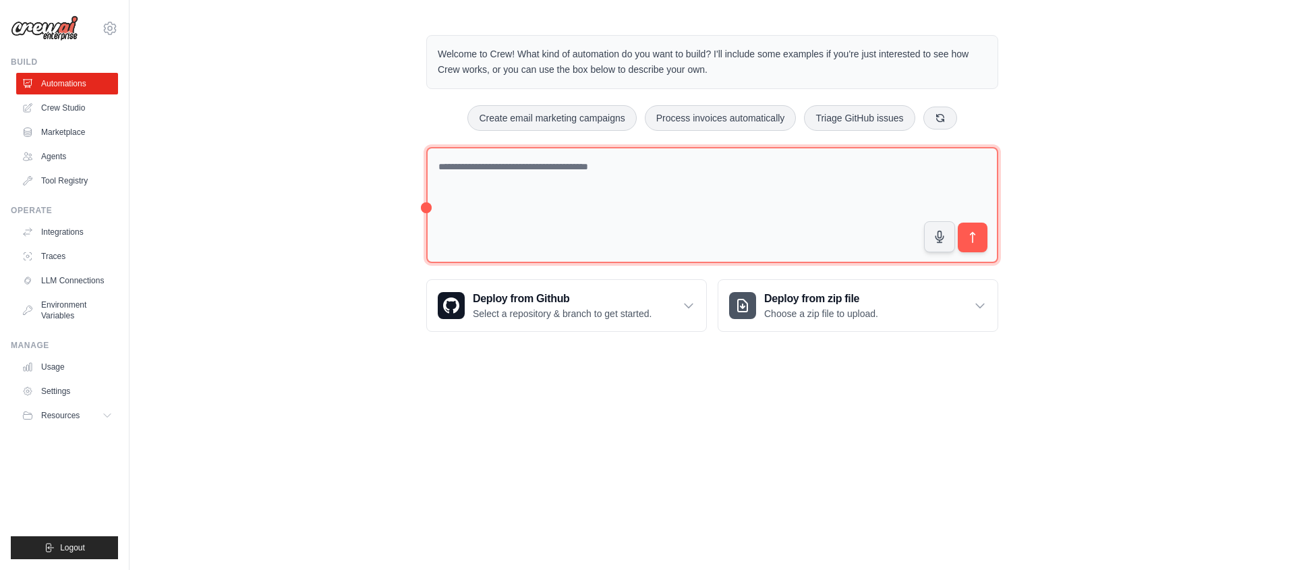
click at [886, 165] on textarea at bounding box center [712, 205] width 572 height 117
drag, startPoint x: 886, startPoint y: 165, endPoint x: 702, endPoint y: 152, distance: 183.9
click at [749, 152] on textarea at bounding box center [712, 205] width 572 height 117
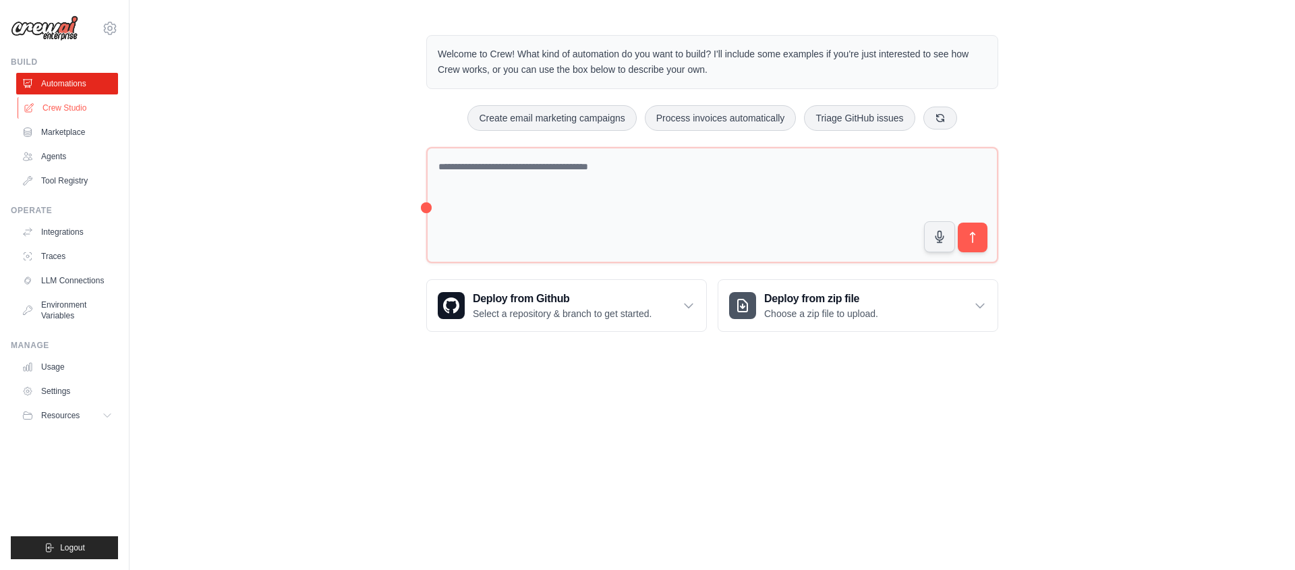
click at [75, 107] on link "Crew Studio" at bounding box center [69, 108] width 102 height 22
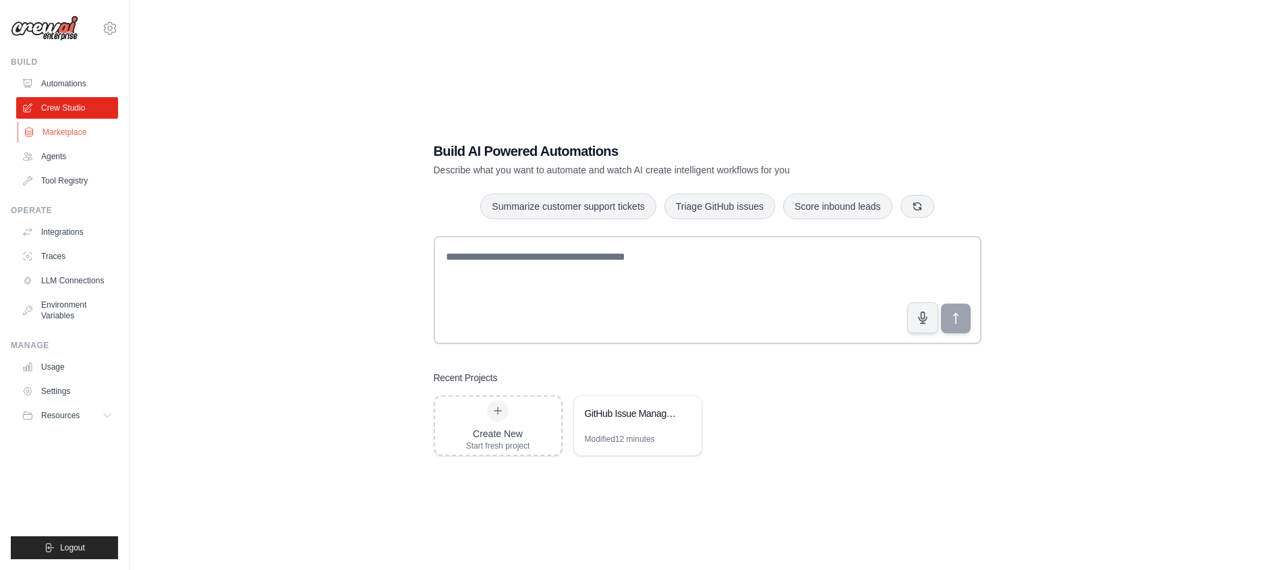
click at [74, 128] on link "Marketplace" at bounding box center [69, 132] width 102 height 22
click at [74, 131] on link "Marketplace" at bounding box center [69, 132] width 102 height 22
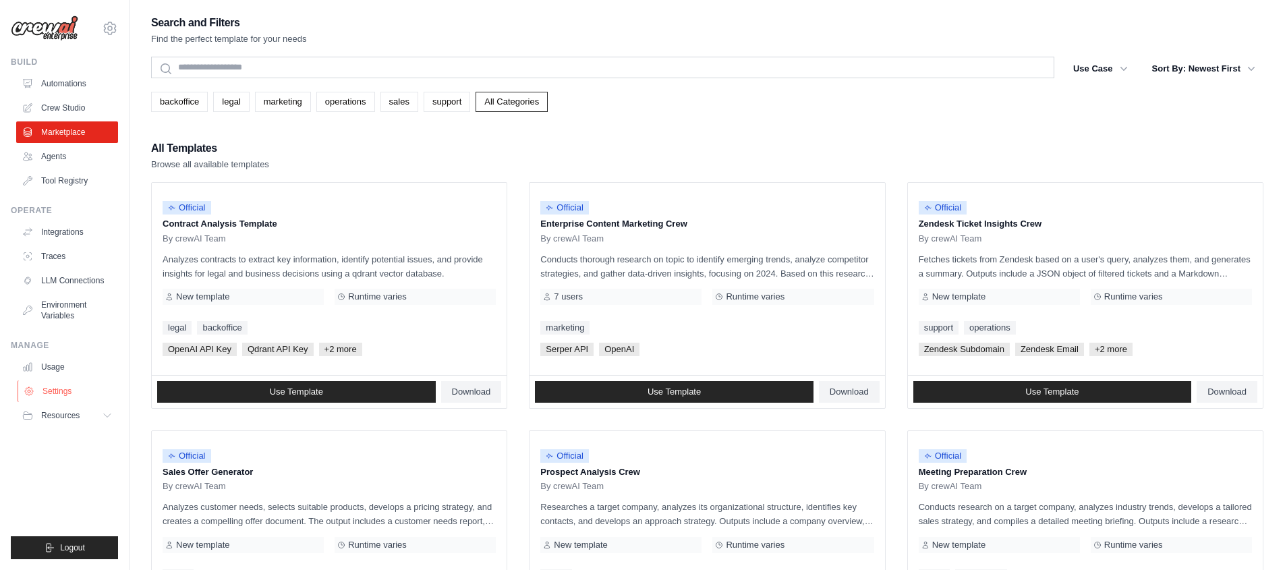
click at [68, 384] on link "Settings" at bounding box center [69, 391] width 102 height 22
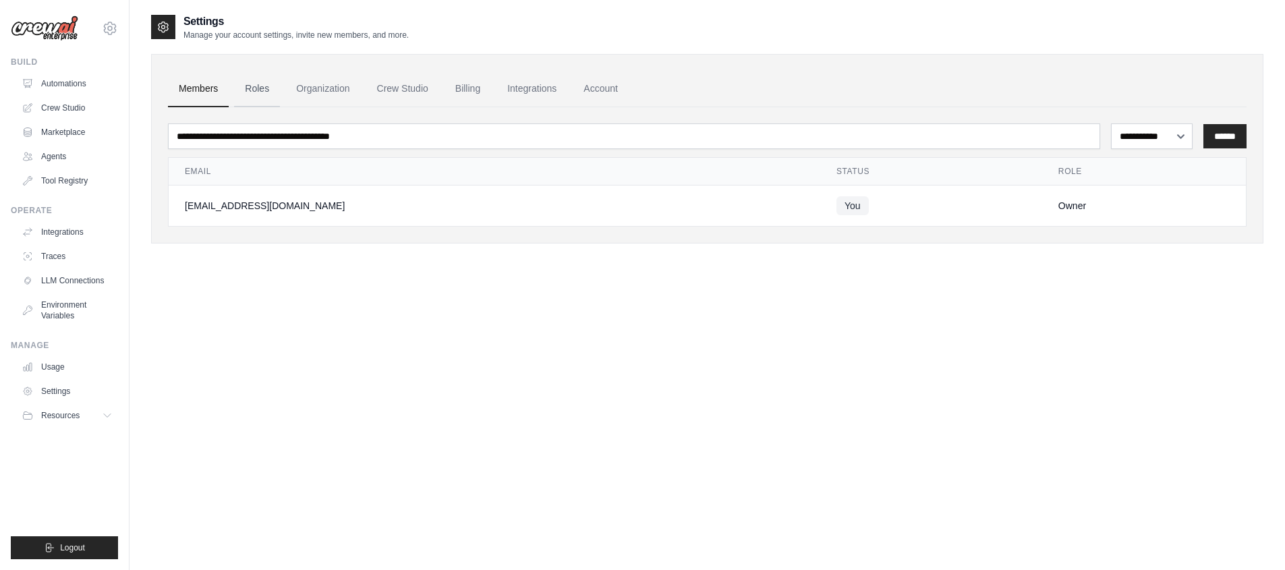
click at [261, 86] on link "Roles" at bounding box center [257, 89] width 46 height 36
click at [328, 86] on link "Organization" at bounding box center [322, 89] width 75 height 36
click at [418, 89] on link "Crew Studio" at bounding box center [402, 89] width 73 height 36
click at [535, 90] on link "Integrations" at bounding box center [531, 89] width 71 height 36
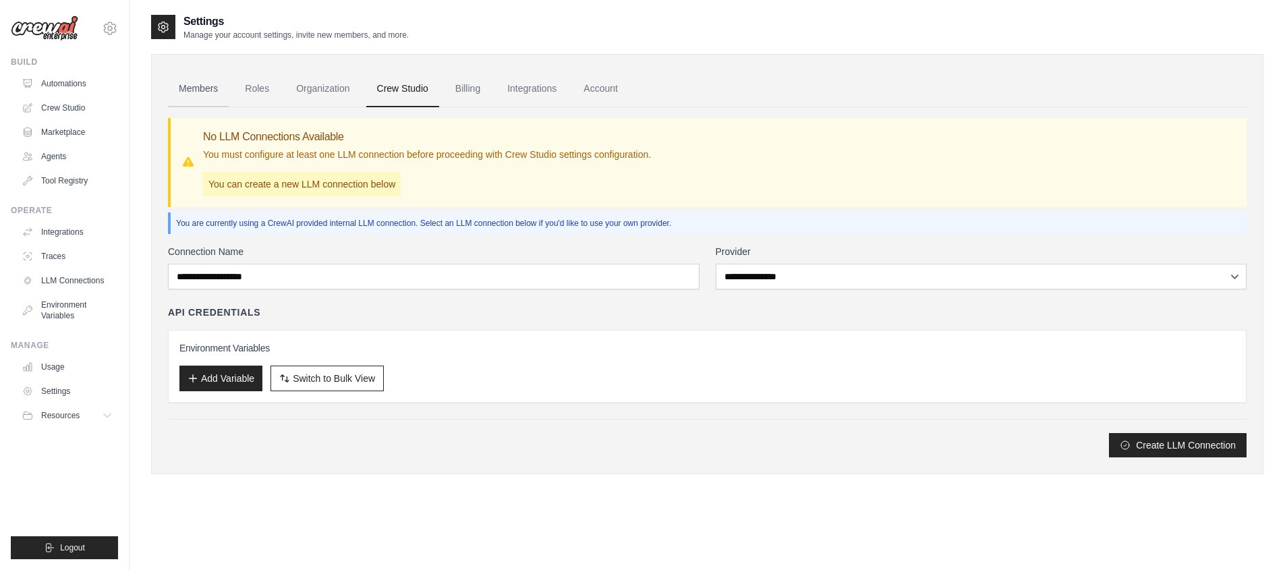
click at [193, 71] on link "Members" at bounding box center [198, 89] width 61 height 36
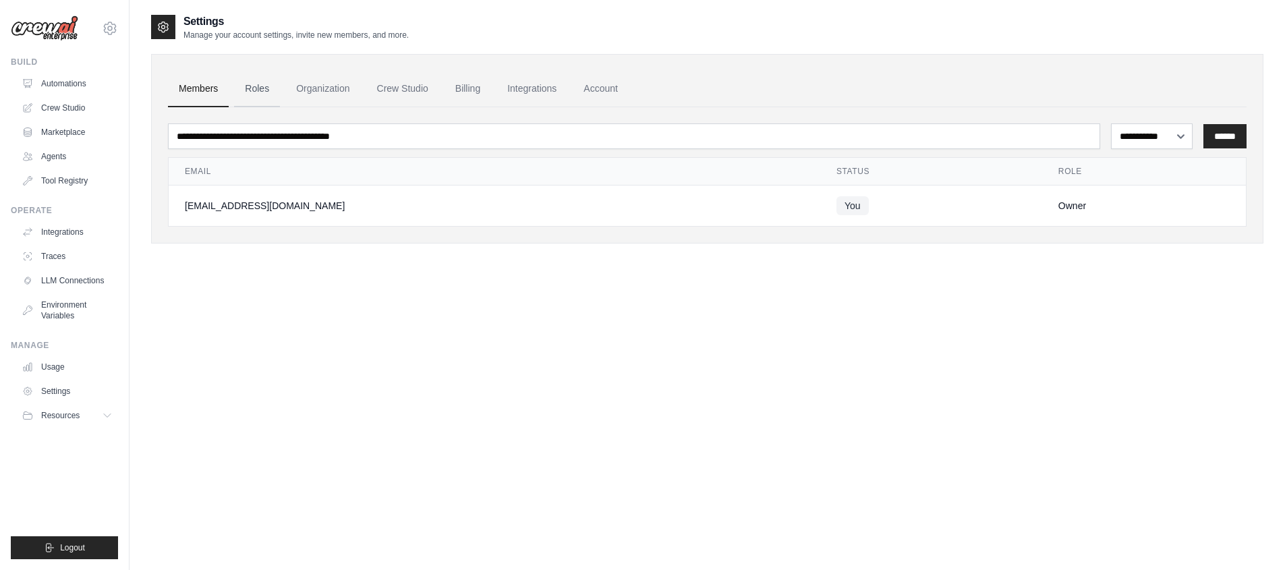
click at [250, 86] on link "Roles" at bounding box center [257, 89] width 46 height 36
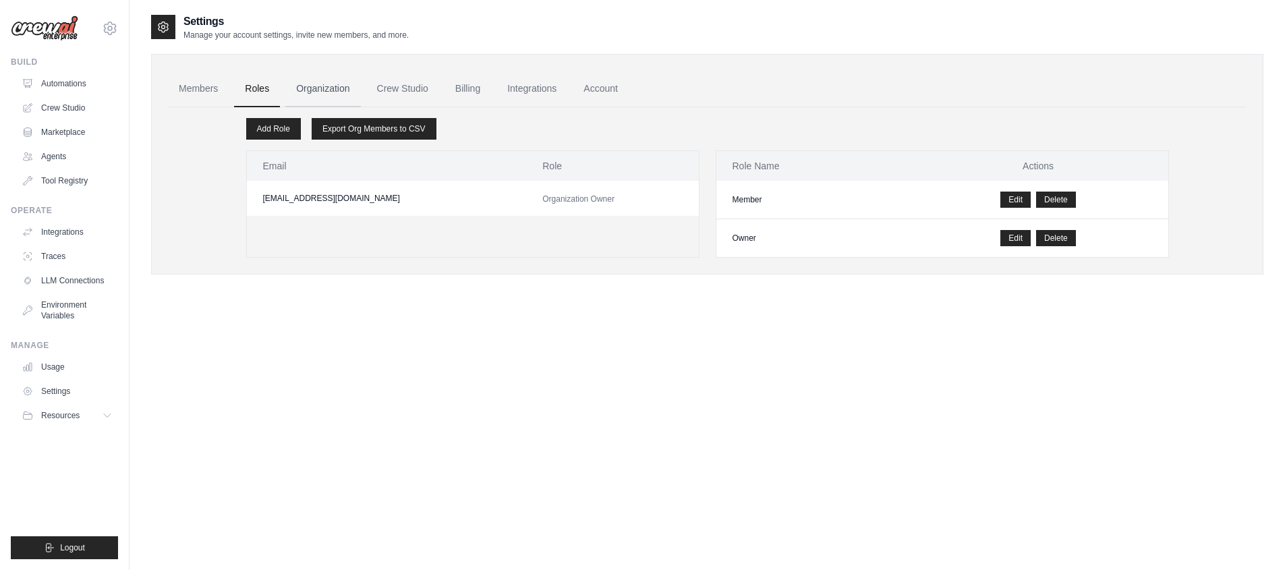
click at [327, 88] on link "Organization" at bounding box center [322, 89] width 75 height 36
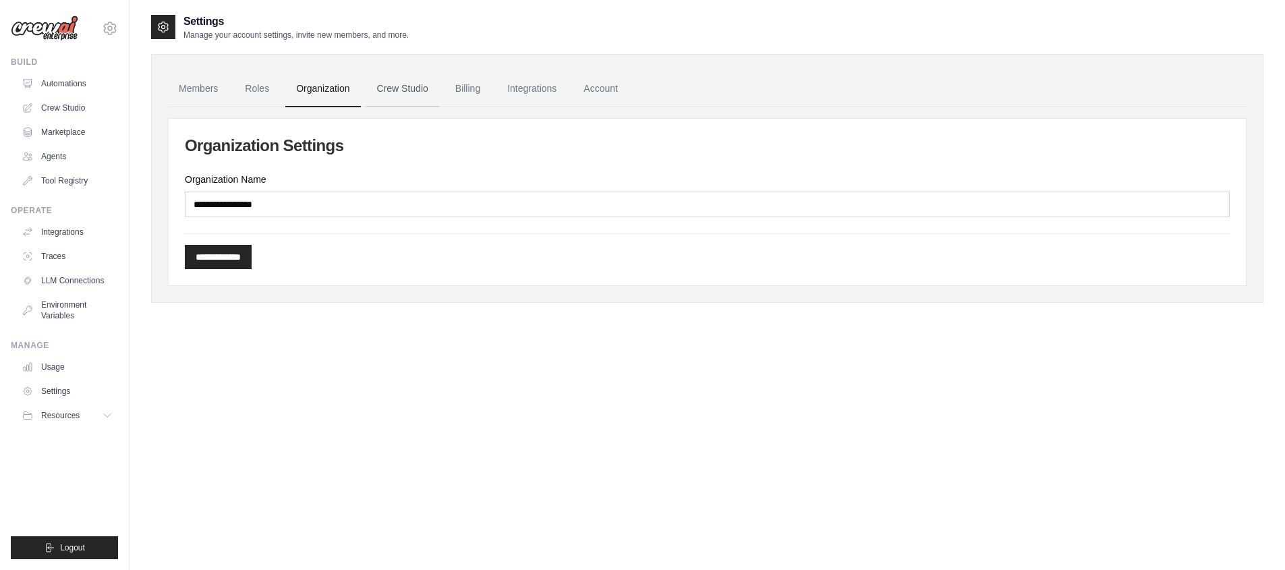
click at [385, 88] on link "Crew Studio" at bounding box center [402, 89] width 73 height 36
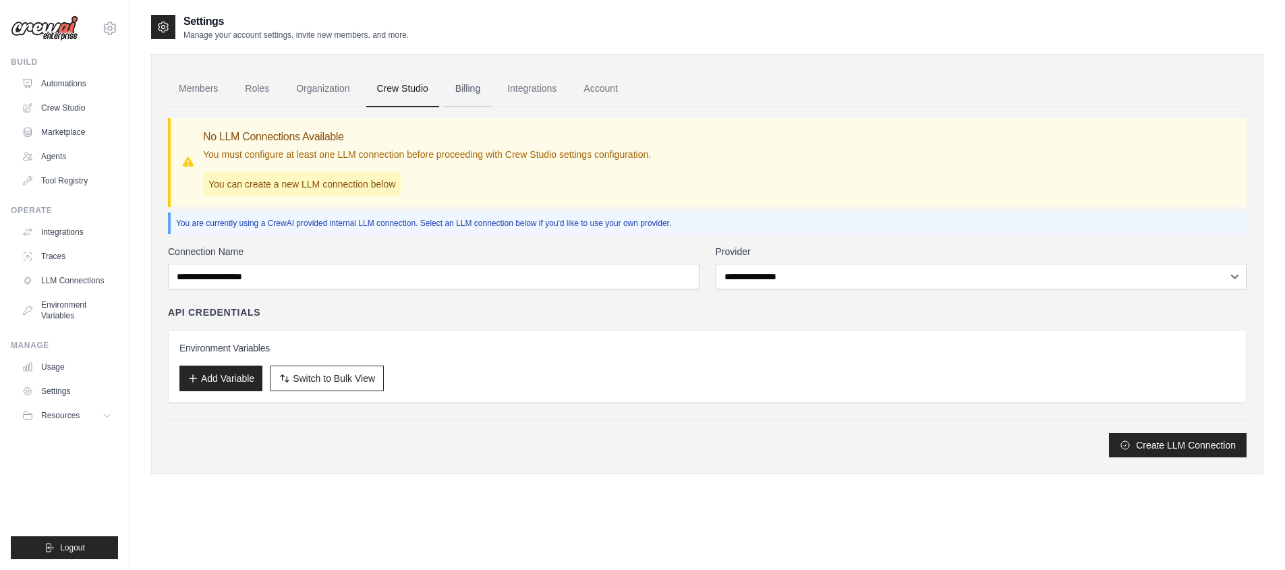
click at [471, 92] on link "Billing" at bounding box center [467, 89] width 47 height 36
click at [470, 92] on link "Billing" at bounding box center [467, 89] width 47 height 36
click at [509, 90] on link "Integrations" at bounding box center [531, 89] width 71 height 36
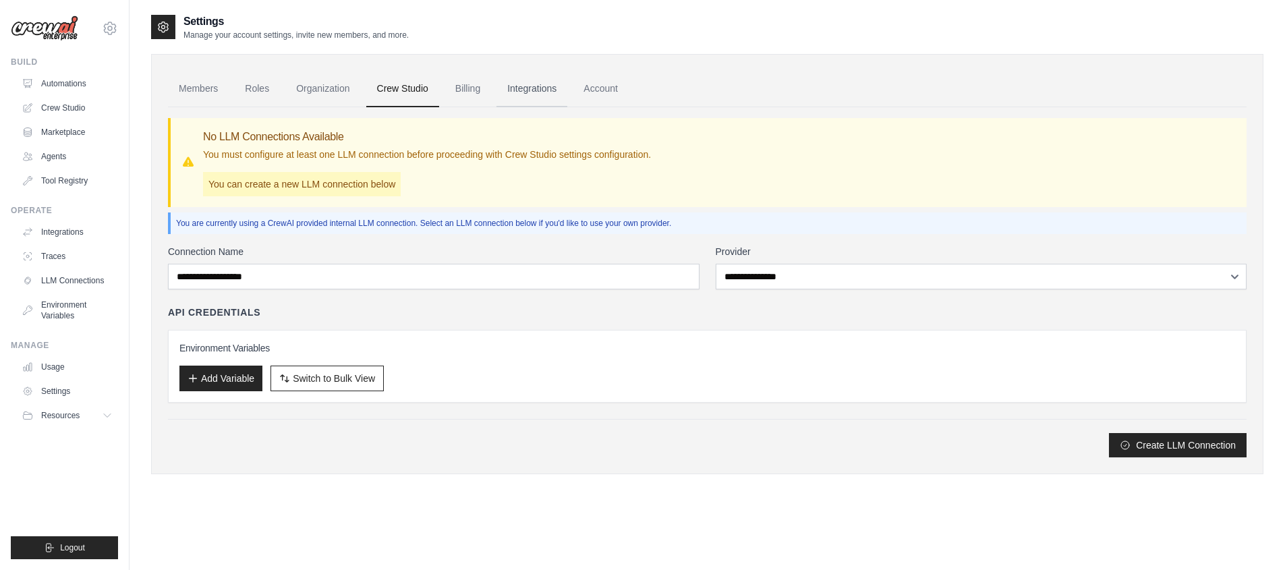
click at [509, 90] on link "Integrations" at bounding box center [531, 89] width 71 height 36
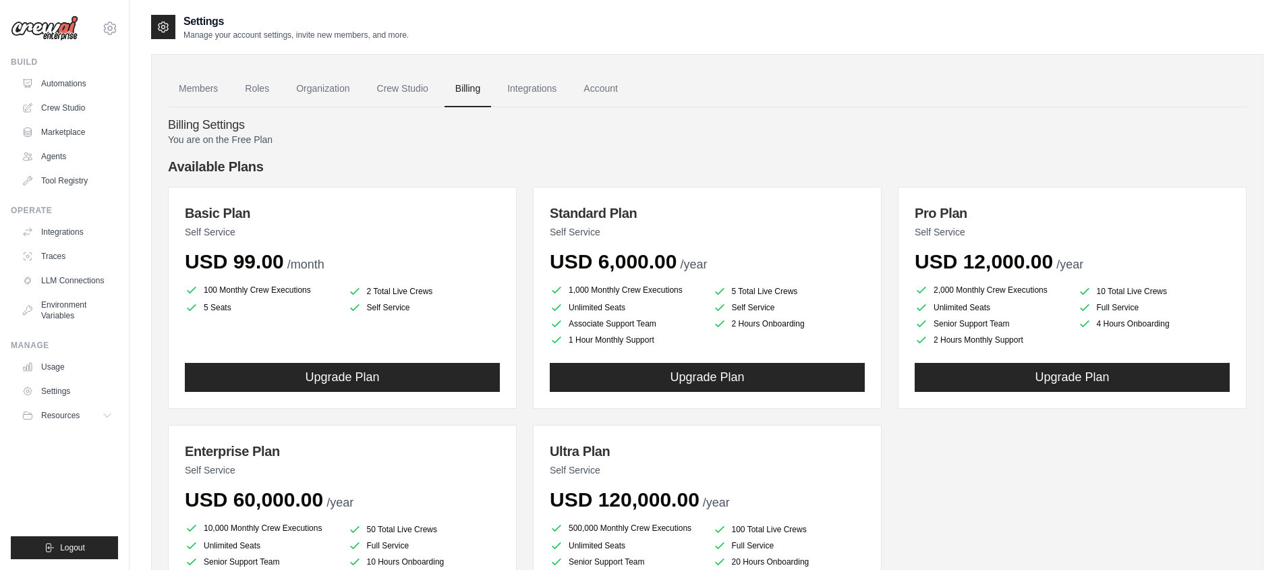
click at [161, 162] on div "Members Roles Organization Crew Studio Billing Integrations Account Billing Set…" at bounding box center [707, 373] width 1112 height 639
drag, startPoint x: 231, startPoint y: 161, endPoint x: 362, endPoint y: 161, distance: 131.5
click at [327, 161] on div "Members Roles Organization Crew Studio Billing Integrations Account Billing Set…" at bounding box center [707, 373] width 1112 height 639
click at [407, 161] on h4 "Available Plans" at bounding box center [707, 166] width 1079 height 19
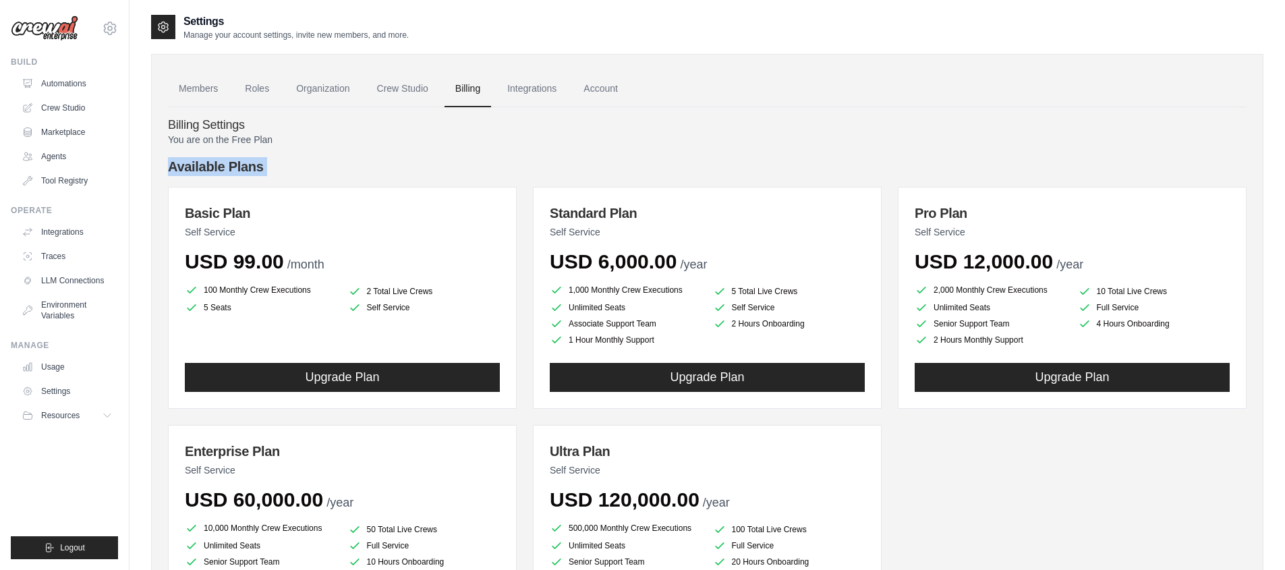
click at [407, 161] on h4 "Available Plans" at bounding box center [707, 166] width 1079 height 19
drag, startPoint x: 407, startPoint y: 161, endPoint x: 422, endPoint y: 195, distance: 36.8
click at [421, 194] on div "Available Plans Basic Plan Self Service USD 99.00 /month 100 Monthly Crew Execu…" at bounding box center [707, 402] width 1079 height 490
click at [418, 171] on h4 "Available Plans" at bounding box center [707, 166] width 1079 height 19
click at [391, 167] on h4 "Available Plans" at bounding box center [707, 166] width 1079 height 19
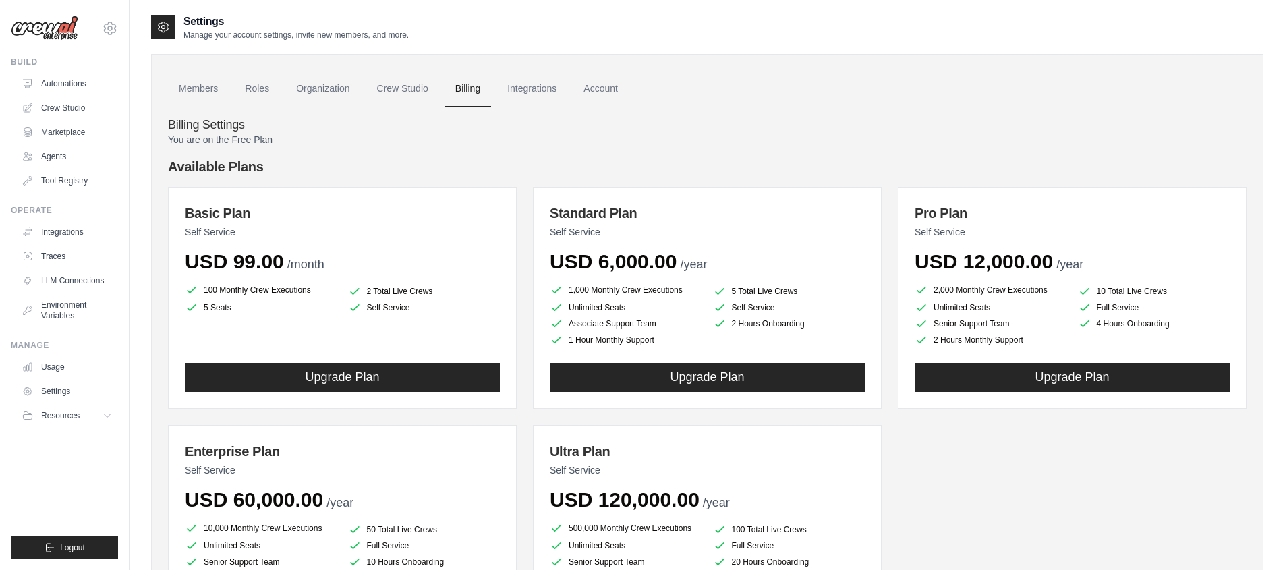
click at [379, 163] on h4 "Available Plans" at bounding box center [707, 166] width 1079 height 19
drag, startPoint x: 364, startPoint y: 162, endPoint x: 333, endPoint y: 165, distance: 31.9
click at [363, 162] on h4 "Available Plans" at bounding box center [707, 166] width 1079 height 19
drag, startPoint x: 333, startPoint y: 165, endPoint x: 444, endPoint y: 324, distance: 194.1
click at [429, 322] on div "Available Plans Basic Plan Self Service USD 99.00 /month 100 Monthly Crew Execu…" at bounding box center [707, 402] width 1079 height 490
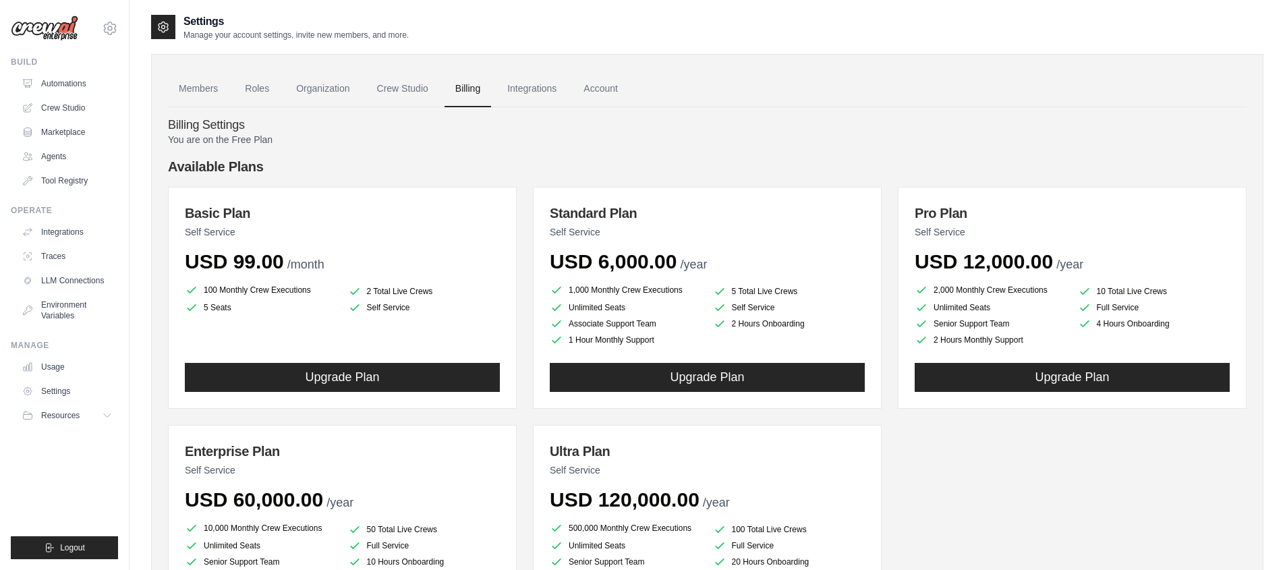
click at [531, 324] on div "Basic Plan Self Service USD 99.00 /month 100 Monthly Crew Executions 2 Total Li…" at bounding box center [707, 417] width 1079 height 460
click at [526, 318] on div "Basic Plan Self Service USD 99.00 /month 100 Monthly Crew Executions 2 Total Li…" at bounding box center [707, 417] width 1079 height 460
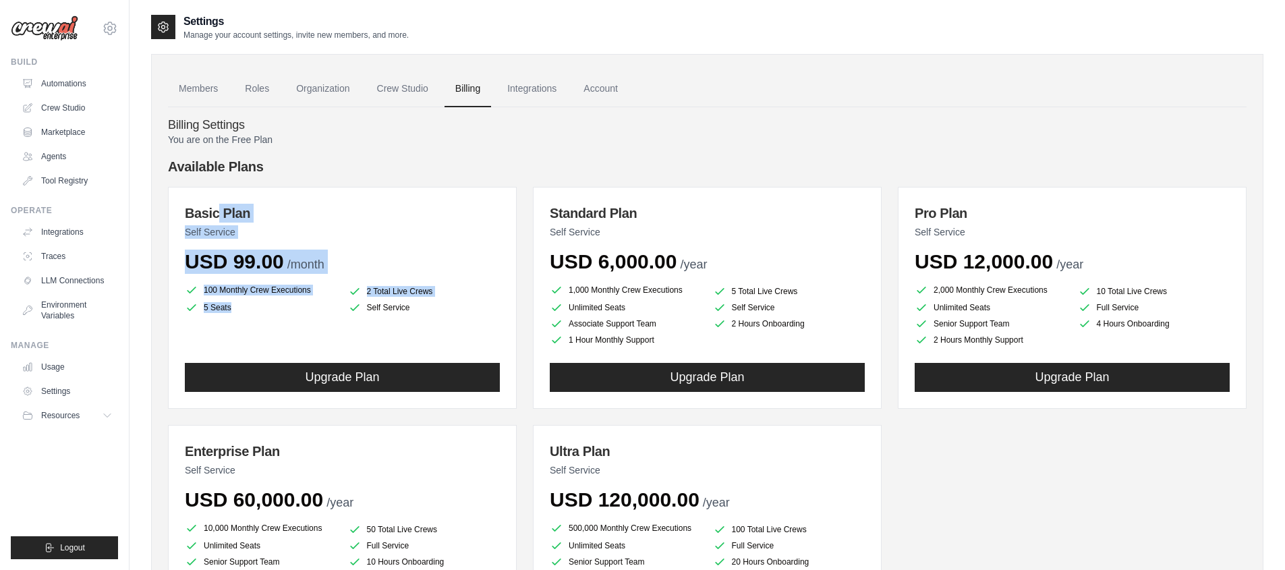
drag, startPoint x: 490, startPoint y: 299, endPoint x: 235, endPoint y: 175, distance: 283.0
click at [208, 198] on div "Basic Plan Self Service USD 99.00 /month 100 Monthly Crew Executions 2 Total Li…" at bounding box center [707, 417] width 1079 height 460
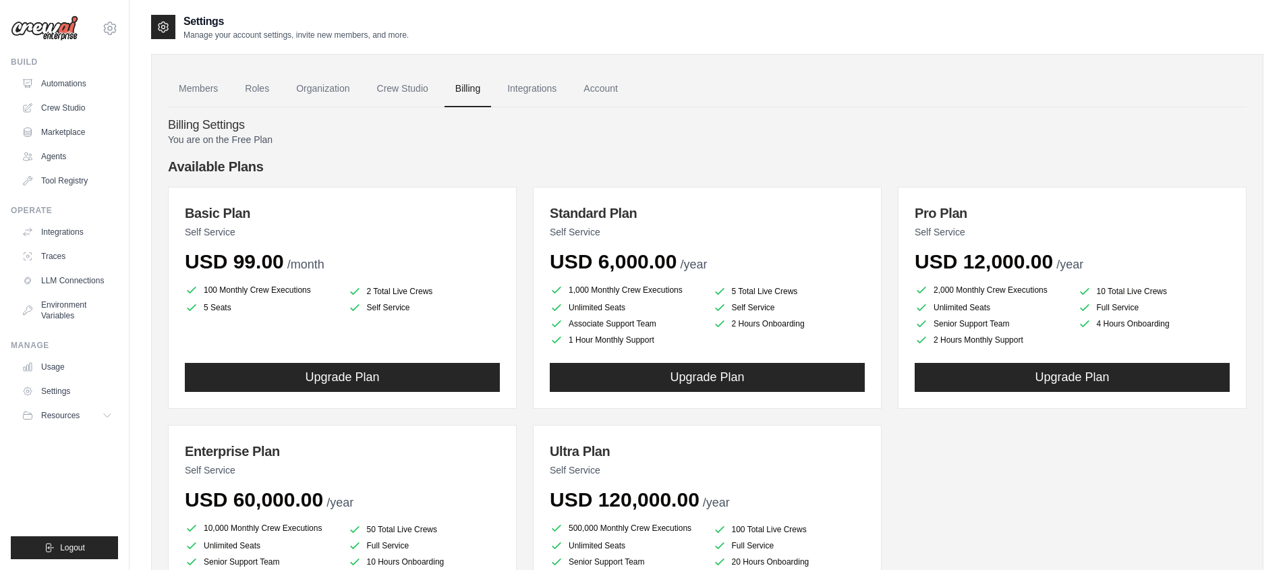
click at [322, 169] on h4 "Available Plans" at bounding box center [707, 166] width 1079 height 19
click at [324, 169] on h4 "Available Plans" at bounding box center [707, 166] width 1079 height 19
drag, startPoint x: 380, startPoint y: 244, endPoint x: 458, endPoint y: 312, distance: 103.7
click at [418, 312] on div "Available Plans Basic Plan Self Service USD 99.00 /month 100 Monthly Crew Execu…" at bounding box center [707, 402] width 1079 height 490
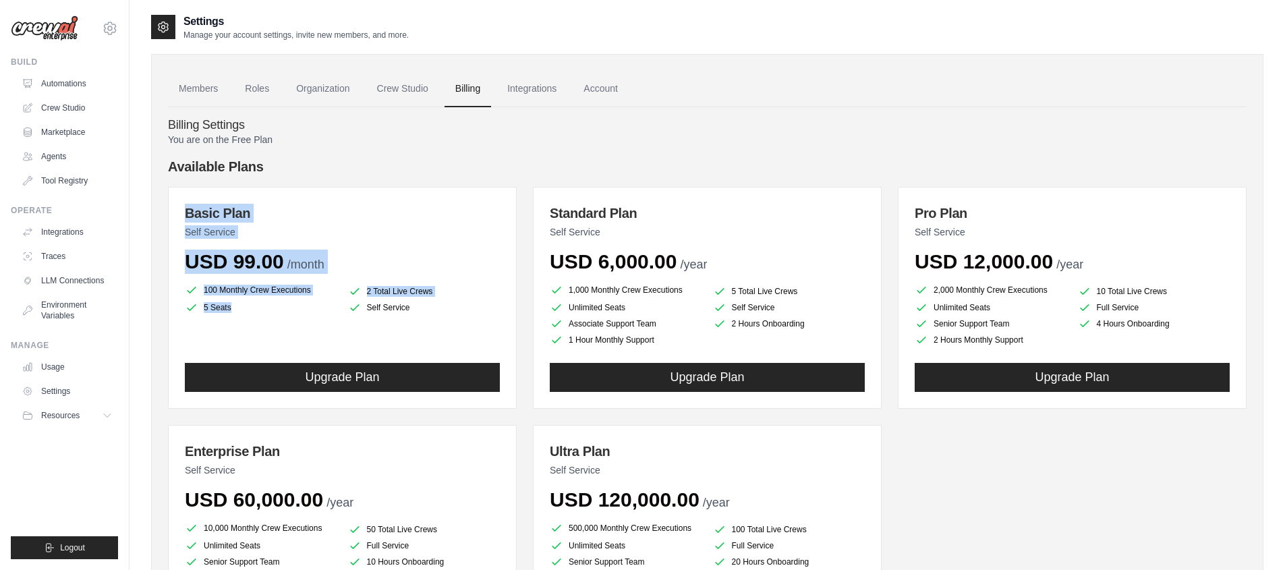
click at [589, 164] on h4 "Available Plans" at bounding box center [707, 166] width 1079 height 19
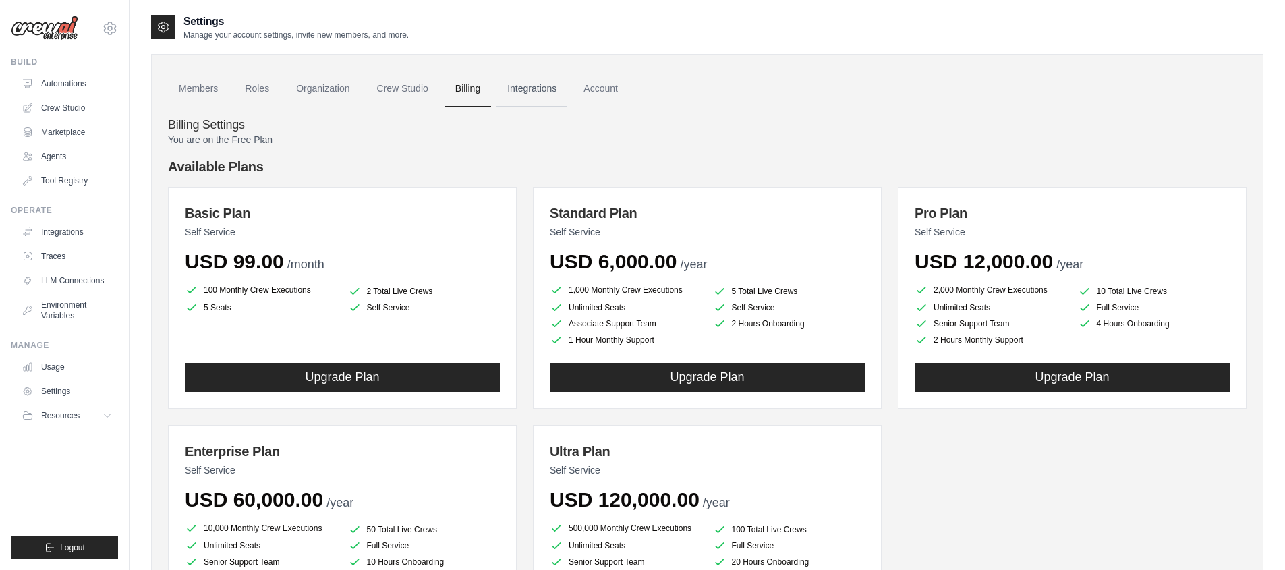
click at [549, 86] on link "Integrations" at bounding box center [531, 89] width 71 height 36
click at [599, 88] on link "Account" at bounding box center [601, 89] width 56 height 36
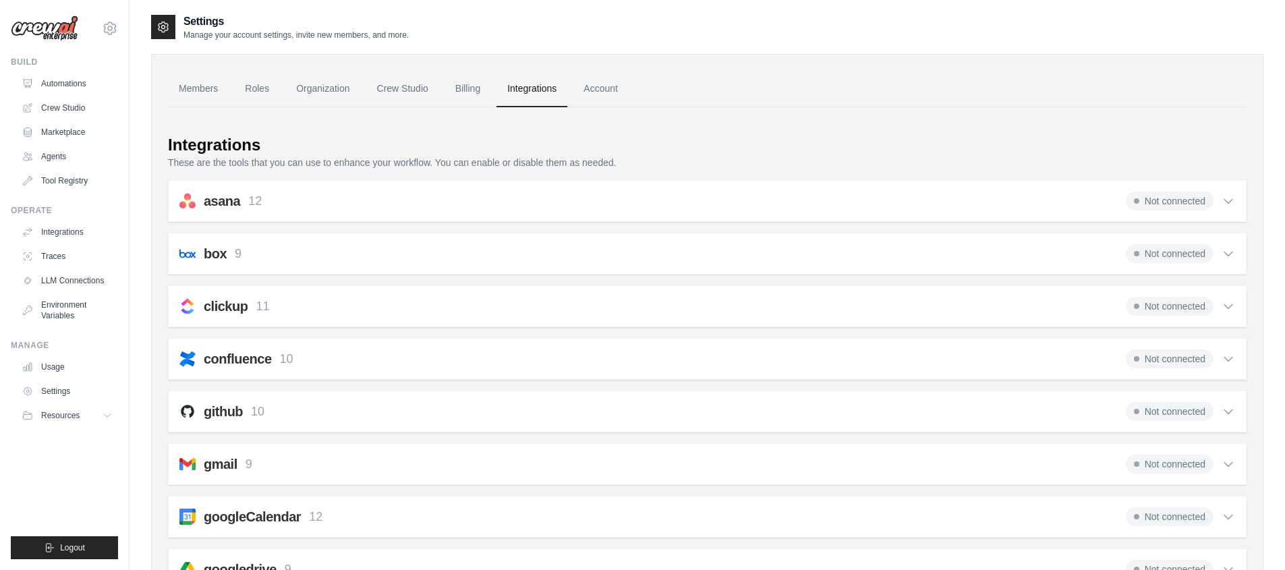
click at [599, 88] on link "Account" at bounding box center [601, 89] width 56 height 36
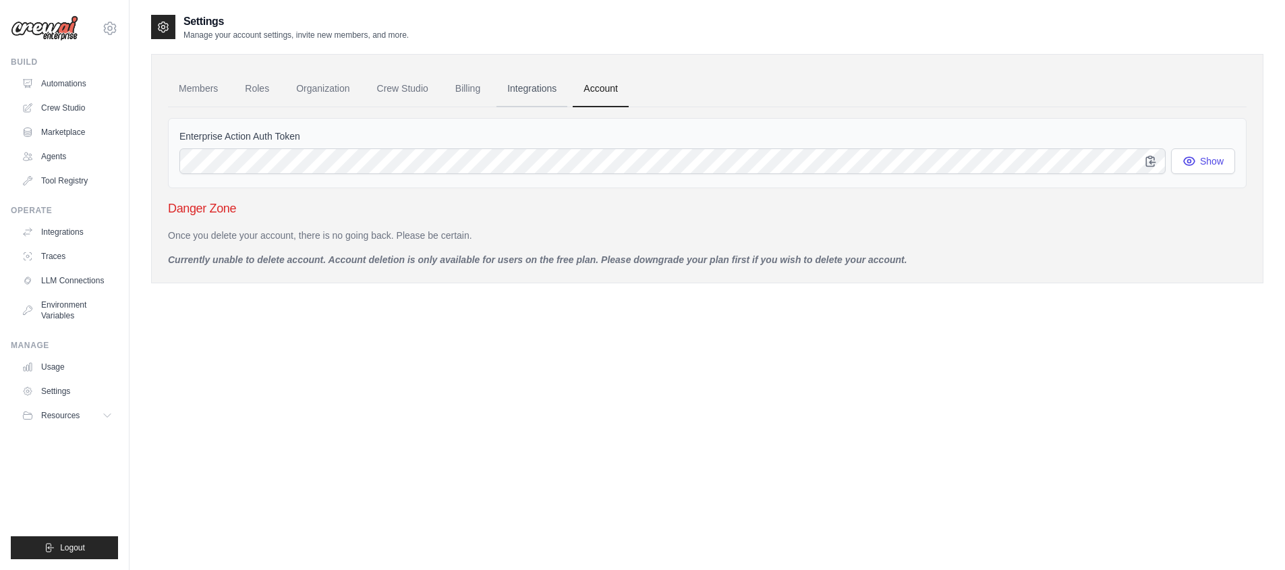
click at [551, 86] on link "Integrations" at bounding box center [531, 89] width 71 height 36
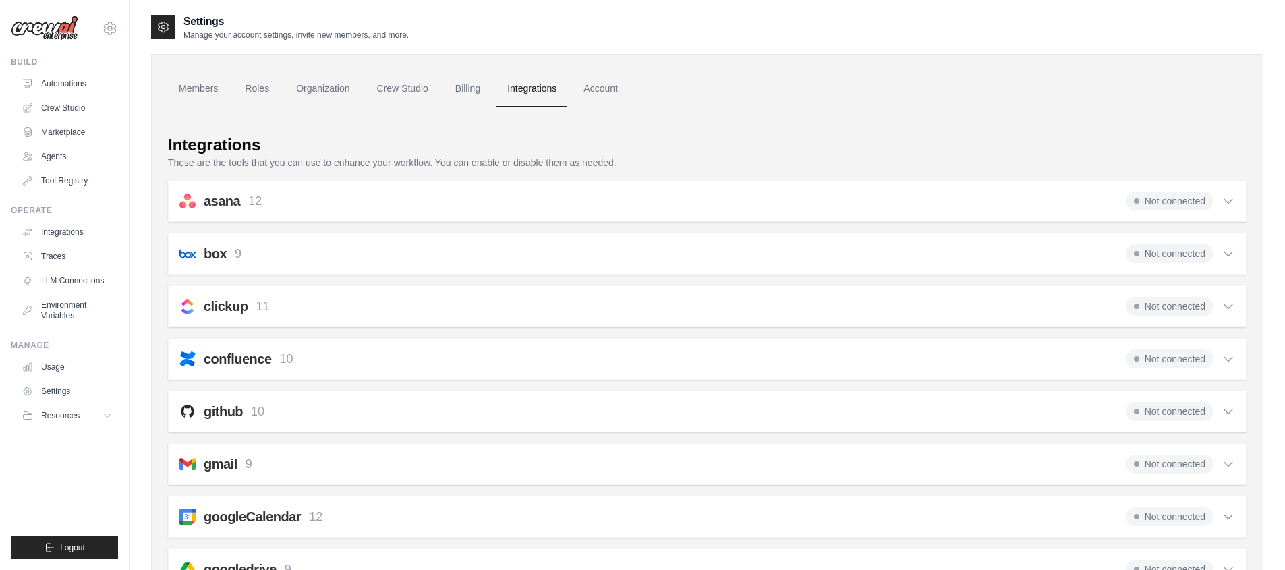
click at [551, 86] on link "Integrations" at bounding box center [531, 89] width 71 height 36
click at [84, 281] on link "LLM Connections" at bounding box center [69, 281] width 102 height 22
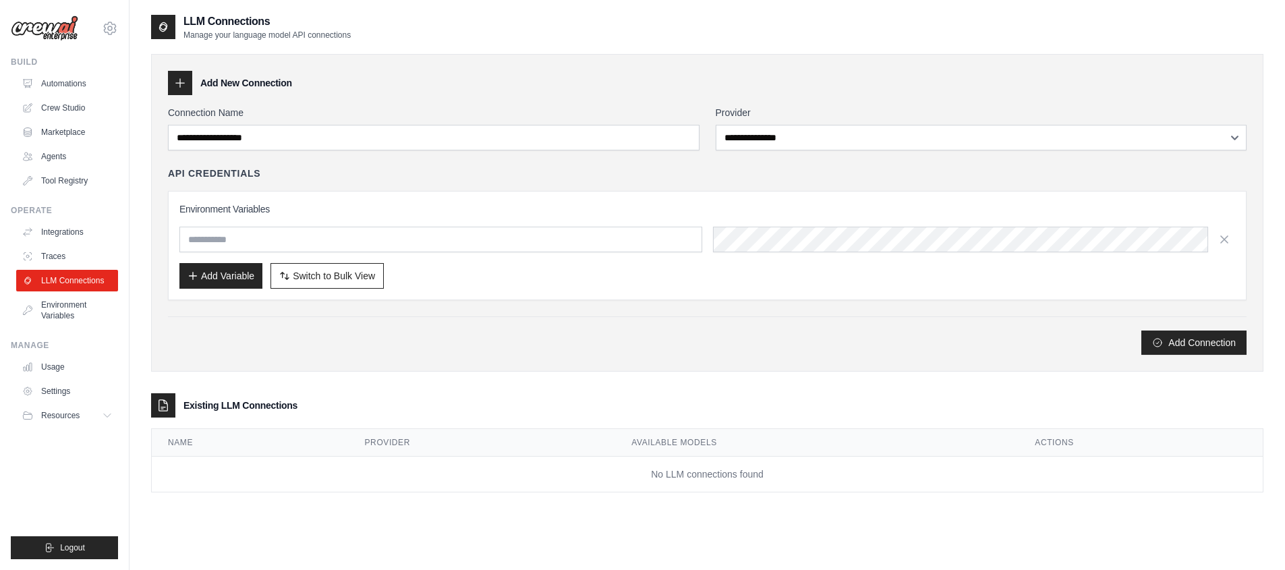
click at [281, 326] on div "Add Connection" at bounding box center [707, 335] width 1079 height 38
click at [281, 327] on div "Add Connection" at bounding box center [707, 335] width 1079 height 38
click at [281, 328] on div "Add Connection" at bounding box center [707, 335] width 1079 height 38
click at [287, 361] on div "**********" at bounding box center [707, 213] width 1112 height 318
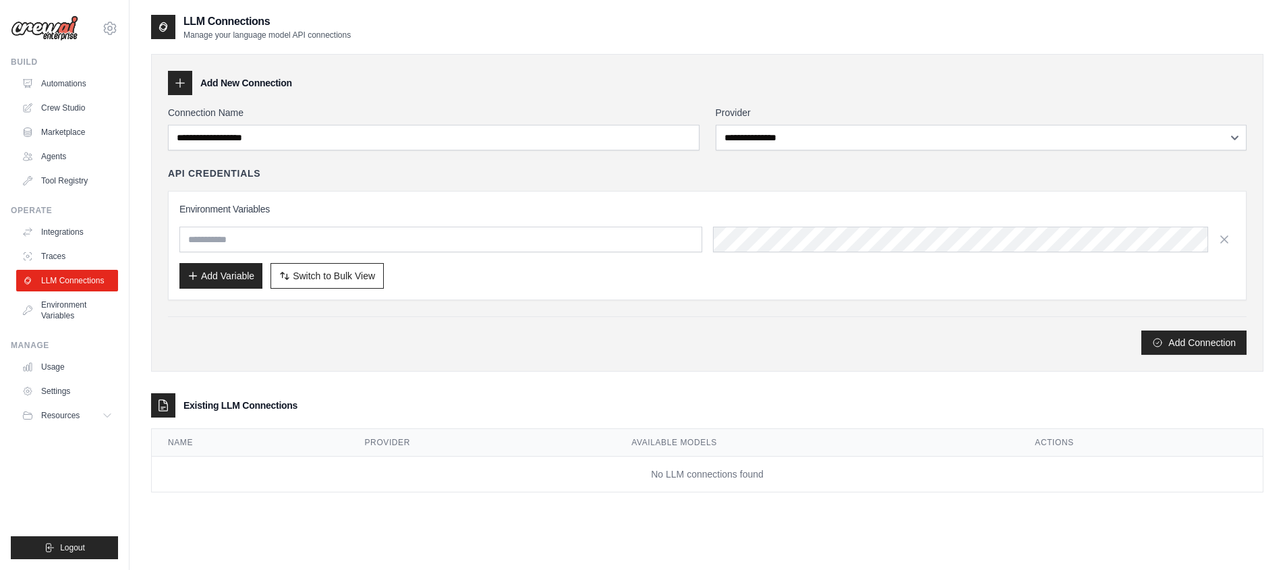
click at [316, 354] on div "Add Connection" at bounding box center [707, 342] width 1079 height 24
click at [64, 419] on span "Resources" at bounding box center [61, 415] width 38 height 11
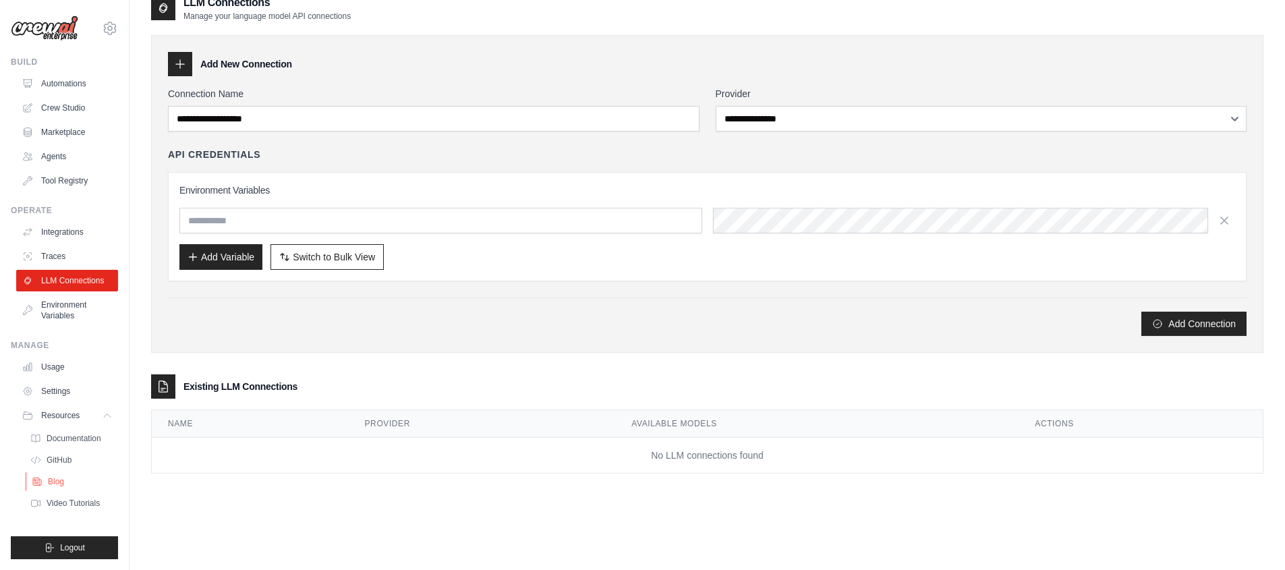
scroll to position [27, 0]
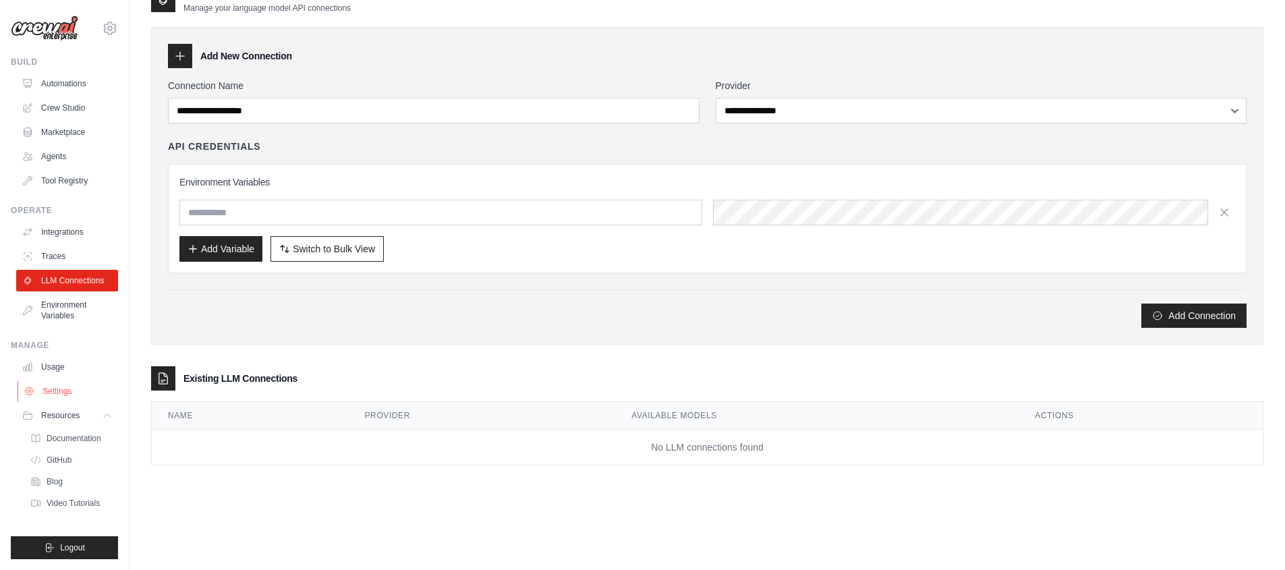
click at [57, 400] on link "Settings" at bounding box center [69, 391] width 102 height 22
click at [57, 399] on link "Settings" at bounding box center [69, 391] width 102 height 22
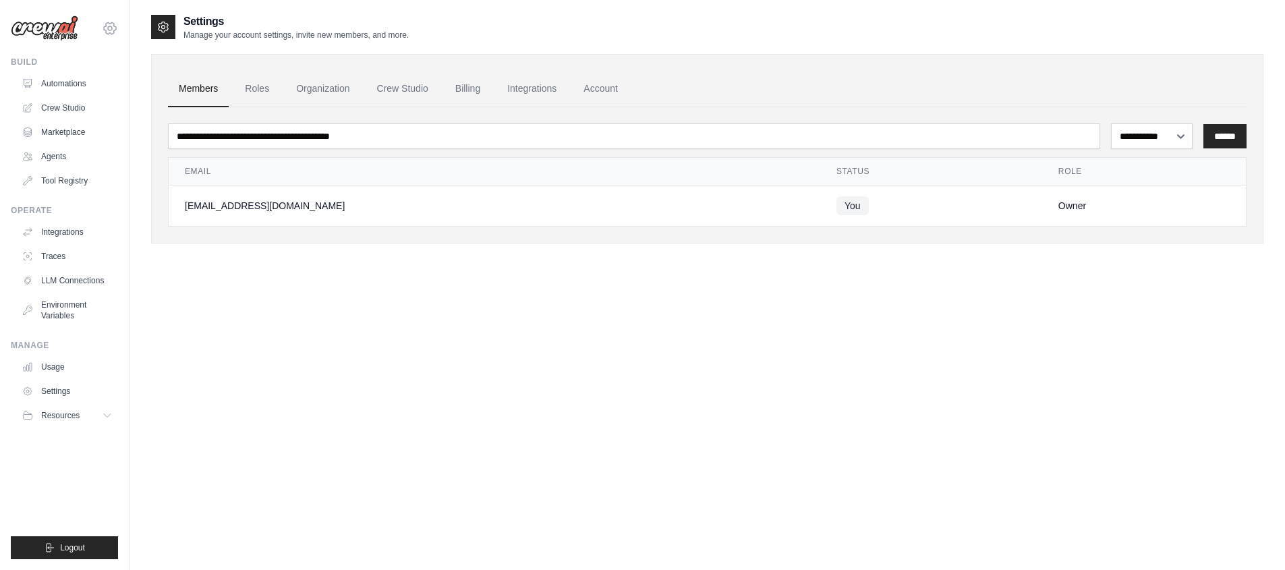
click at [107, 22] on icon at bounding box center [110, 28] width 16 height 16
click at [94, 86] on link "Settings" at bounding box center [110, 91] width 119 height 24
click at [112, 29] on icon at bounding box center [110, 28] width 4 height 4
click at [98, 90] on link "Settings" at bounding box center [110, 91] width 119 height 24
click at [243, 84] on link "Roles" at bounding box center [257, 89] width 46 height 36
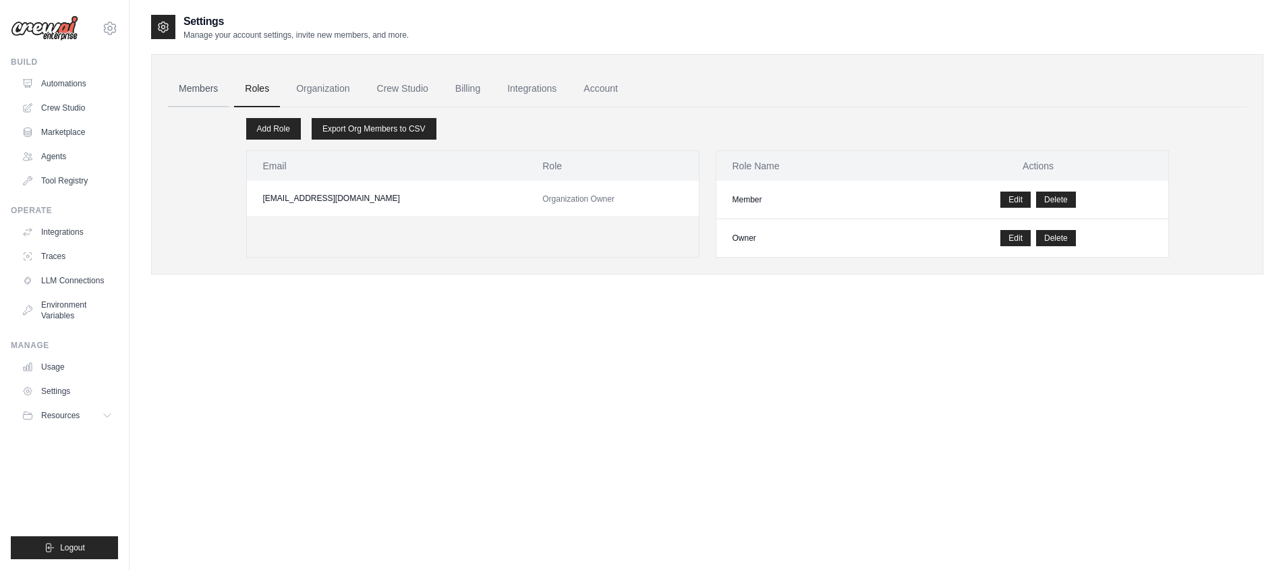
click at [215, 89] on link "Members" at bounding box center [198, 89] width 61 height 36
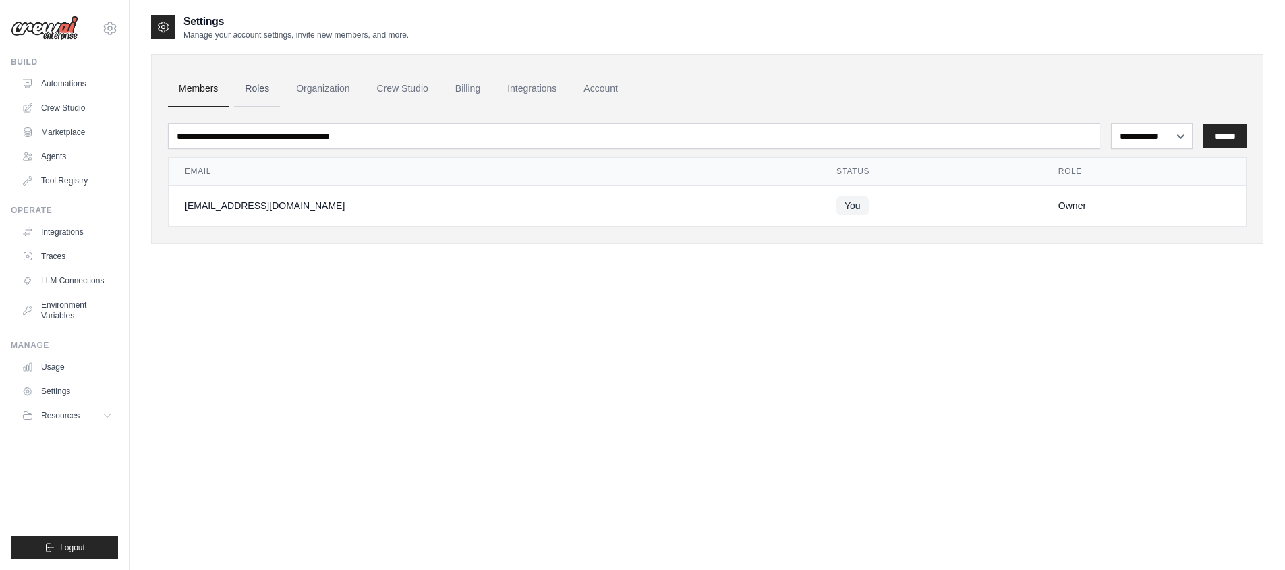
click at [277, 91] on link "Roles" at bounding box center [257, 89] width 46 height 36
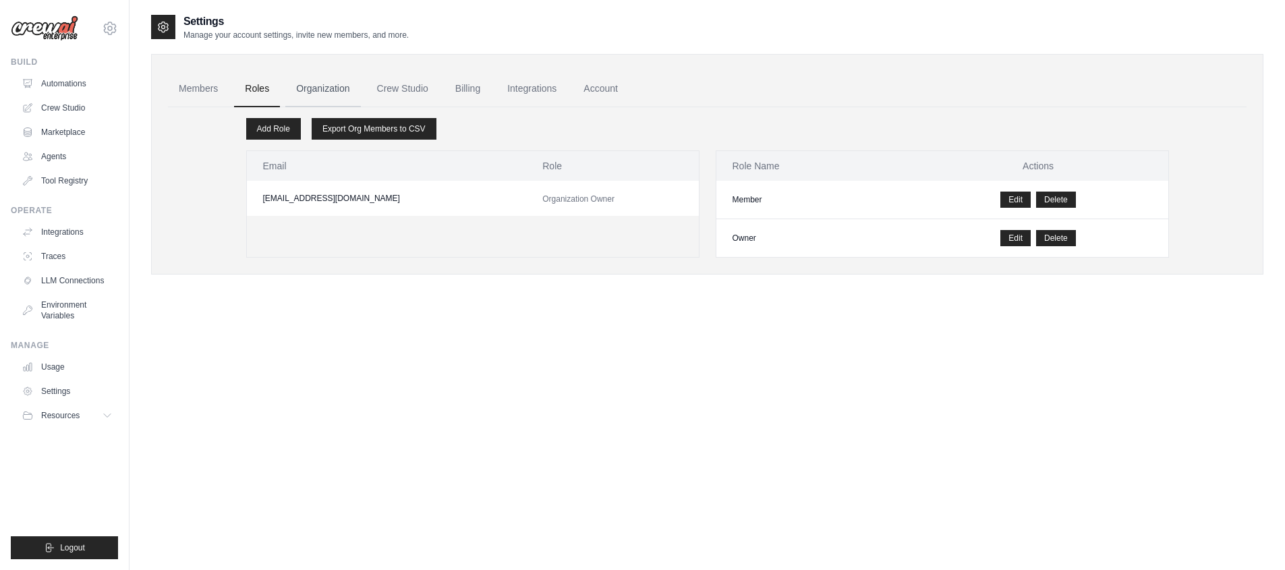
click at [315, 91] on link "Organization" at bounding box center [322, 89] width 75 height 36
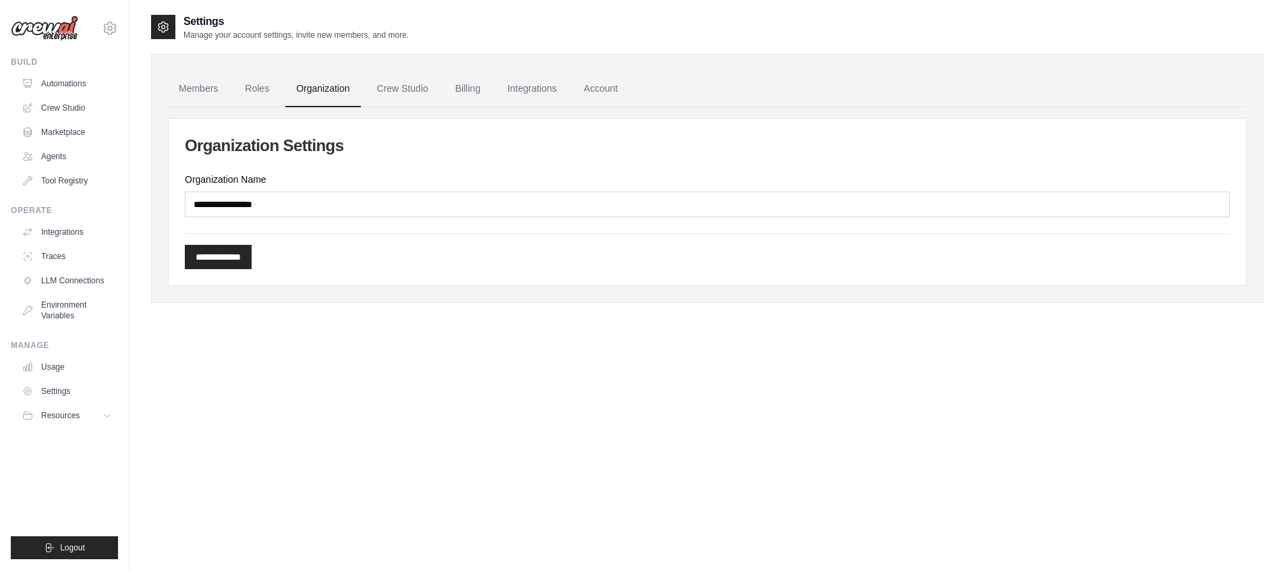
click at [274, 177] on label "Organization Name" at bounding box center [707, 179] width 1045 height 13
click at [274, 192] on input "Organization Name" at bounding box center [707, 205] width 1045 height 26
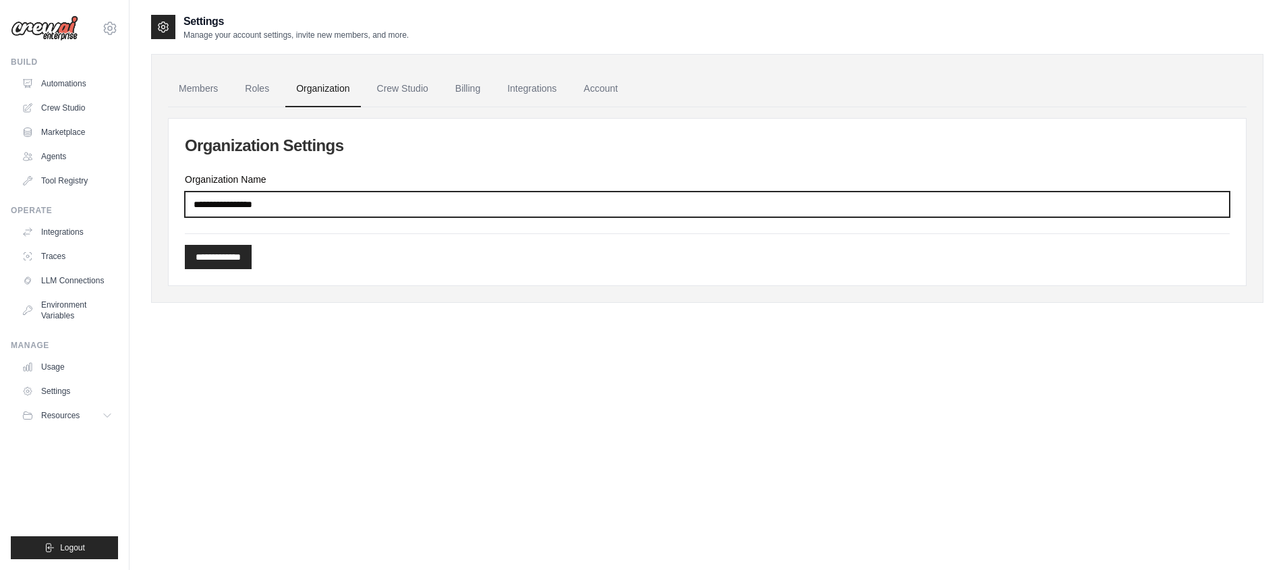
click at [264, 198] on input "Organization Name" at bounding box center [707, 205] width 1045 height 26
drag, startPoint x: 257, startPoint y: 202, endPoint x: 236, endPoint y: 203, distance: 20.9
click at [252, 203] on input "Organization Name" at bounding box center [707, 205] width 1045 height 26
click at [237, 203] on input "Organization Name" at bounding box center [707, 205] width 1045 height 26
drag, startPoint x: 222, startPoint y: 202, endPoint x: 345, endPoint y: 126, distance: 144.7
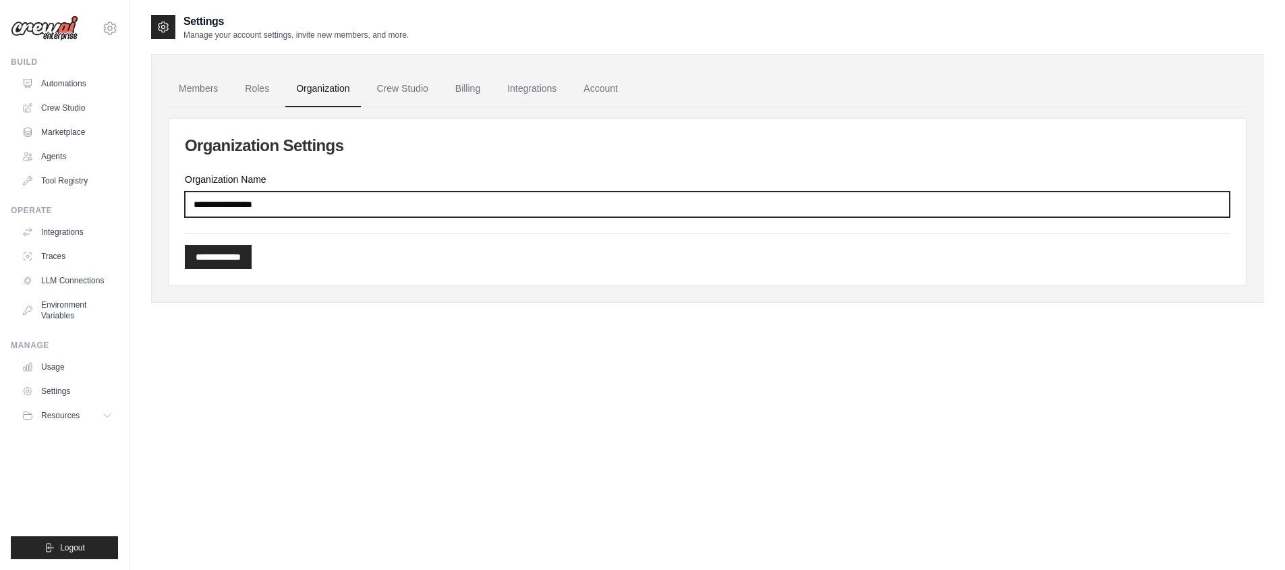
click at [223, 200] on input "Organization Name" at bounding box center [707, 205] width 1045 height 26
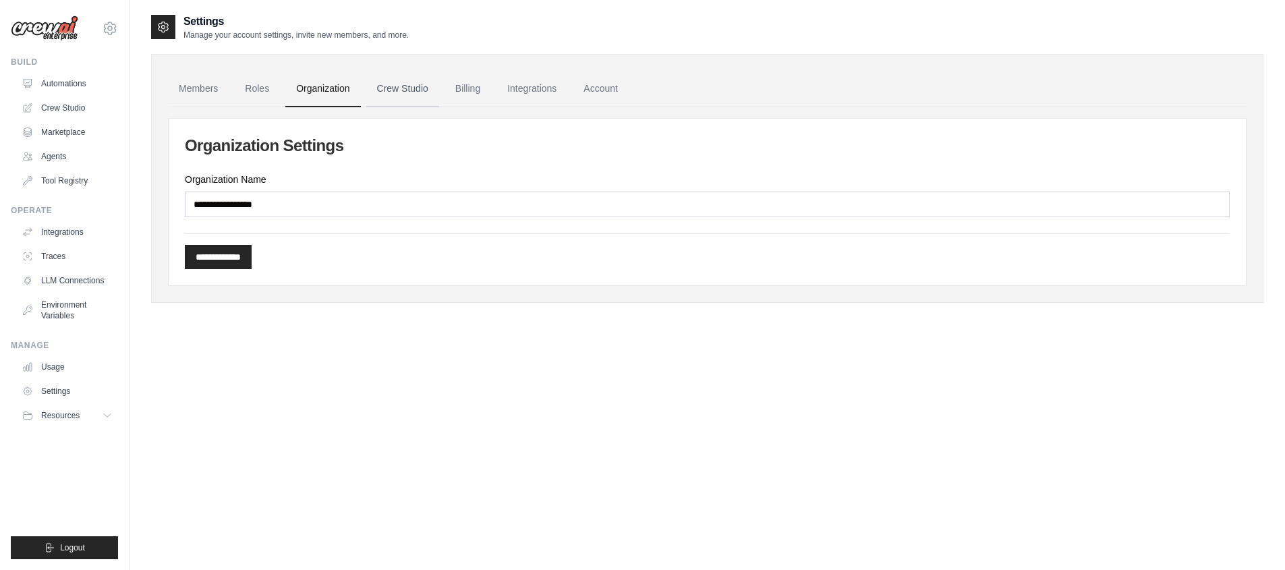
click at [404, 90] on link "Crew Studio" at bounding box center [402, 89] width 73 height 36
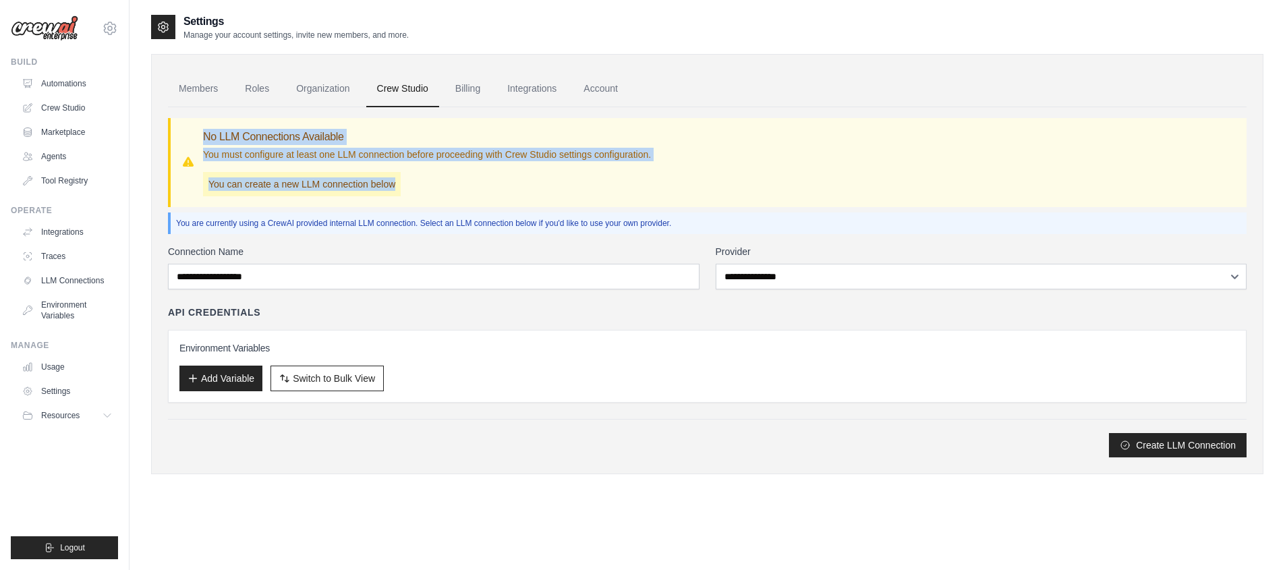
click at [421, 221] on div "**********" at bounding box center [707, 282] width 1079 height 350
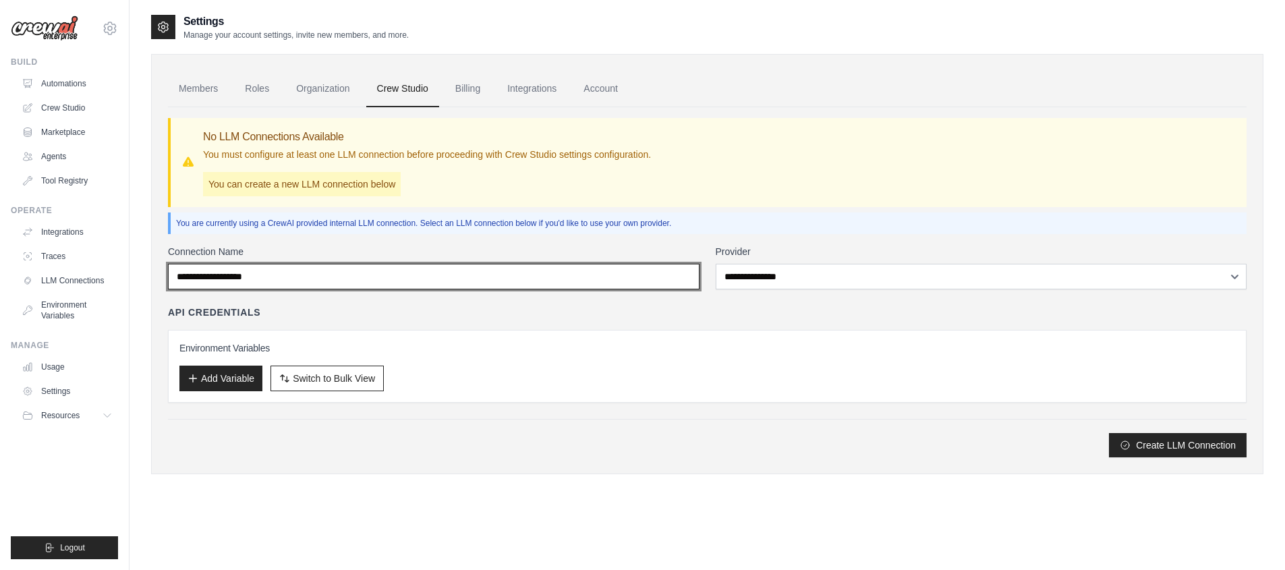
click at [432, 279] on input "Connection Name" at bounding box center [433, 277] width 531 height 26
click at [431, 277] on input "Connection Name" at bounding box center [433, 277] width 531 height 26
drag, startPoint x: 342, startPoint y: 231, endPoint x: 190, endPoint y: 196, distance: 156.4
click at [243, 206] on div "**********" at bounding box center [707, 282] width 1079 height 350
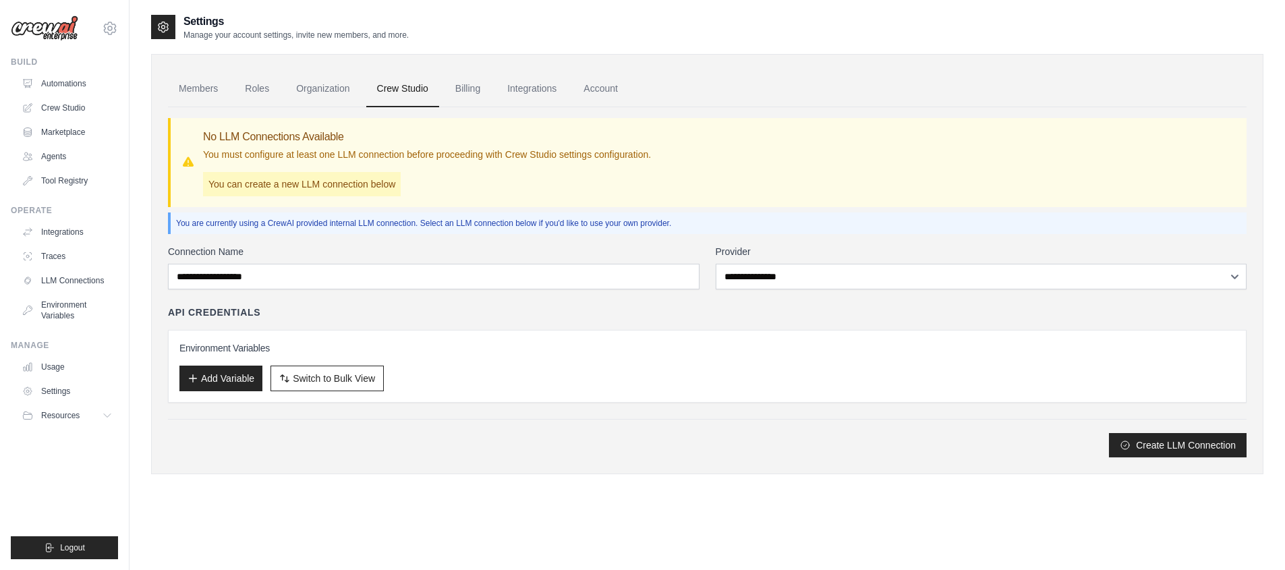
click at [175, 194] on div "No LLM Connections Available You must configure at least one LLM connection bef…" at bounding box center [707, 162] width 1079 height 89
click at [144, 231] on div "Settings Manage your account settings, invite new members, and more. Members Ro…" at bounding box center [707, 298] width 1155 height 570
drag, startPoint x: 330, startPoint y: 212, endPoint x: 666, endPoint y: 227, distance: 335.5
click at [656, 227] on div "Members Roles Organization Crew Studio Billing Integrations Account No LLM Conn…" at bounding box center [707, 264] width 1112 height 420
click at [732, 227] on p "You are currently using a CrewAI provided internal LLM connection. Select an LL…" at bounding box center [708, 223] width 1065 height 11
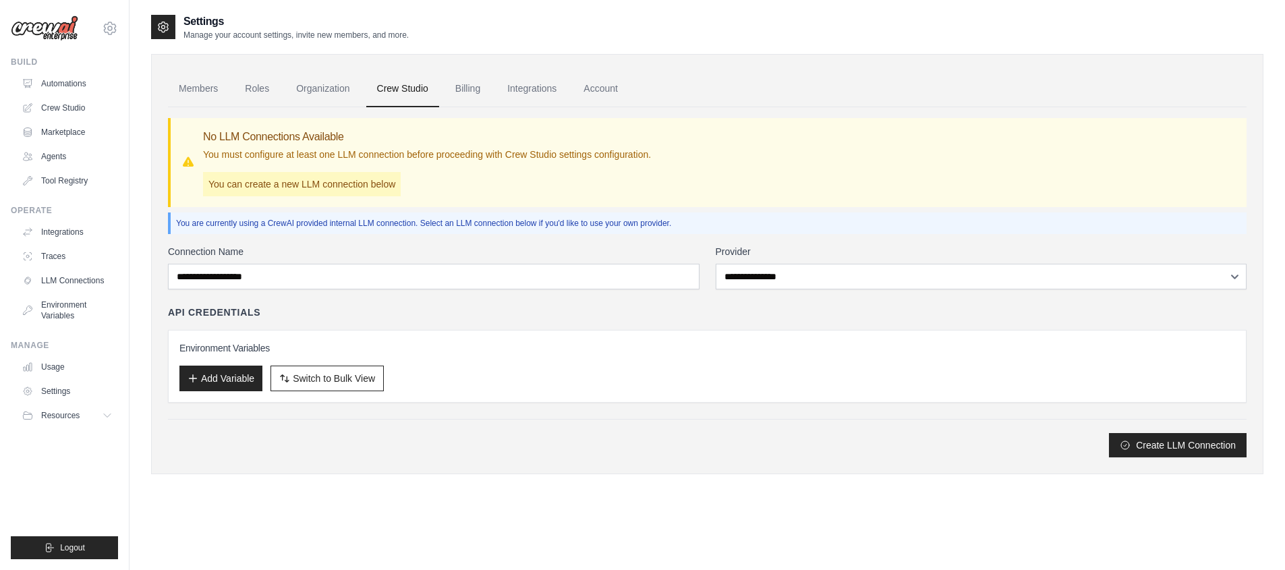
click at [732, 227] on p "You are currently using a CrewAI provided internal LLM connection. Select an LL…" at bounding box center [708, 223] width 1065 height 11
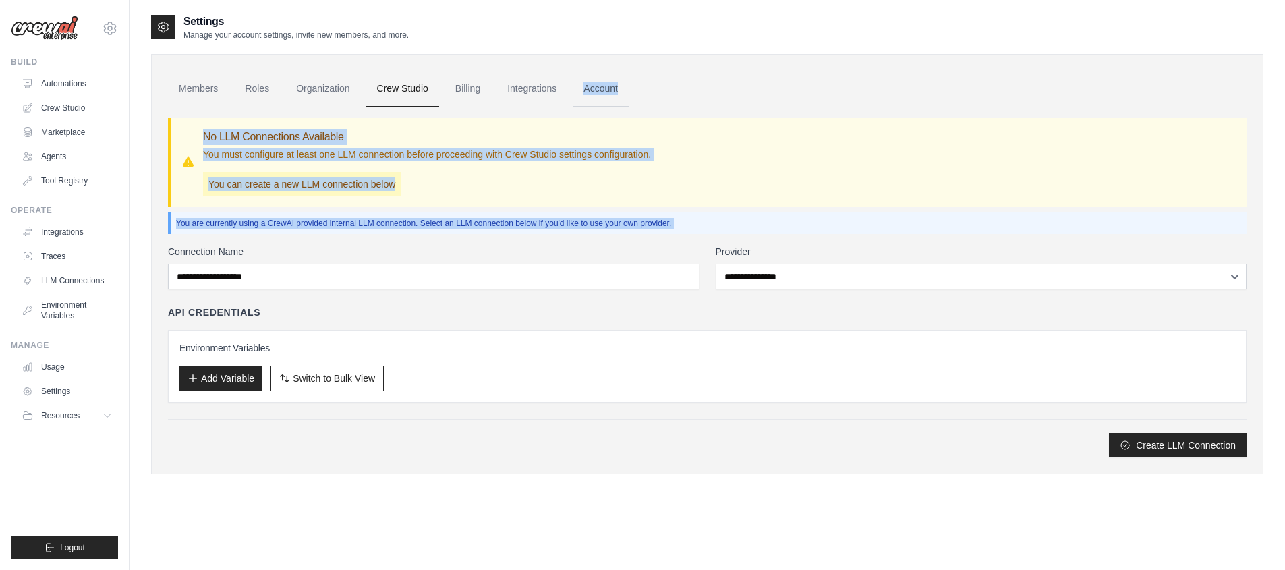
drag, startPoint x: 732, startPoint y: 227, endPoint x: 619, endPoint y: 90, distance: 177.8
click at [619, 90] on div "Members Roles Organization Crew Studio Billing Integrations Account No LLM Conn…" at bounding box center [707, 264] width 1112 height 420
click at [619, 90] on link "Account" at bounding box center [601, 89] width 56 height 36
drag, startPoint x: 619, startPoint y: 90, endPoint x: 680, endPoint y: 209, distance: 133.9
click at [635, 133] on div "Members Roles Organization Crew Studio Billing Integrations Account No LLM Conn…" at bounding box center [707, 264] width 1112 height 420
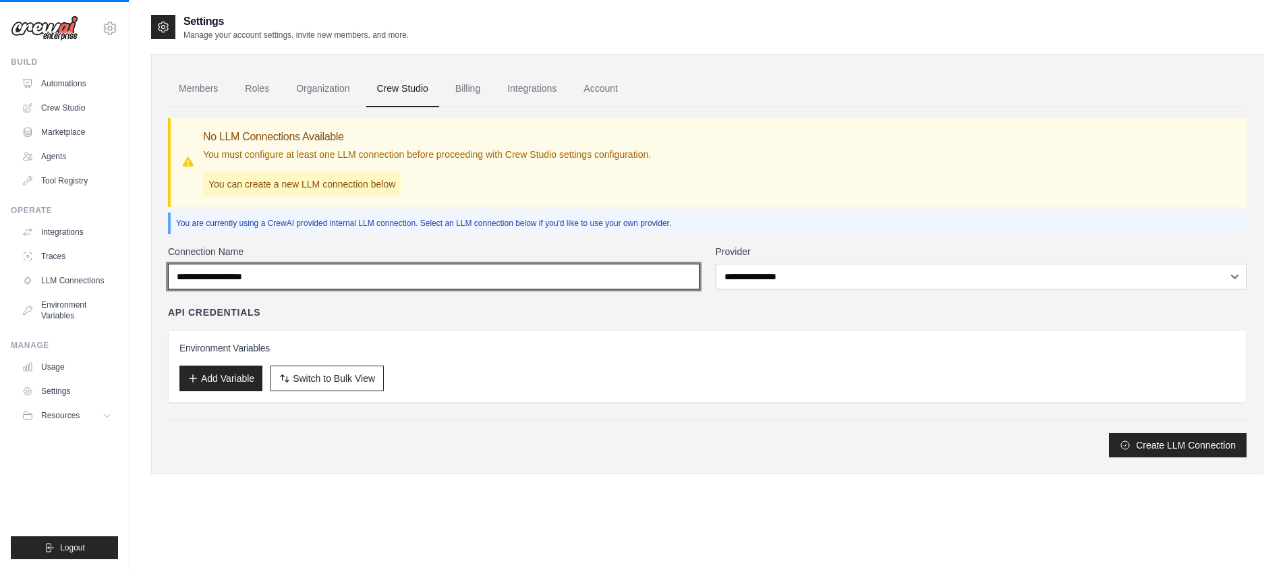
click at [646, 287] on input "Connection Name" at bounding box center [433, 277] width 531 height 26
click at [625, 271] on input "Connection Name" at bounding box center [433, 277] width 531 height 26
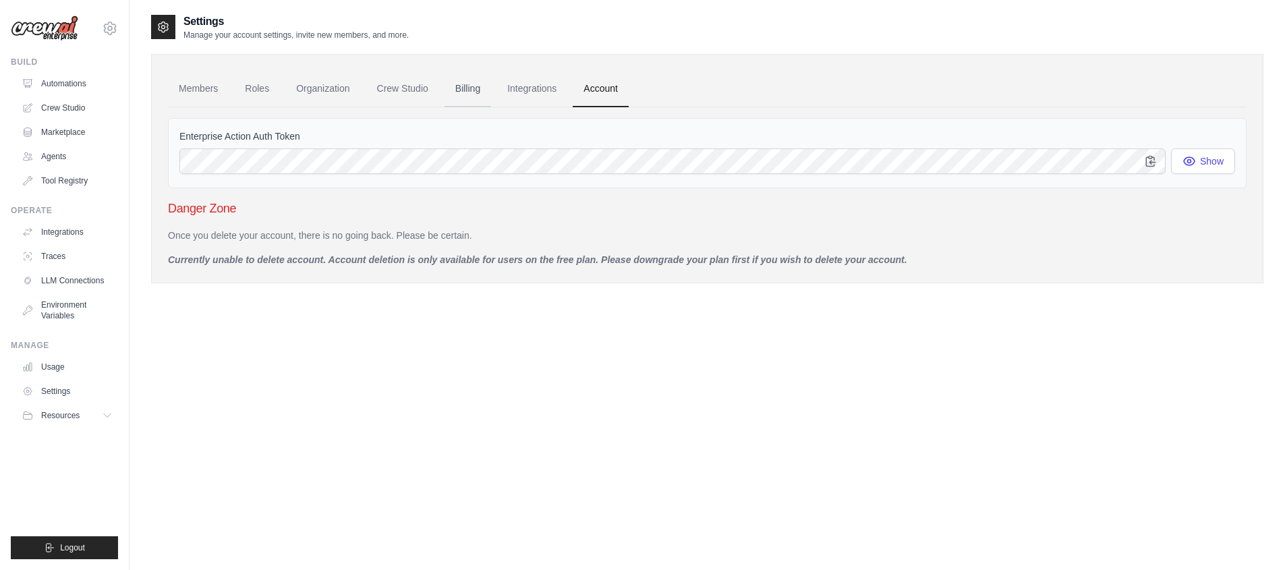
click at [478, 92] on link "Billing" at bounding box center [467, 89] width 47 height 36
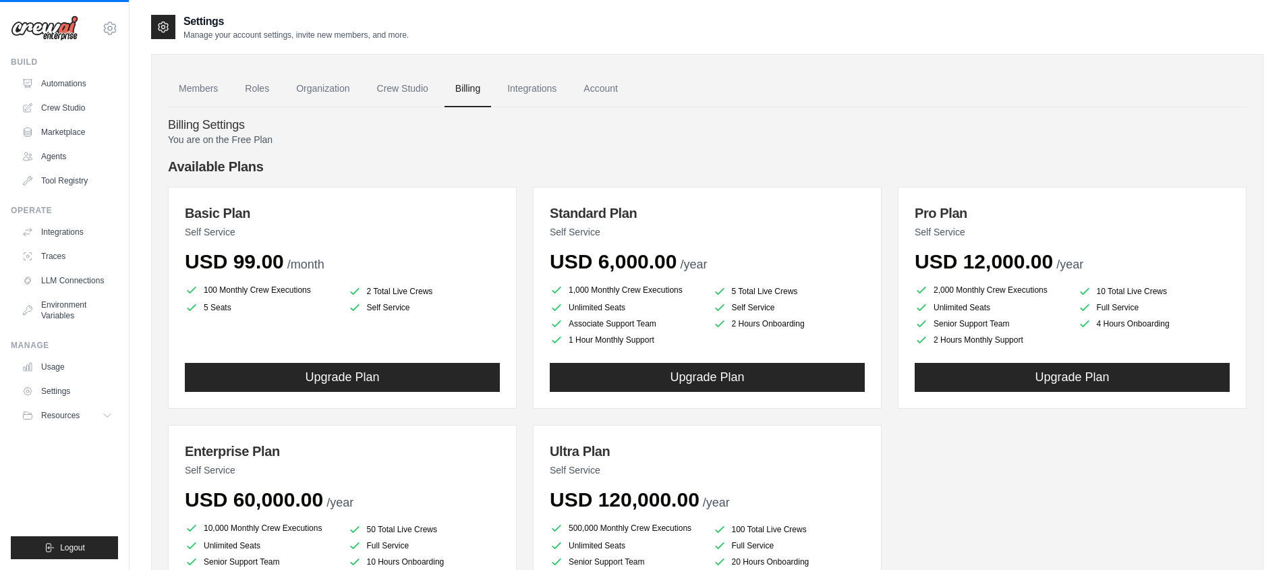
click at [316, 200] on div "Basic Plan Self Service USD 99.00 /month 100 Monthly Crew Executions 2 Total Li…" at bounding box center [342, 298] width 349 height 222
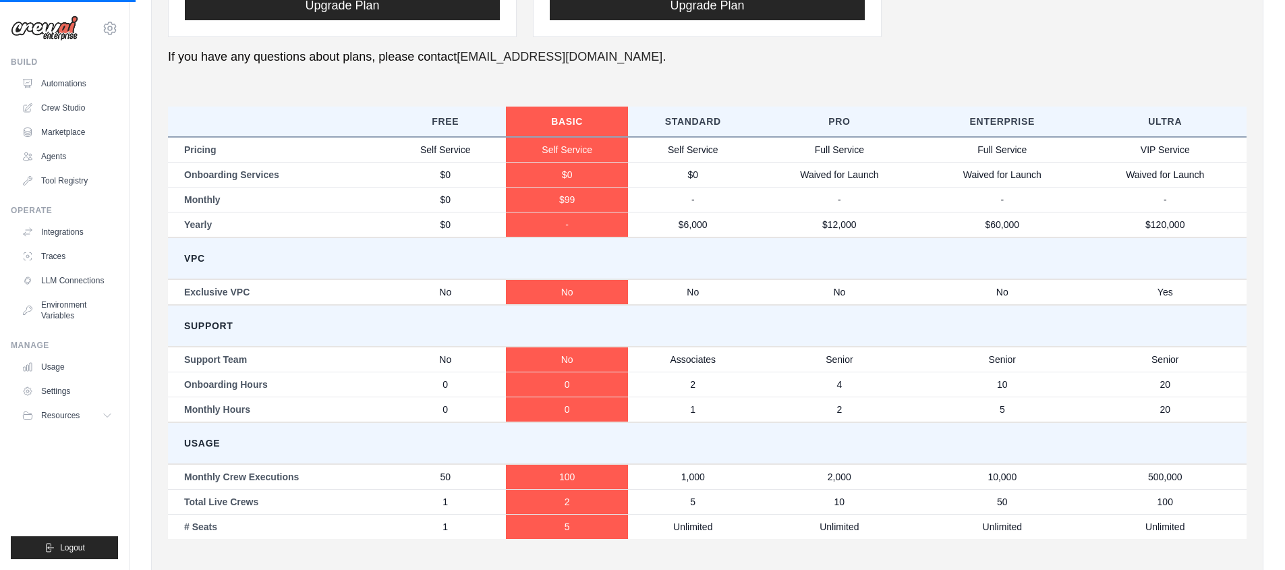
drag, startPoint x: 316, startPoint y: 200, endPoint x: 401, endPoint y: 290, distance: 123.1
click at [395, 293] on div "You are on the Free Plan Available Plans Basic Plan Self Service USD 99.00 /mon…" at bounding box center [707, 39] width 1079 height 1032
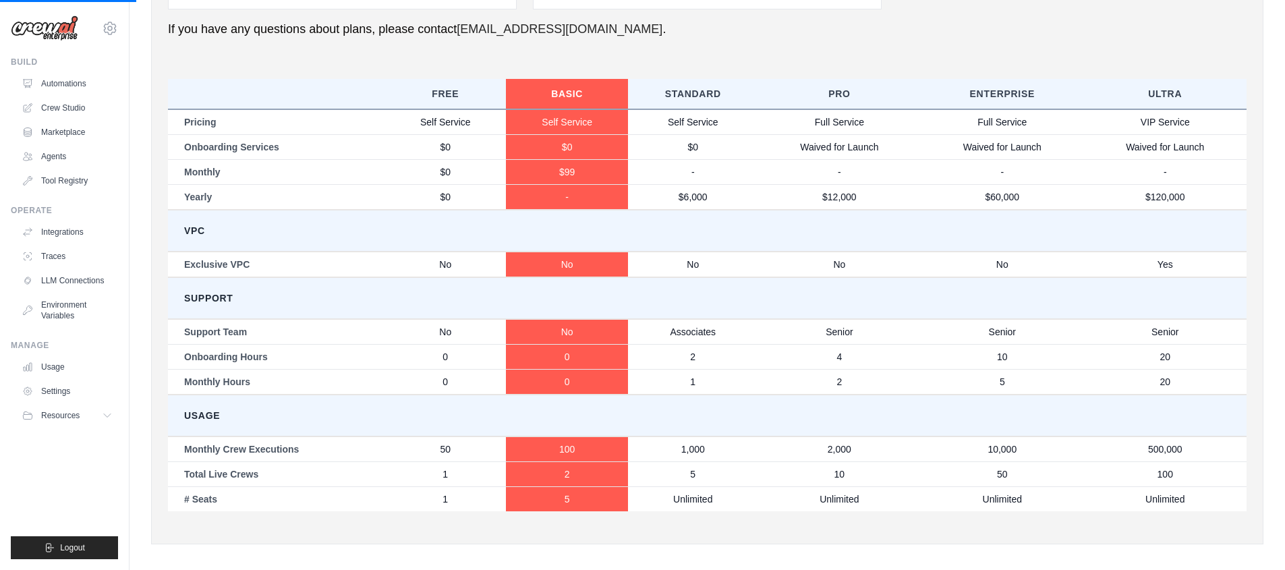
scroll to position [647, 0]
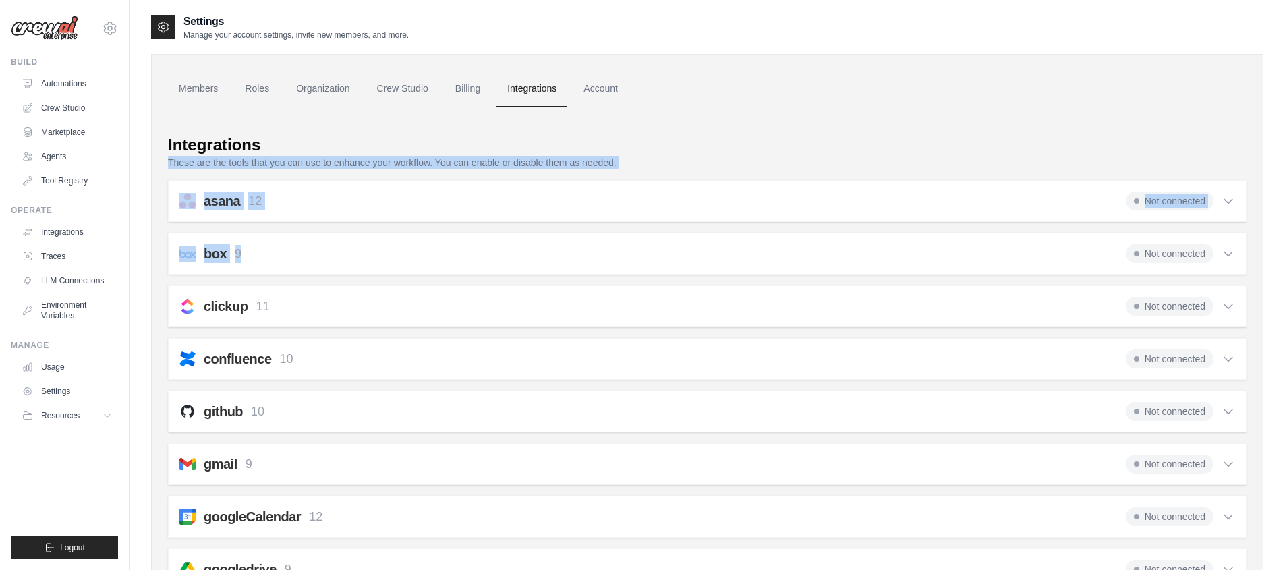
drag, startPoint x: 657, startPoint y: 285, endPoint x: 167, endPoint y: 117, distance: 517.9
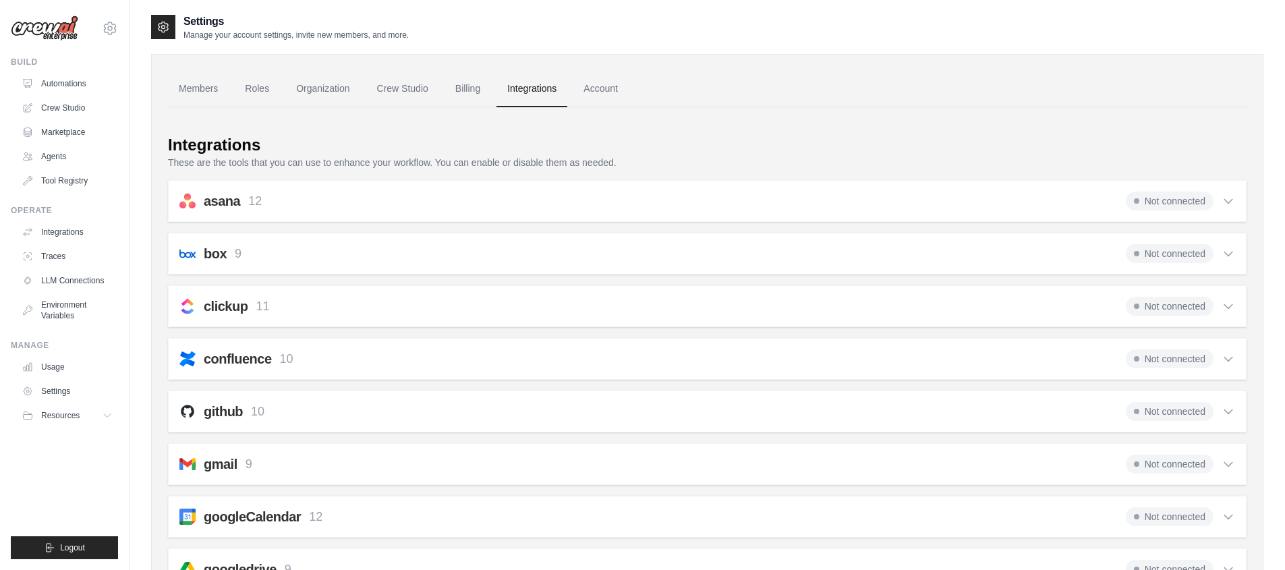
drag, startPoint x: 167, startPoint y: 208, endPoint x: 162, endPoint y: 186, distance: 22.8
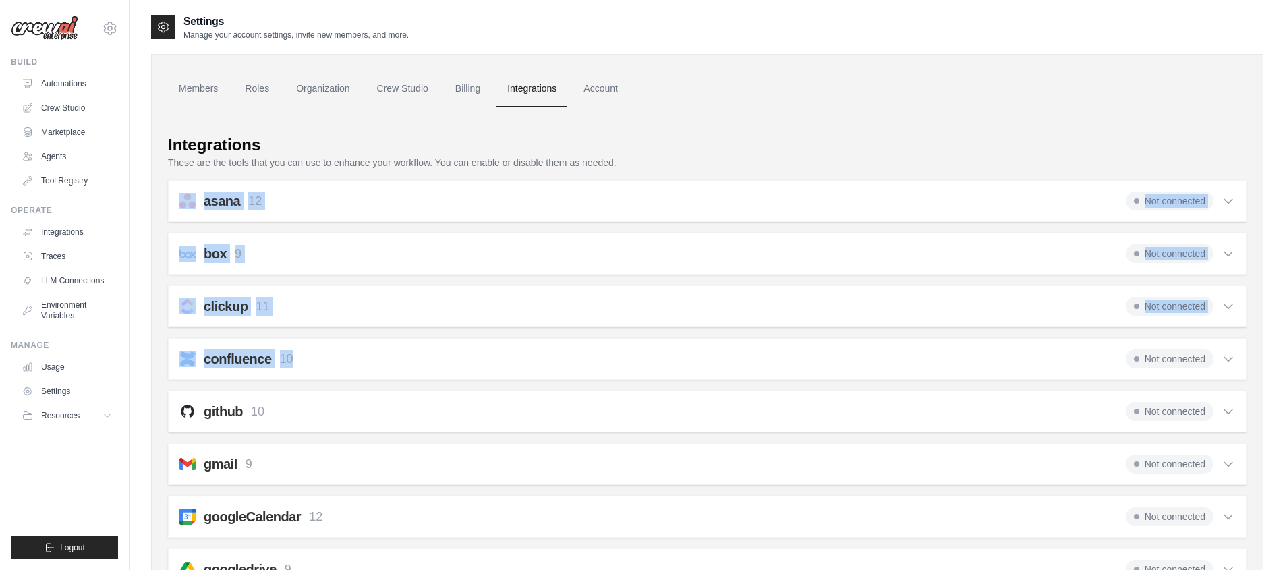
drag, startPoint x: 244, startPoint y: 337, endPoint x: 431, endPoint y: 344, distance: 187.0
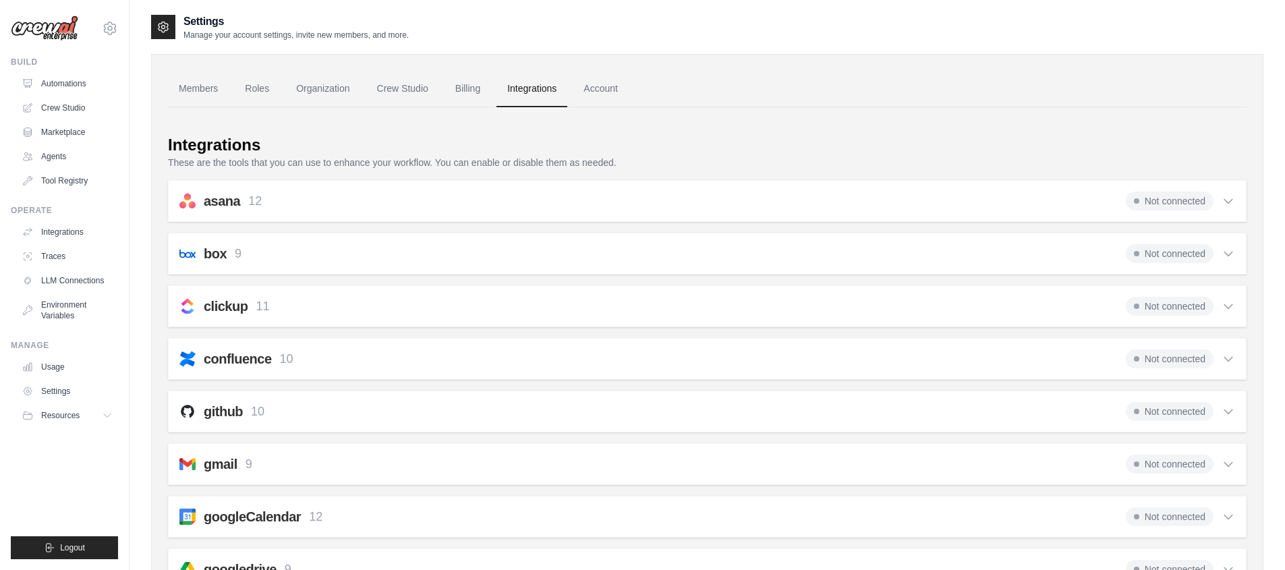
click at [579, 161] on p "These are the tools that you can use to enhance your workflow. You can enable o…" at bounding box center [707, 162] width 1079 height 13
click at [476, 87] on link "Billing" at bounding box center [467, 89] width 47 height 36
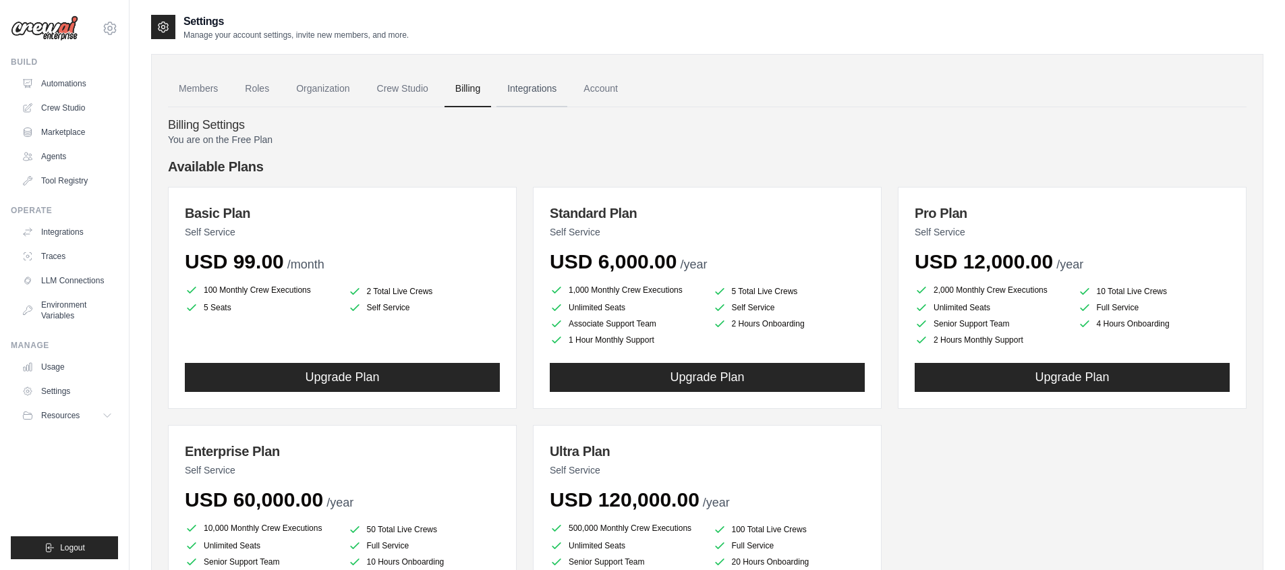
click at [525, 82] on link "Integrations" at bounding box center [531, 89] width 71 height 36
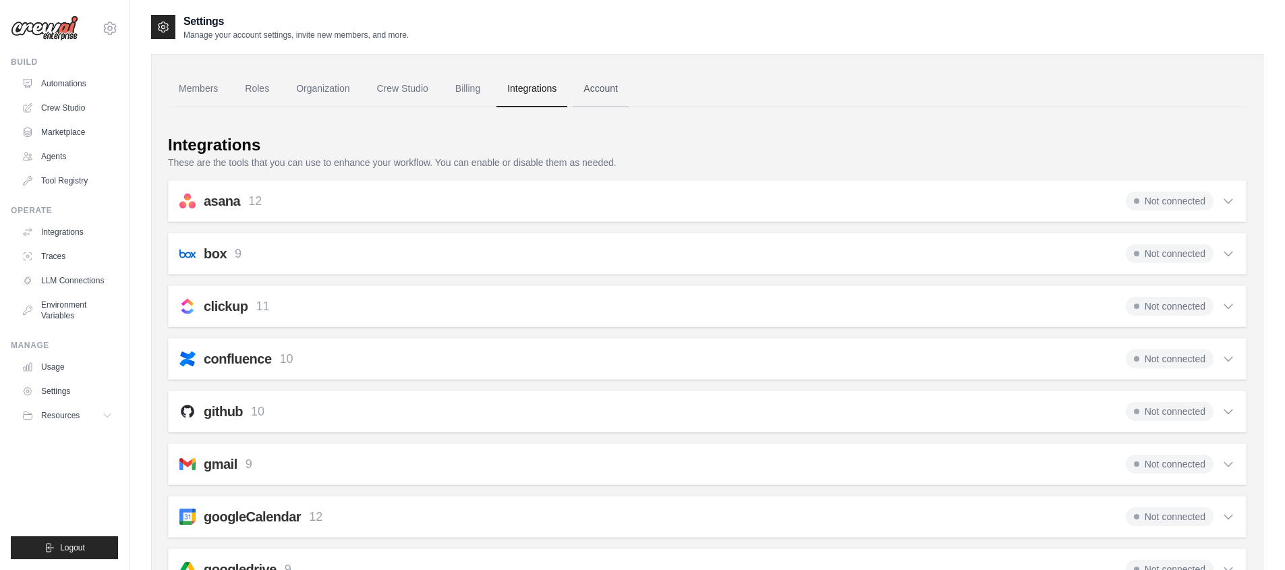
click at [606, 90] on link "Account" at bounding box center [601, 89] width 56 height 36
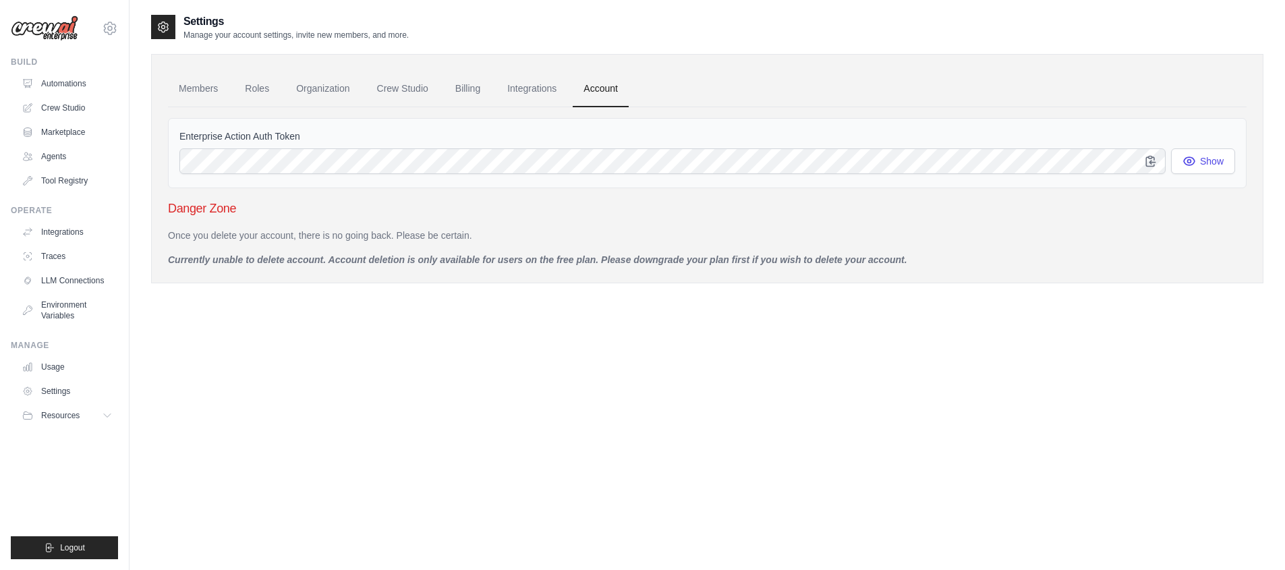
click at [566, 227] on div "Danger Zone Once you delete your account, there is no going back. Please be cer…" at bounding box center [707, 232] width 1079 height 67
drag, startPoint x: 541, startPoint y: 240, endPoint x: 220, endPoint y: 199, distance: 323.7
click at [233, 201] on div "Danger Zone Once you delete your account, there is no going back. Please be cer…" at bounding box center [707, 232] width 1079 height 67
click at [187, 199] on h3 "Danger Zone" at bounding box center [707, 208] width 1079 height 19
click at [179, 203] on h3 "Danger Zone" at bounding box center [707, 208] width 1079 height 19
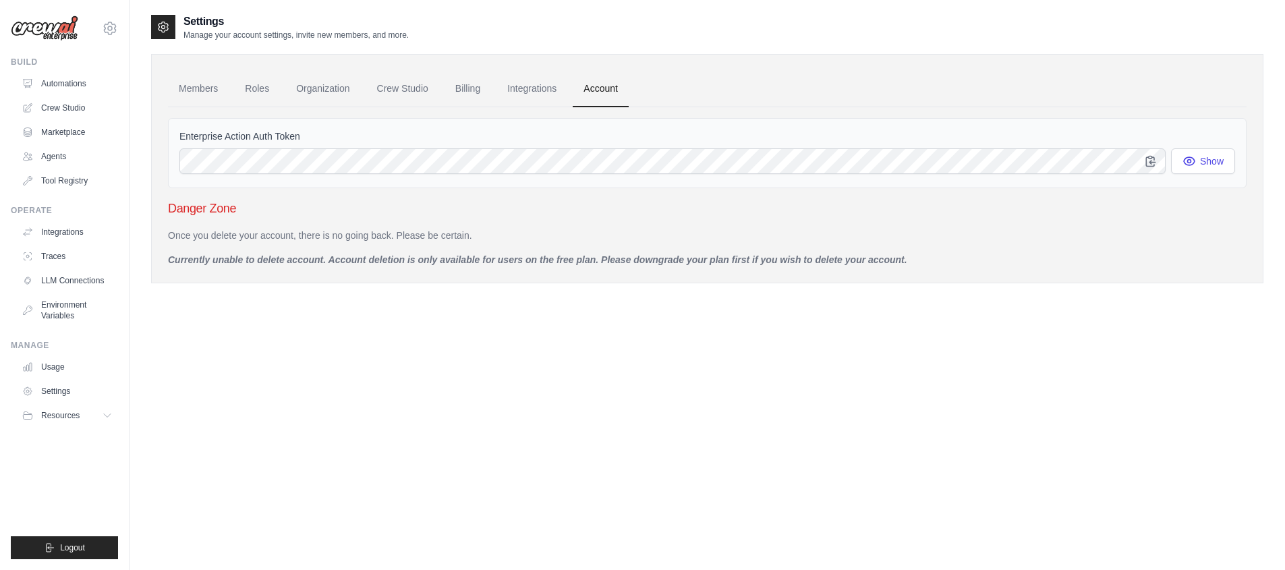
drag, startPoint x: 181, startPoint y: 212, endPoint x: 909, endPoint y: 289, distance: 731.1
click at [836, 289] on div "Settings Manage your account settings, invite new members, and more. Members Ro…" at bounding box center [707, 158] width 1112 height 291
click at [909, 289] on div "Settings Manage your account settings, invite new members, and more. Members Ro…" at bounding box center [707, 158] width 1112 height 291
click at [867, 258] on p "Currently unable to delete account. Account deletion is only available for user…" at bounding box center [707, 259] width 1079 height 13
drag, startPoint x: 795, startPoint y: 246, endPoint x: 523, endPoint y: 221, distance: 273.0
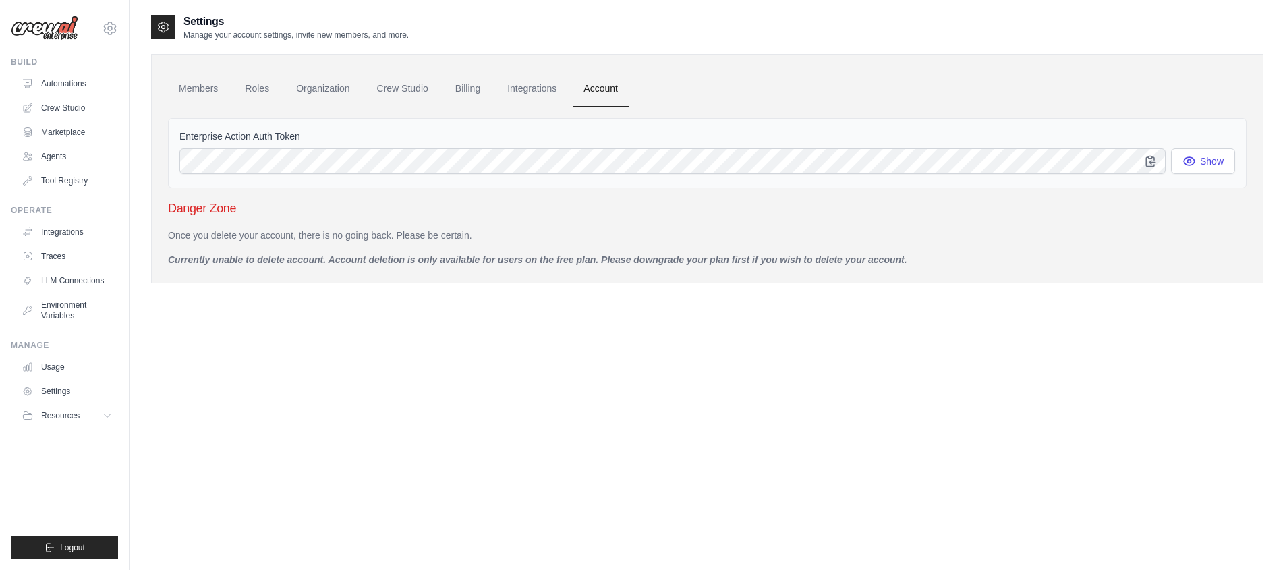
click at [575, 227] on div "Danger Zone Once you delete your account, there is no going back. Please be cer…" at bounding box center [707, 232] width 1079 height 67
click at [455, 210] on h3 "Danger Zone" at bounding box center [707, 208] width 1079 height 19
click at [423, 248] on div "Once you delete your account, there is no going back. Please be certain. Curren…" at bounding box center [707, 248] width 1079 height 38
drag, startPoint x: 401, startPoint y: 241, endPoint x: 221, endPoint y: 192, distance: 187.2
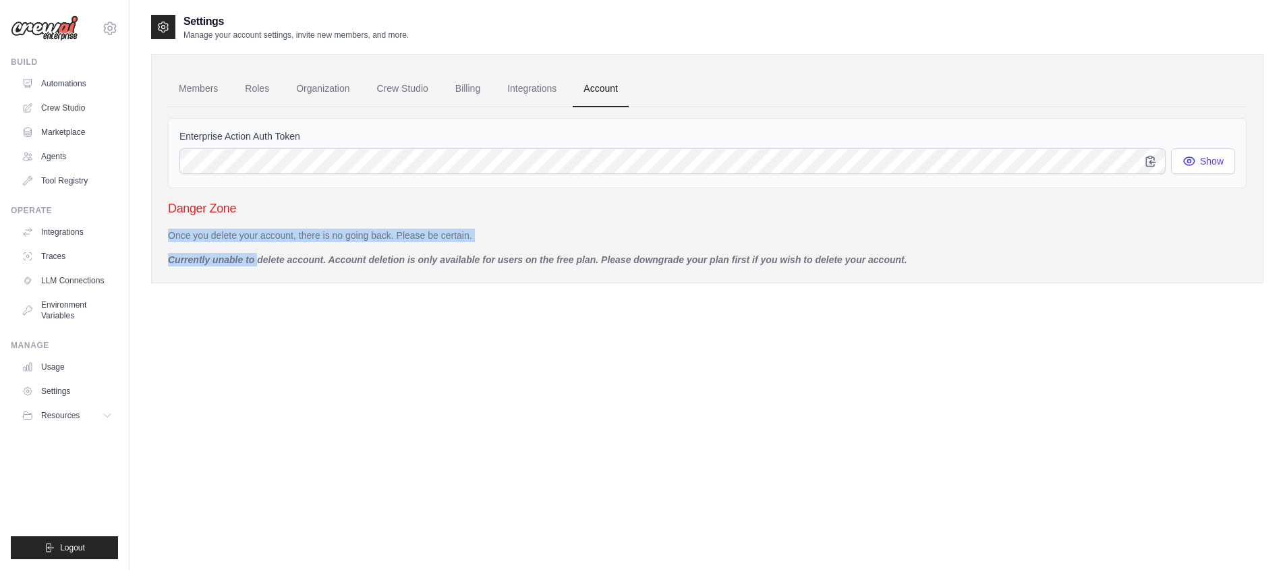
click at [230, 194] on div "Enterprise Action Auth Token Show Danger Zone Once you delete your account, the…" at bounding box center [707, 186] width 1079 height 159
click at [221, 192] on div "Enterprise Action Auth Token Show Danger Zone Once you delete your account, the…" at bounding box center [707, 186] width 1079 height 159
drag, startPoint x: 200, startPoint y: 194, endPoint x: 539, endPoint y: 277, distance: 349.3
click at [437, 262] on div "Enterprise Action Auth Token Show Danger Zone Once you delete your account, the…" at bounding box center [707, 186] width 1079 height 159
